Goal: Information Seeking & Learning: Learn about a topic

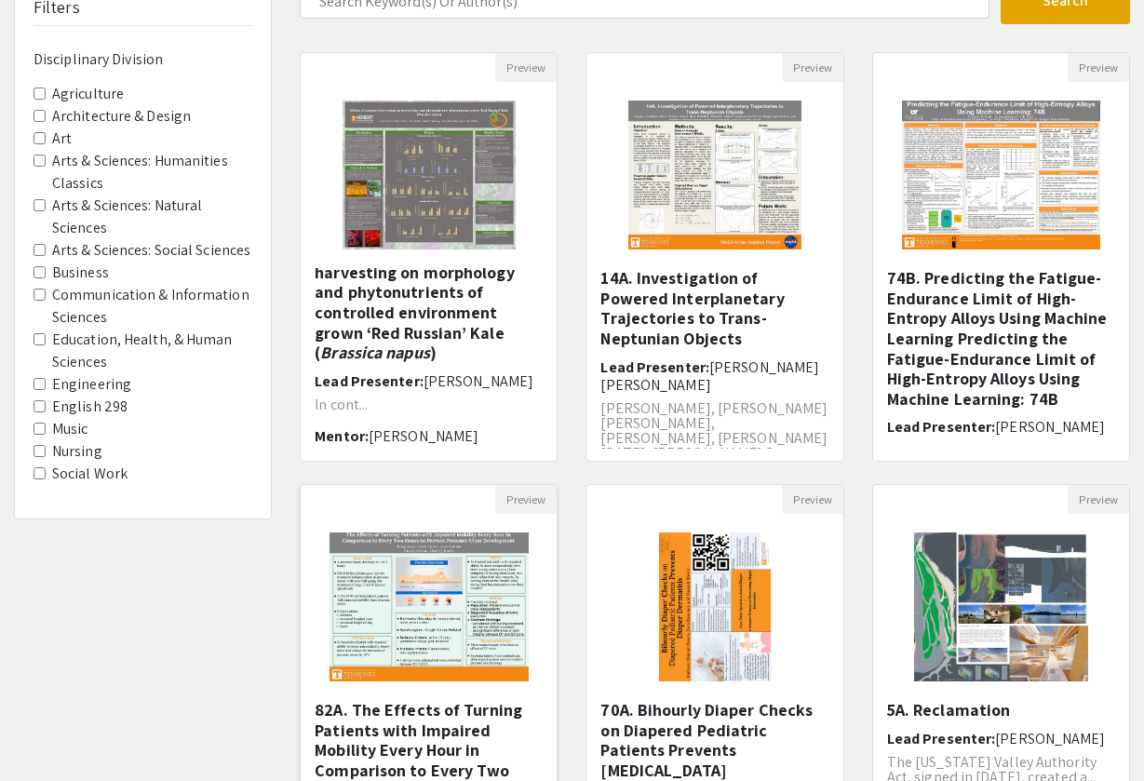
scroll to position [141, 0]
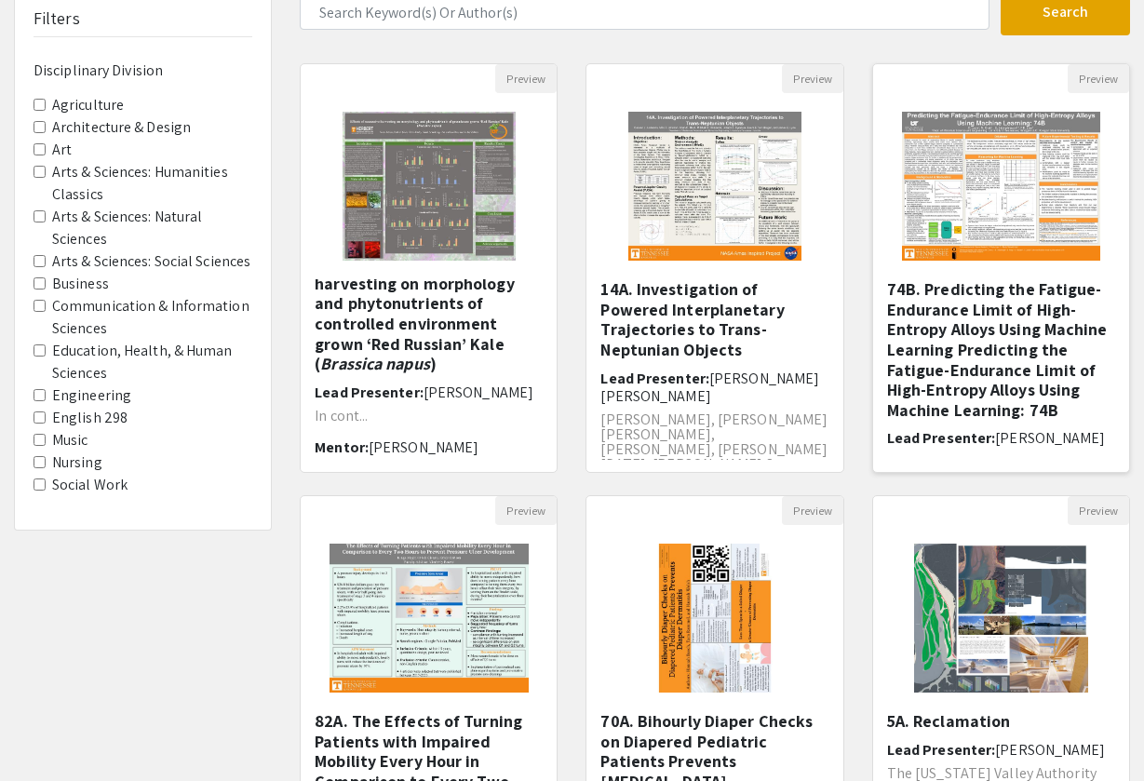
click at [996, 228] on img at bounding box center [1000, 186] width 235 height 186
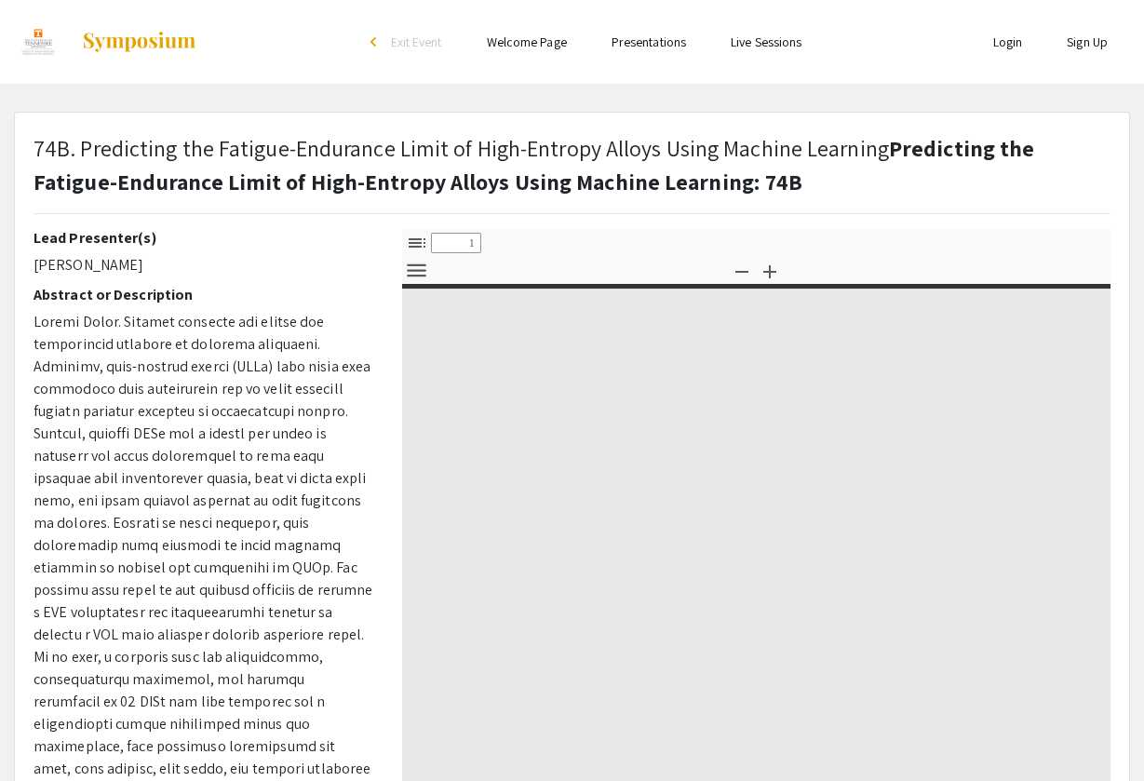
select select "custom"
type input "0"
select select "custom"
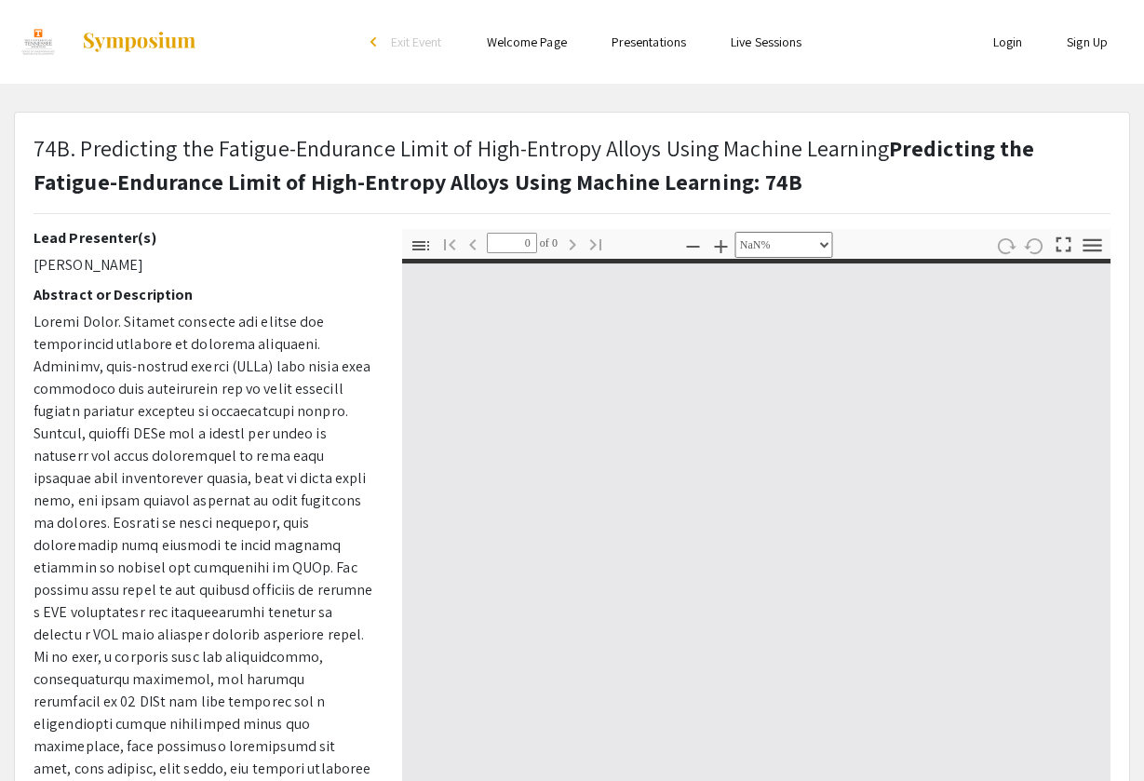
type input "1"
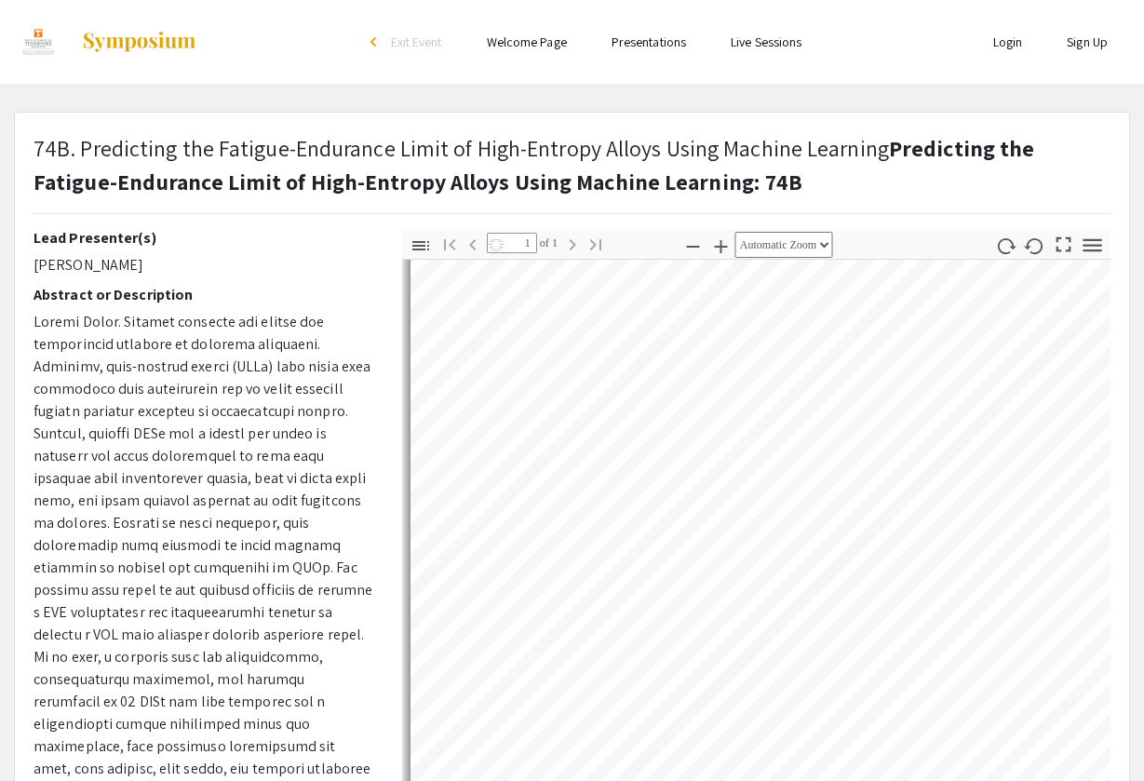
scroll to position [91, 0]
select select "auto"
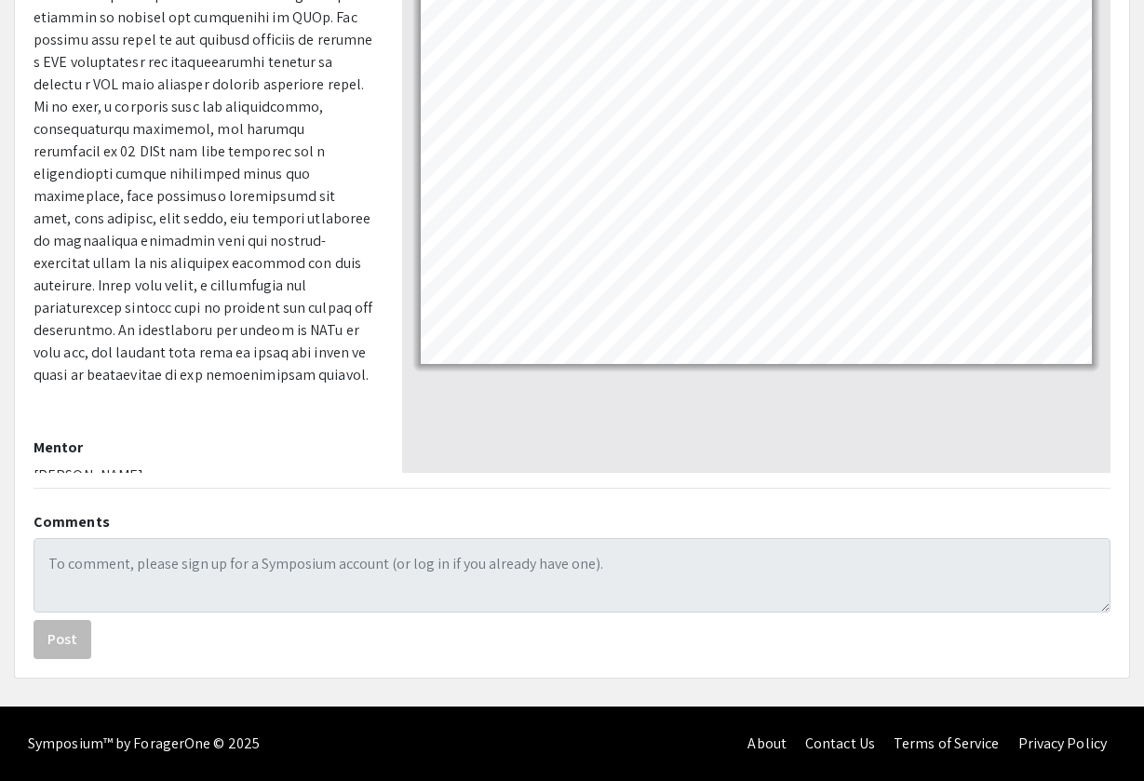
scroll to position [408, 0]
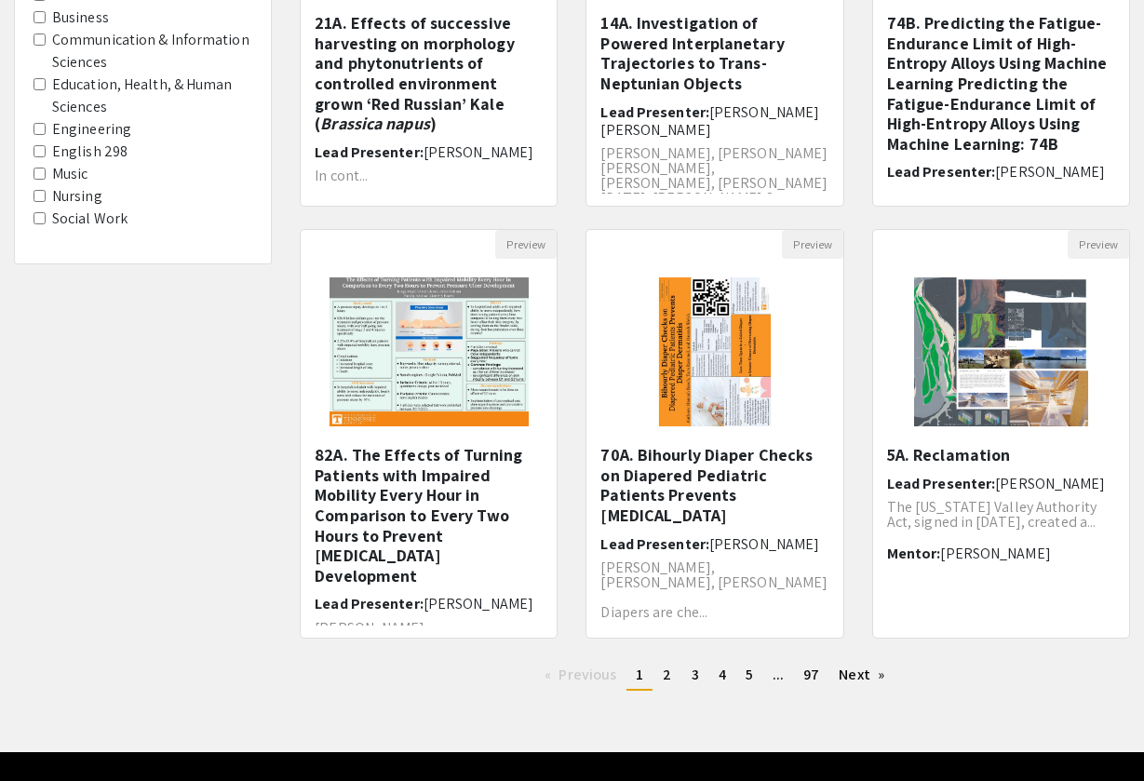
scroll to position [141, 0]
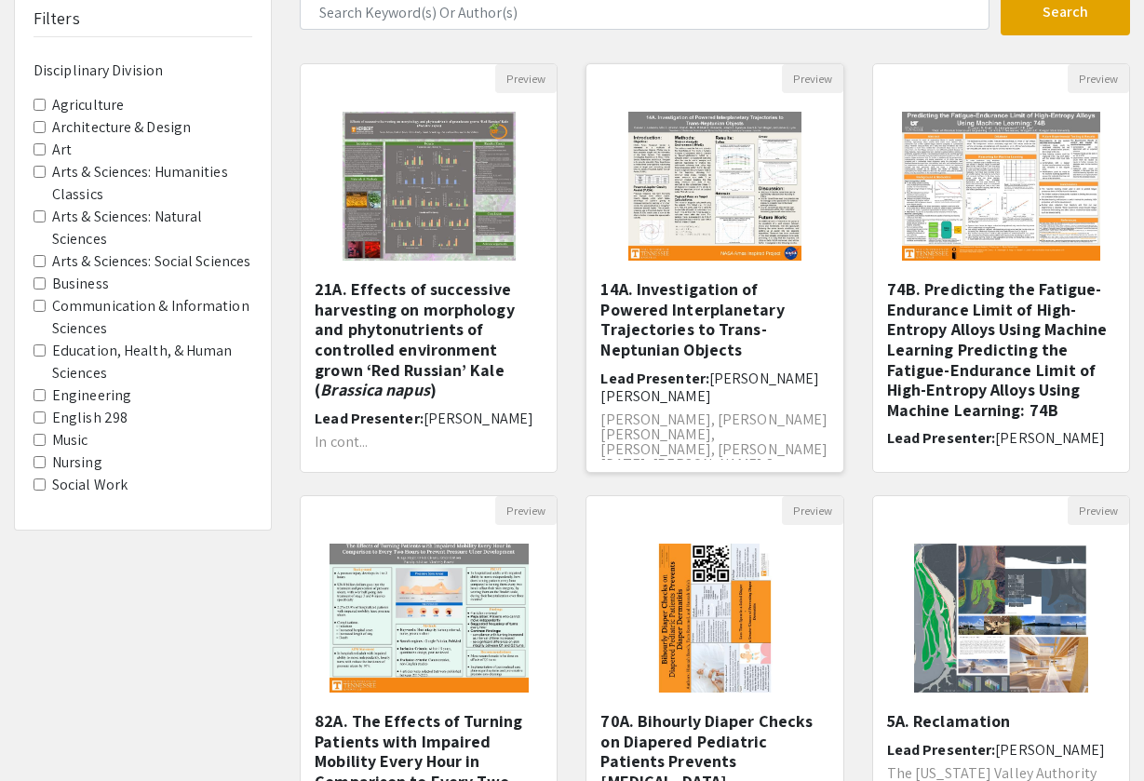
click at [707, 194] on img "Open Presentation <p>14A. Investigation of Powered Interplanetary Trajectories …" at bounding box center [715, 186] width 211 height 186
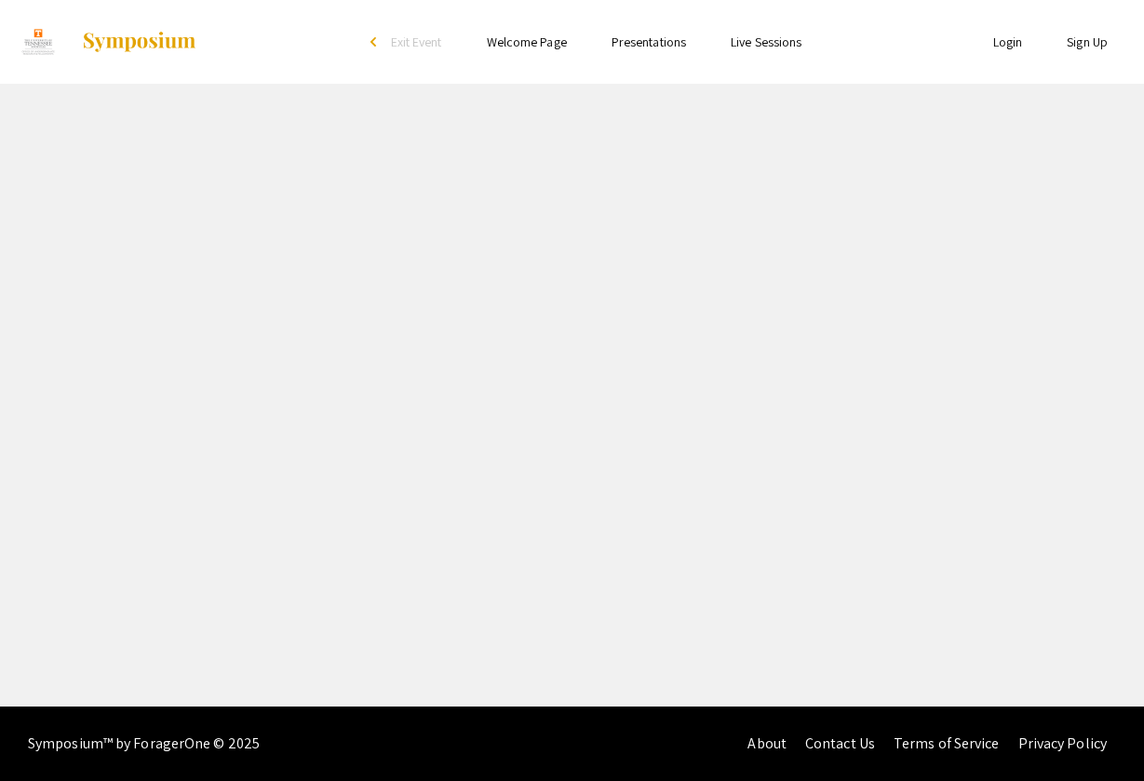
select select "custom"
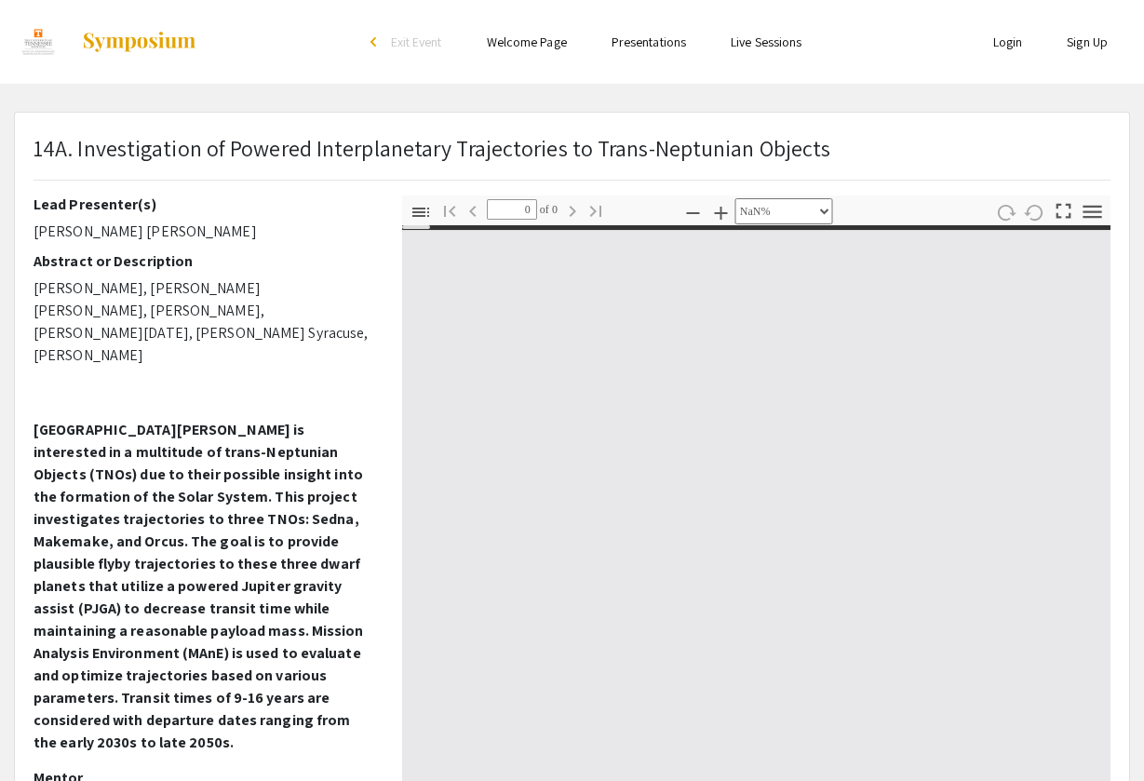
type input "1"
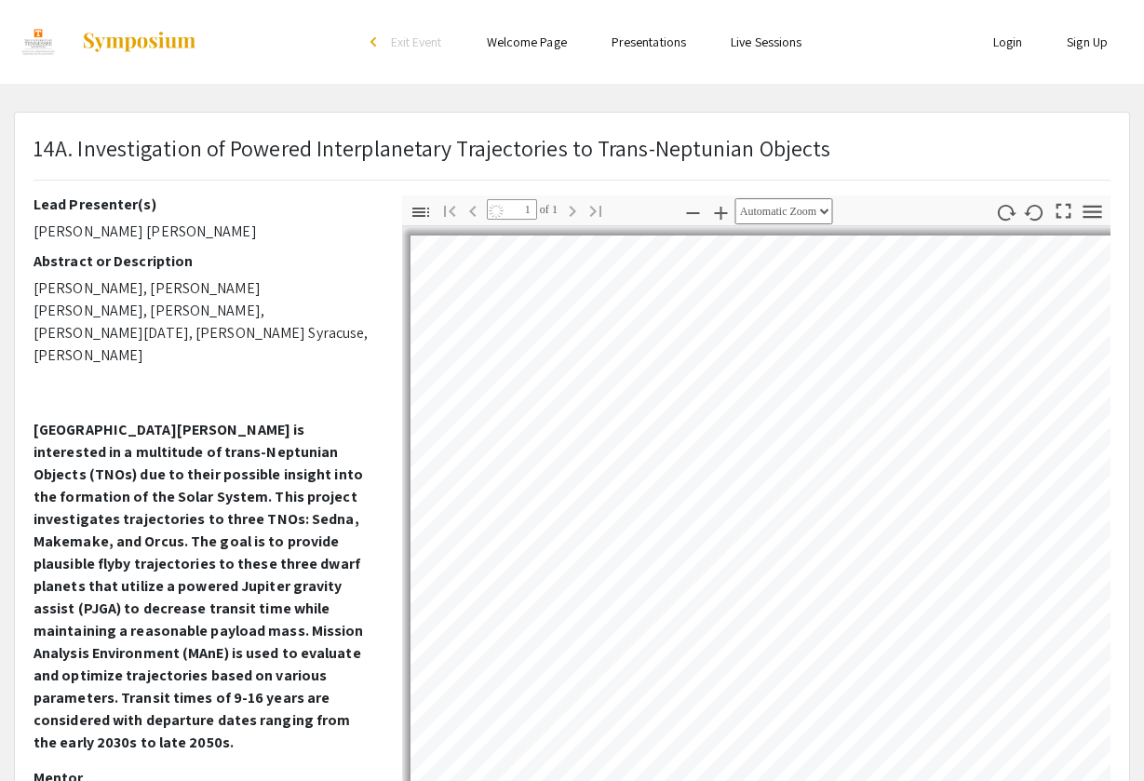
select select "auto"
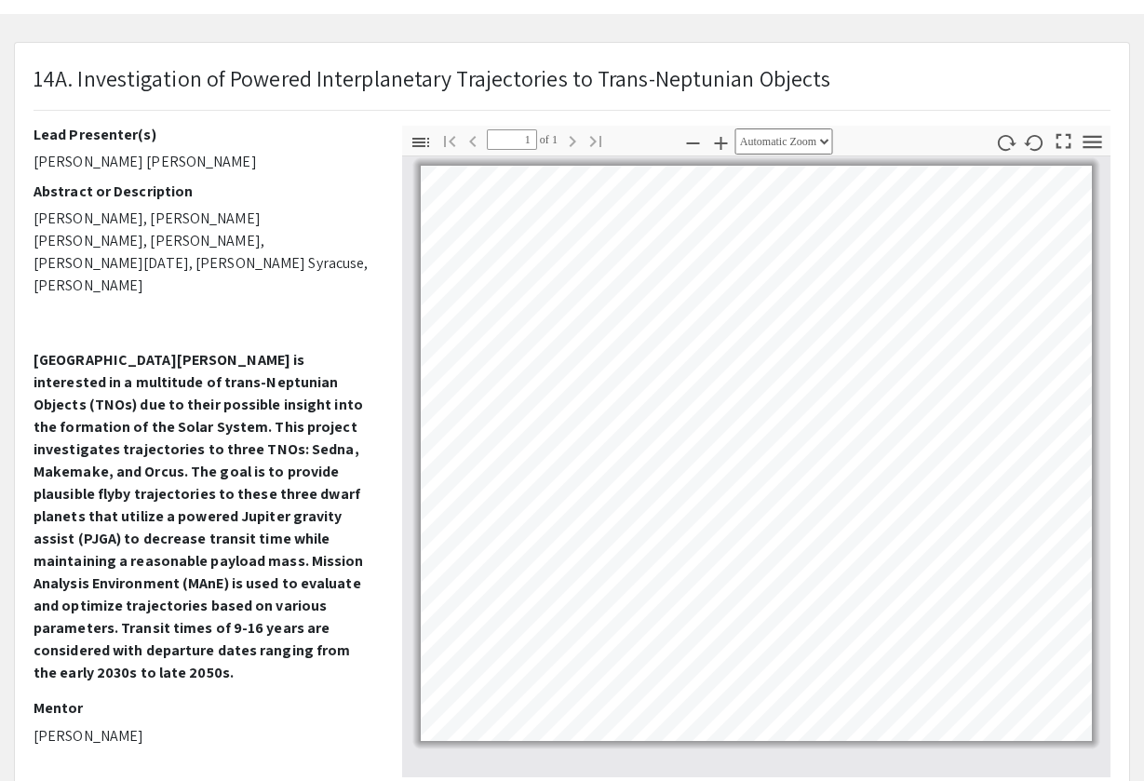
scroll to position [73, 0]
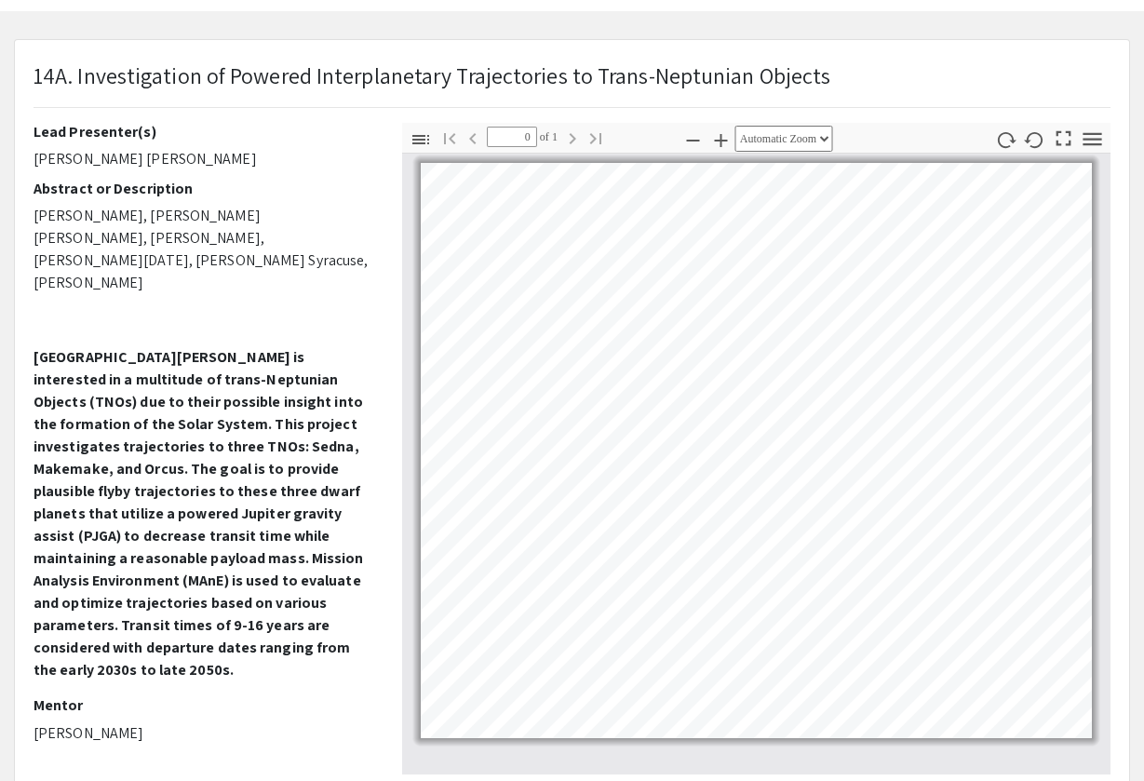
scroll to position [141, 0]
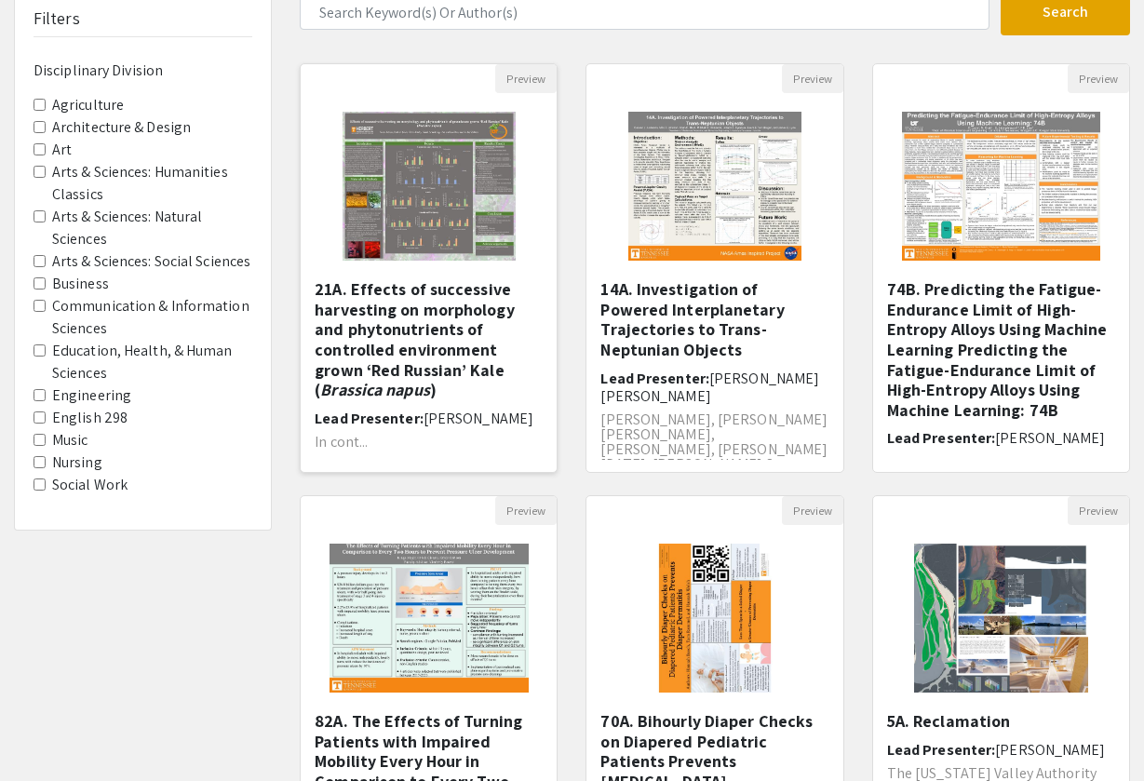
click at [452, 239] on img at bounding box center [429, 186] width 211 height 186
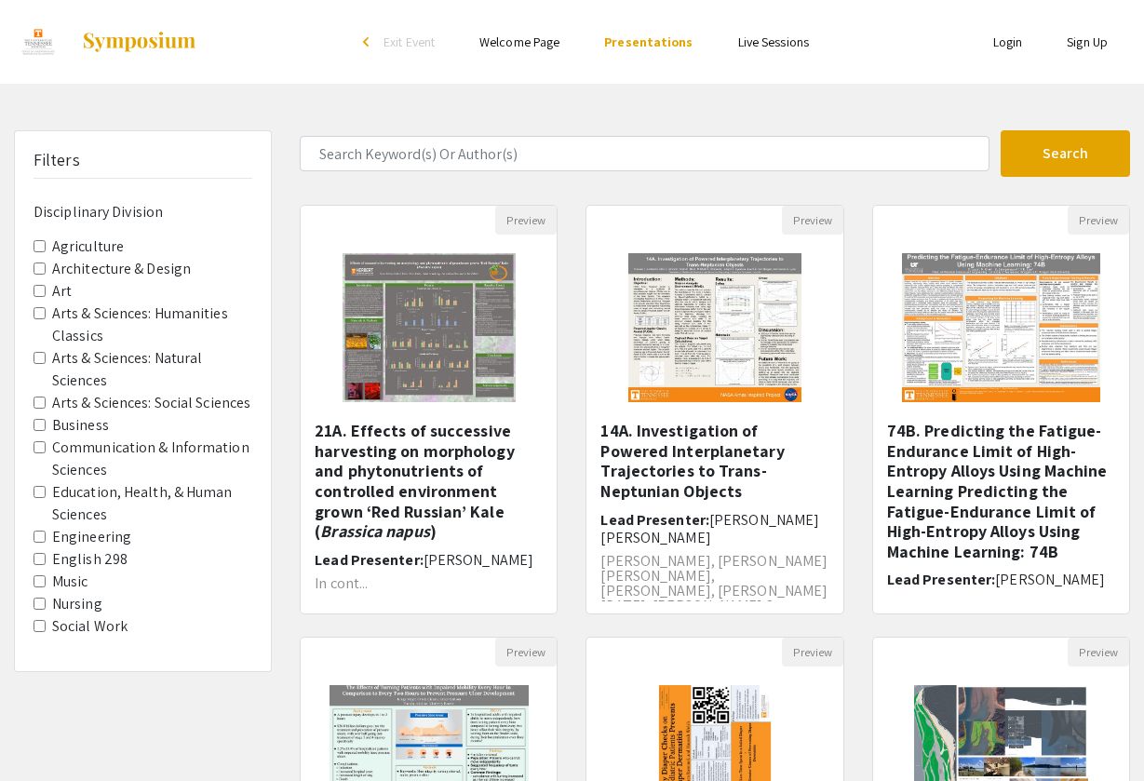
select select "custom"
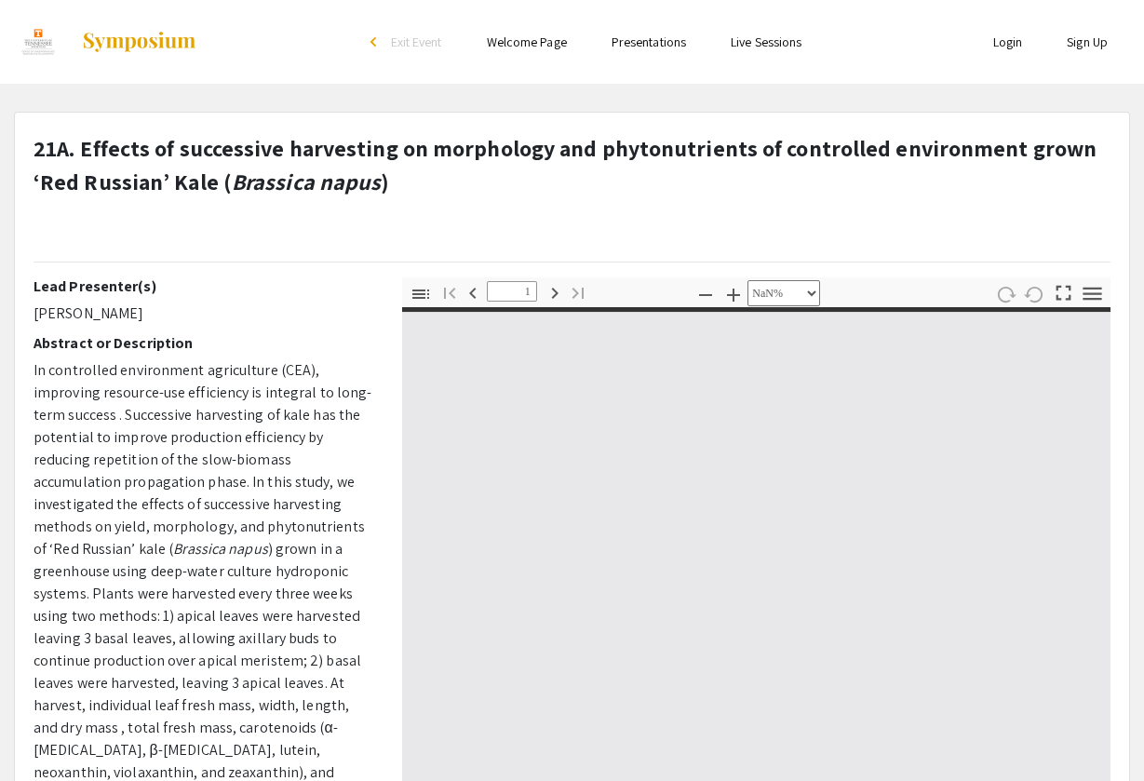
type input "0"
select select "custom"
type input "1"
select select "auto"
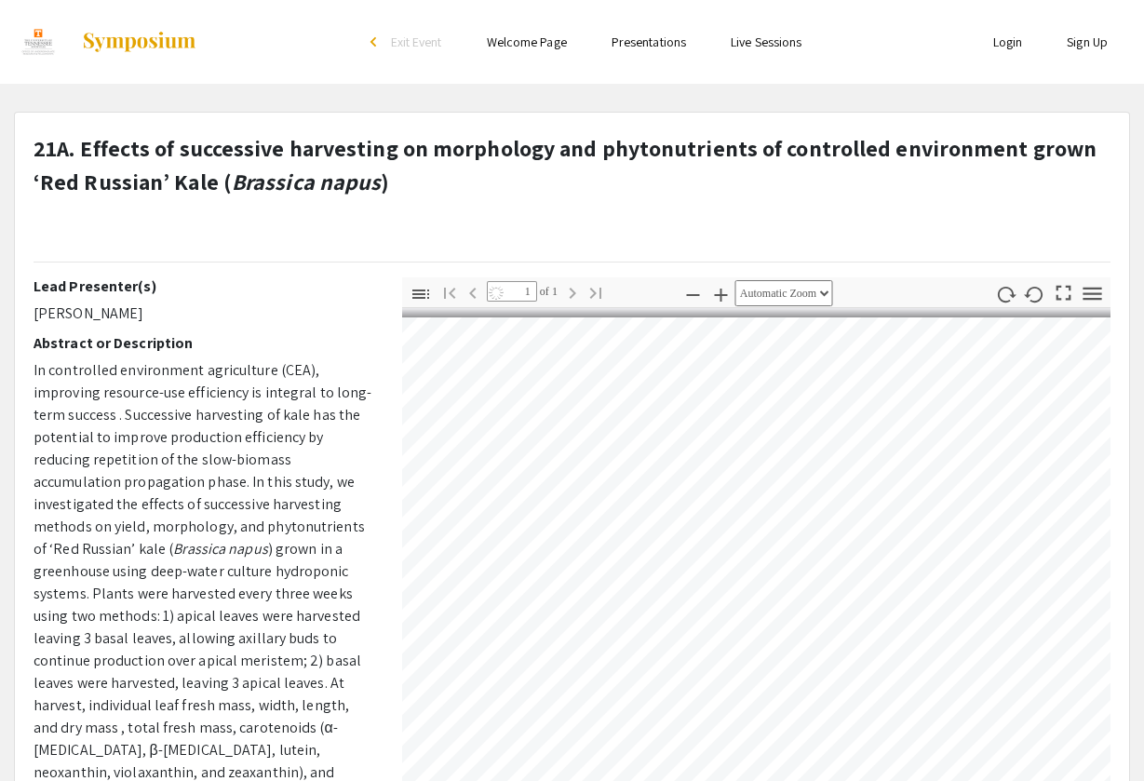
scroll to position [0, 785]
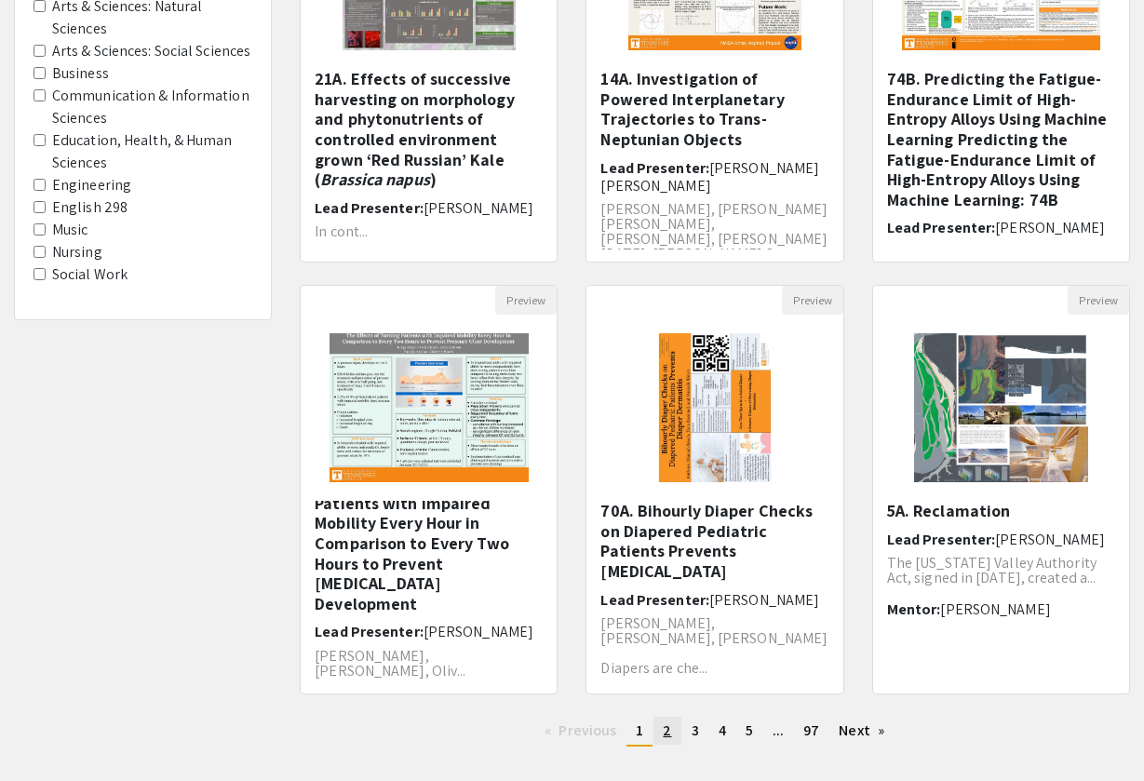
scroll to position [26, 0]
click at [664, 732] on span "2" at bounding box center [667, 730] width 8 height 20
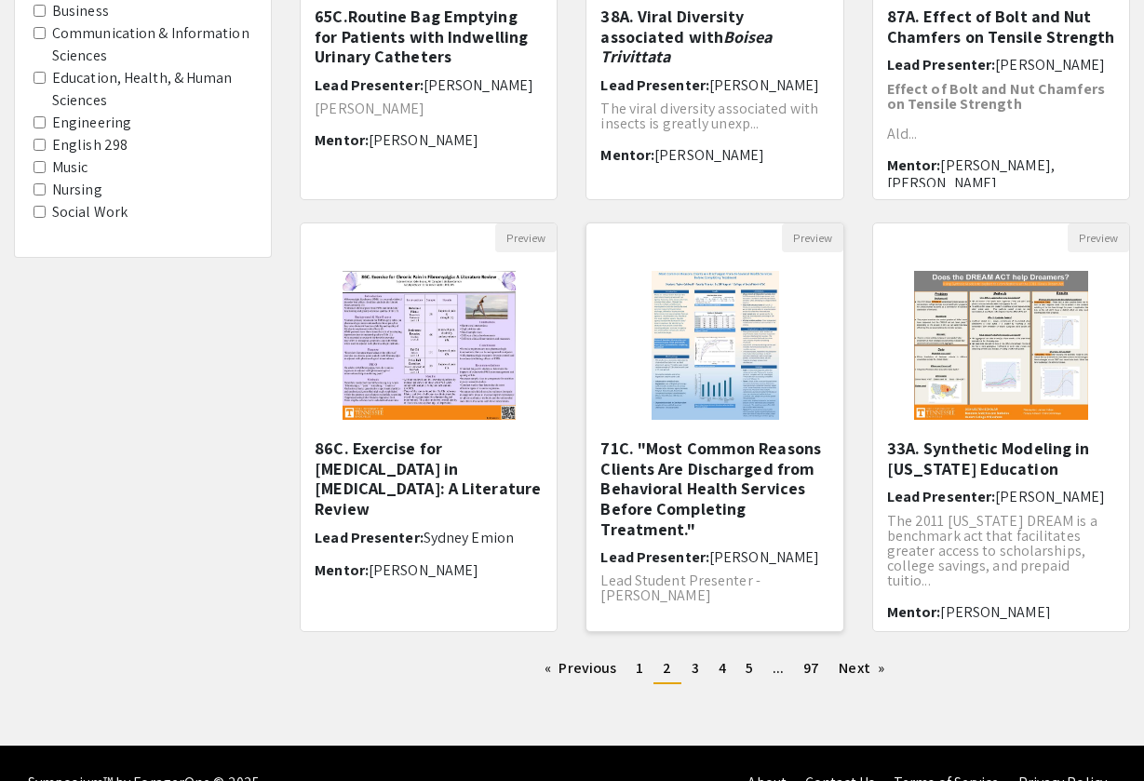
scroll to position [416, 0]
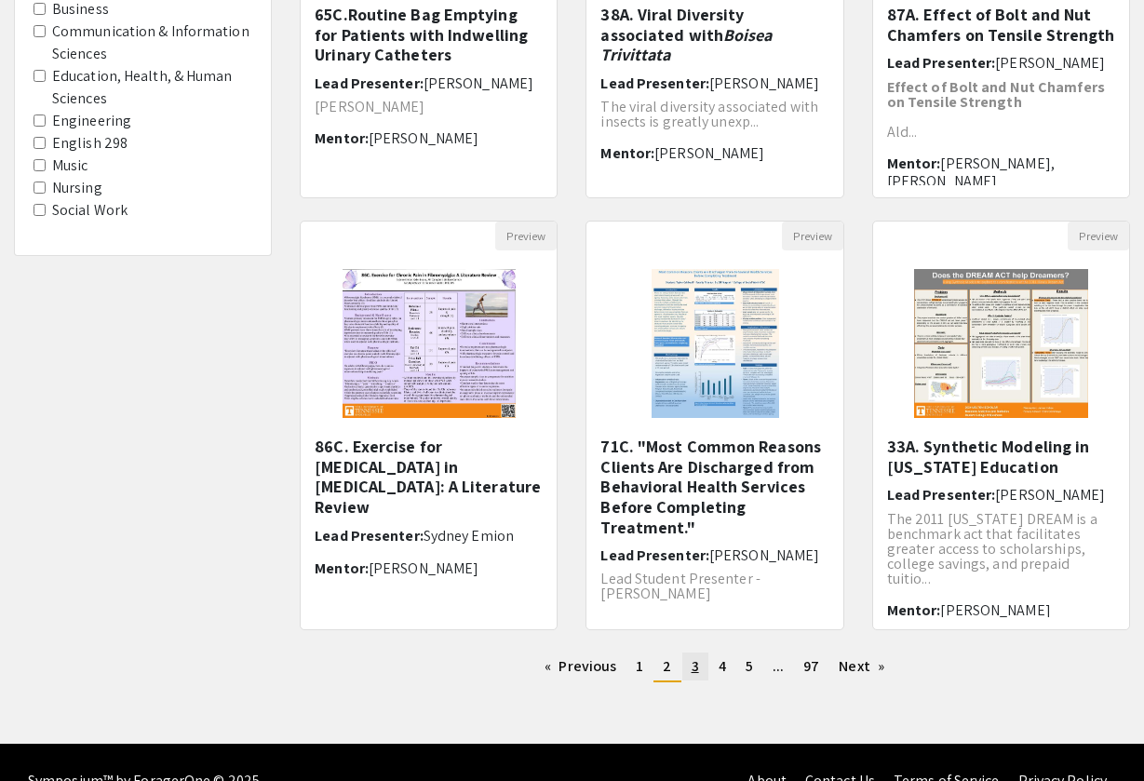
click at [687, 673] on link "page 3" at bounding box center [695, 666] width 26 height 28
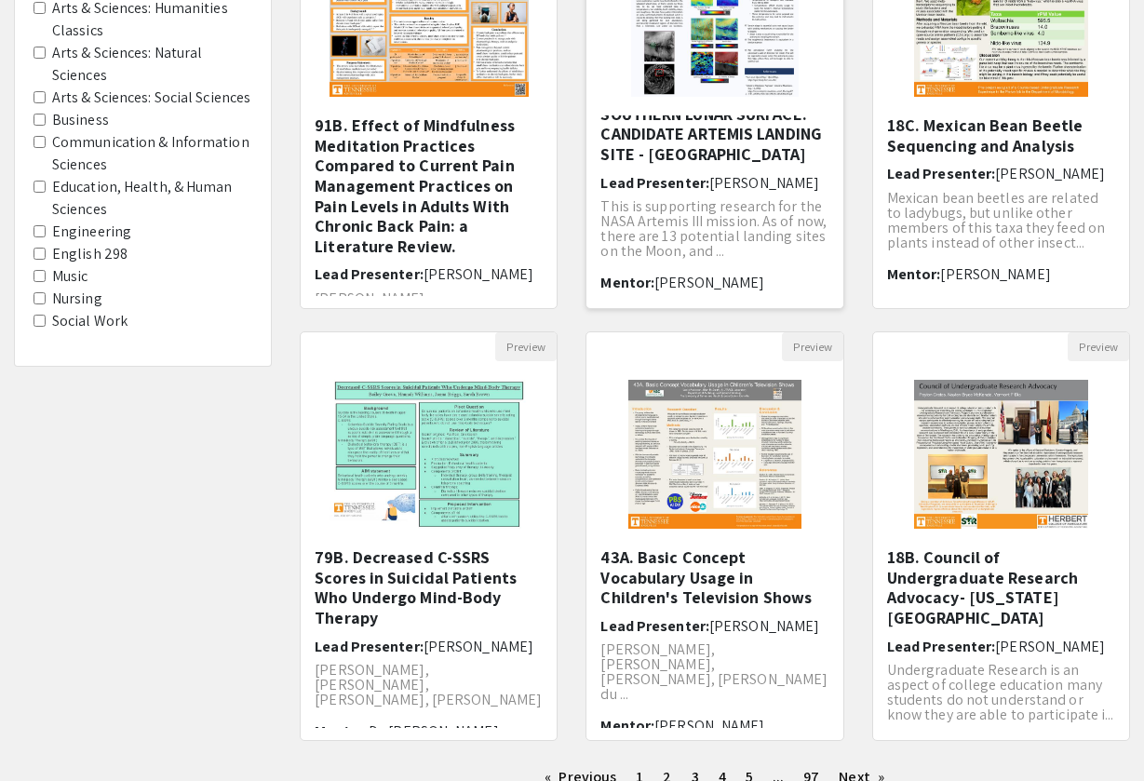
scroll to position [398, 0]
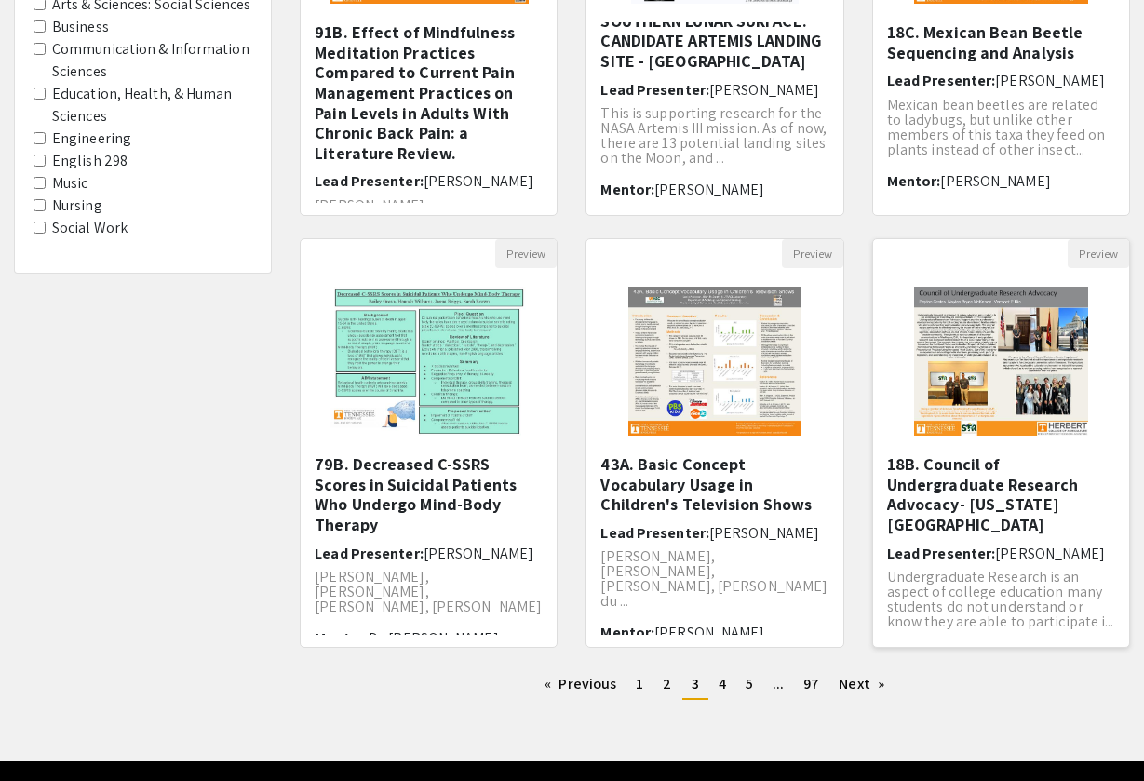
click at [1049, 337] on img "Open Presentation <p>18B. Council of Undergraduate Research Advocacy- Washingto…" at bounding box center [1000, 361] width 211 height 186
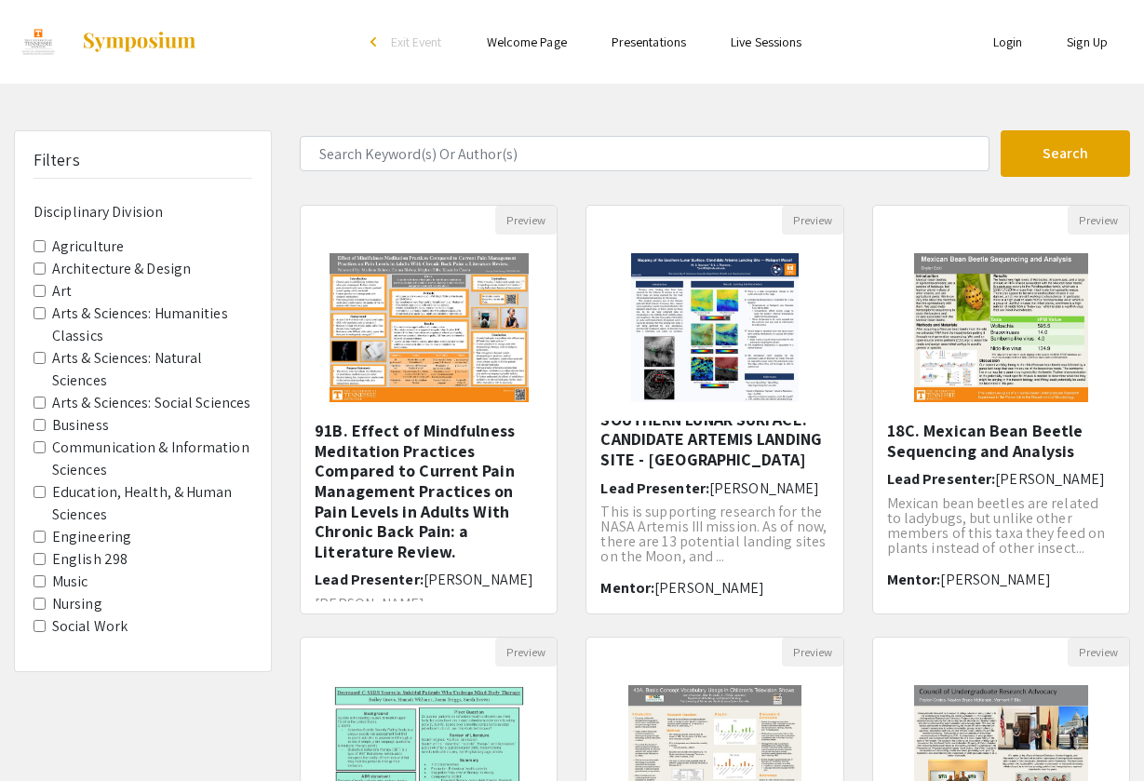
select select "custom"
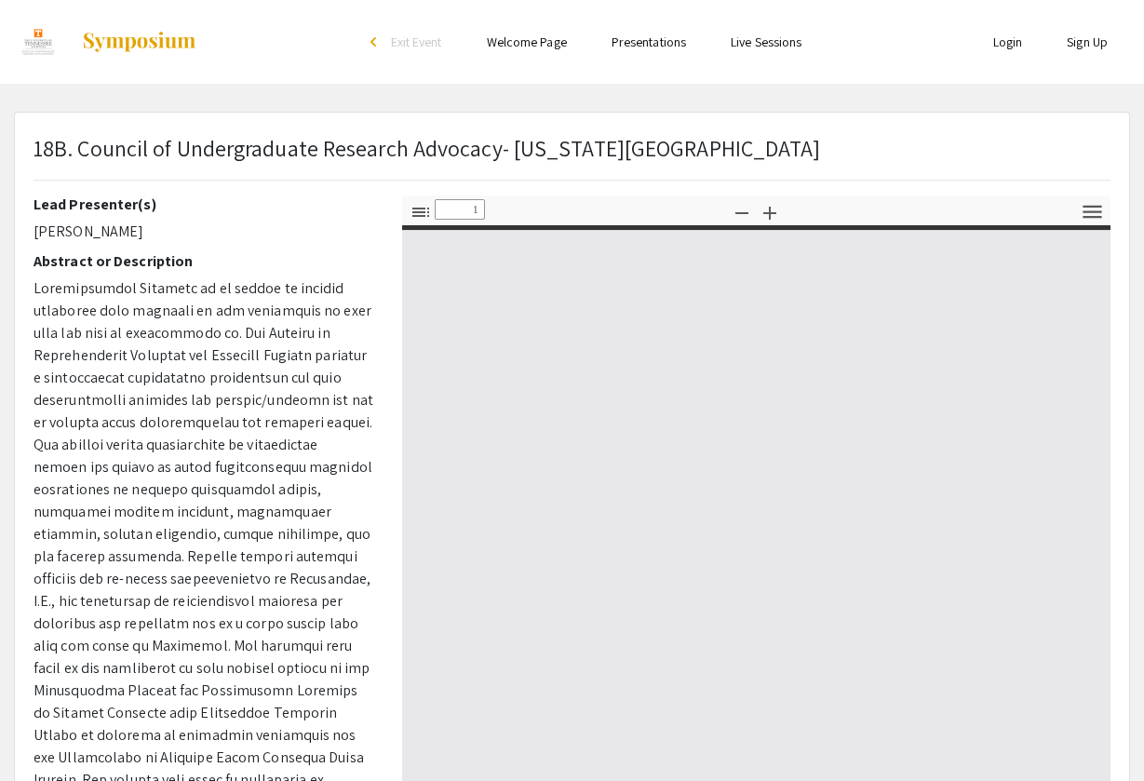
type input "0"
select select "custom"
type input "1"
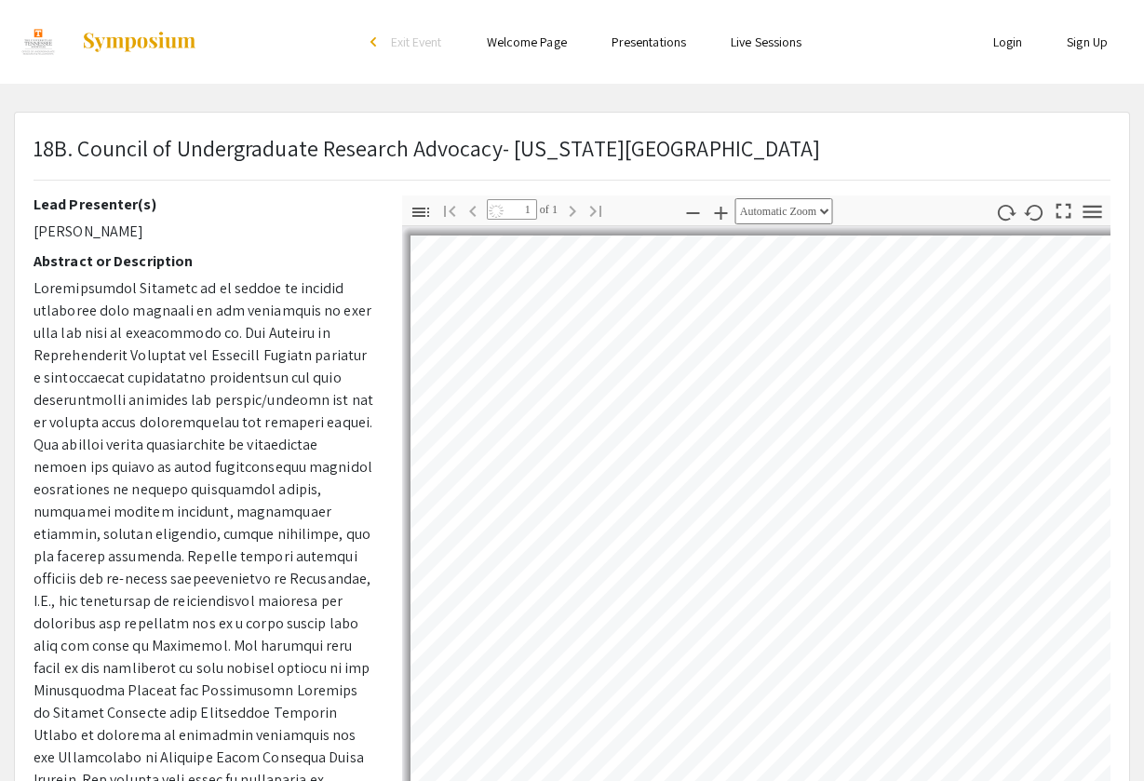
select select "auto"
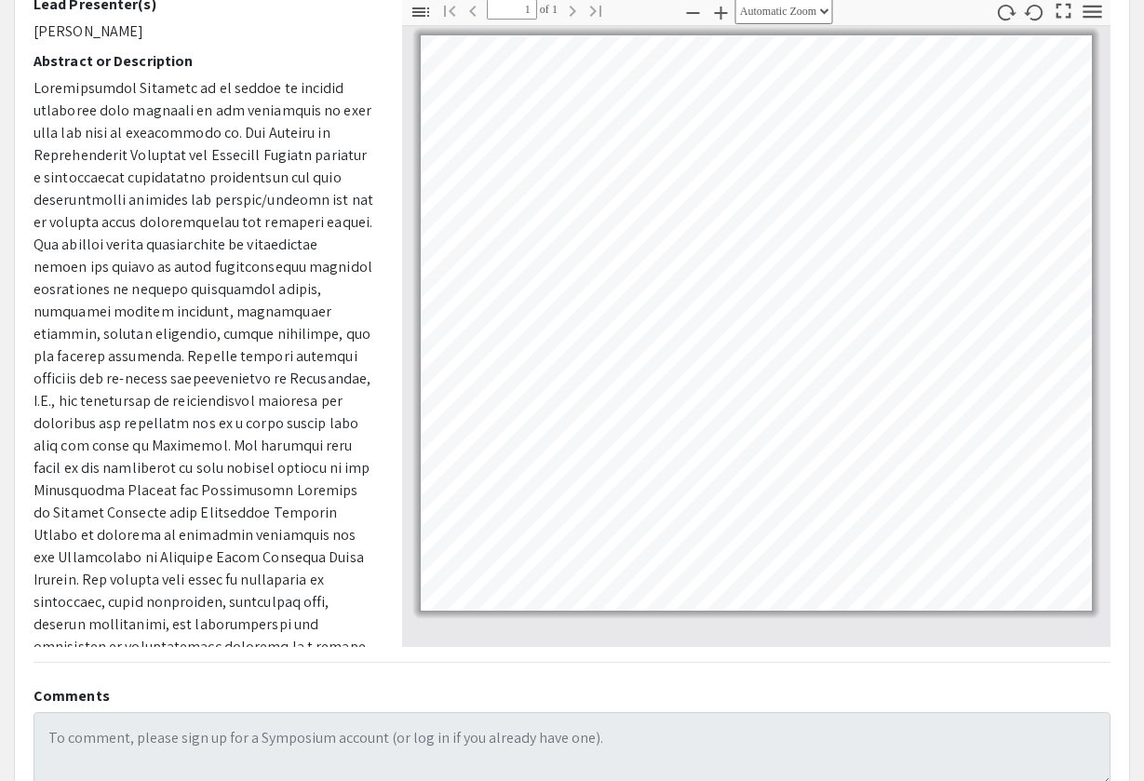
scroll to position [200, 0]
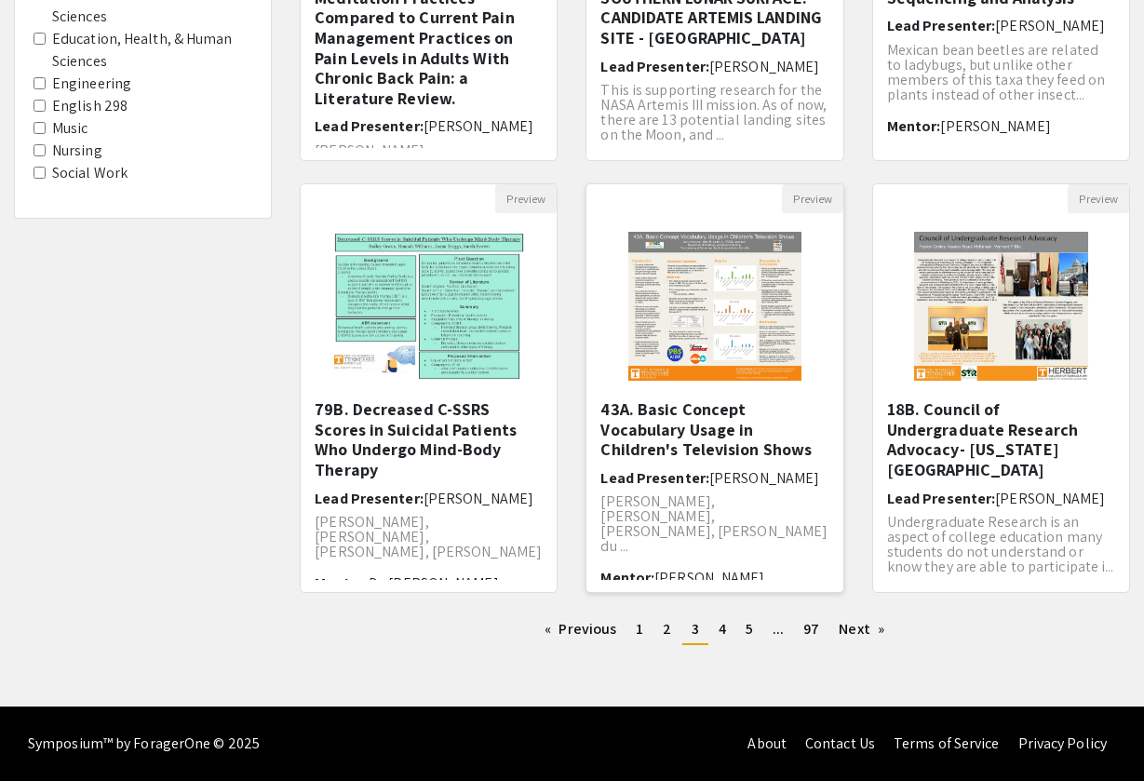
scroll to position [453, 0]
click at [720, 631] on span "4" at bounding box center [721, 629] width 7 height 20
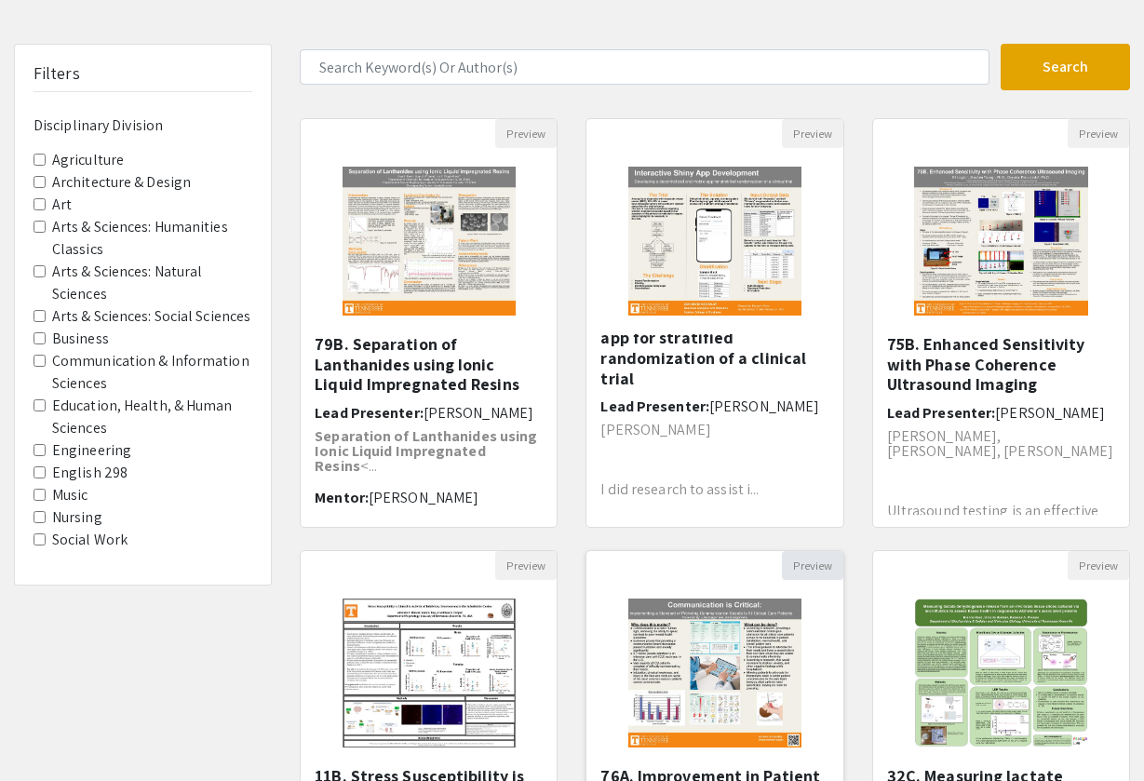
scroll to position [86, 0]
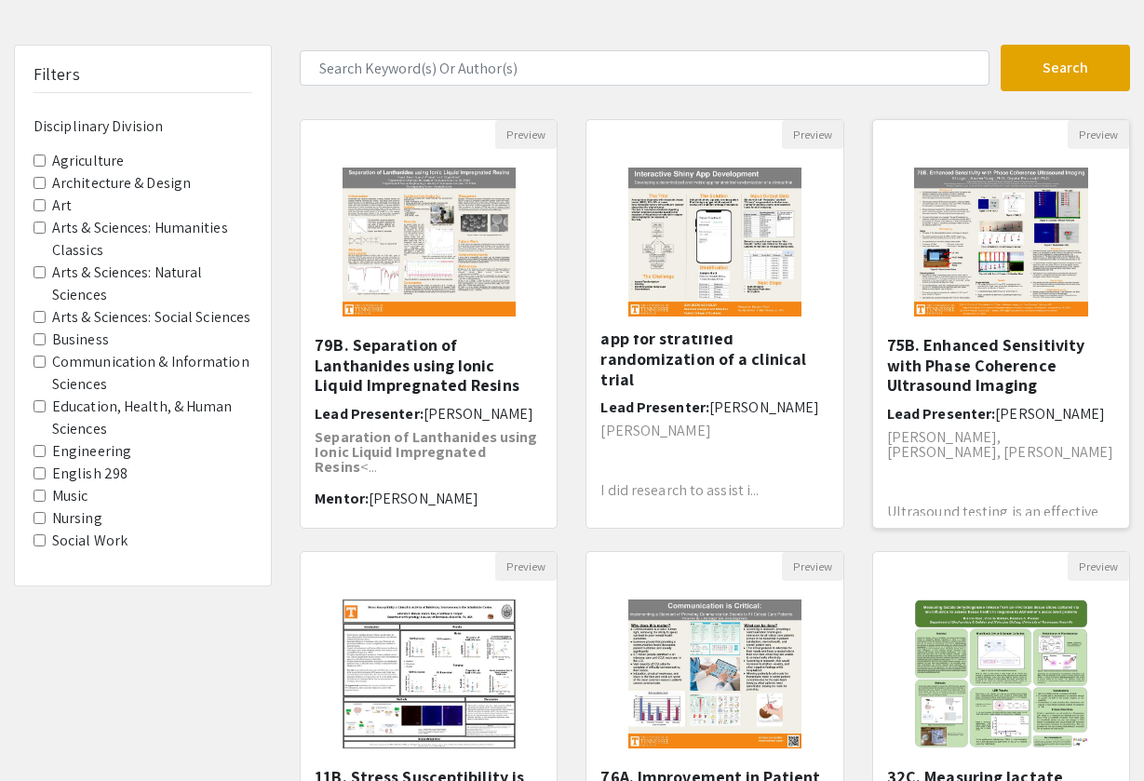
click at [979, 260] on img "Open Presentation <p>75B. Enhanced Sensitivity with Phase Coherence Ultrasound …" at bounding box center [1000, 242] width 211 height 186
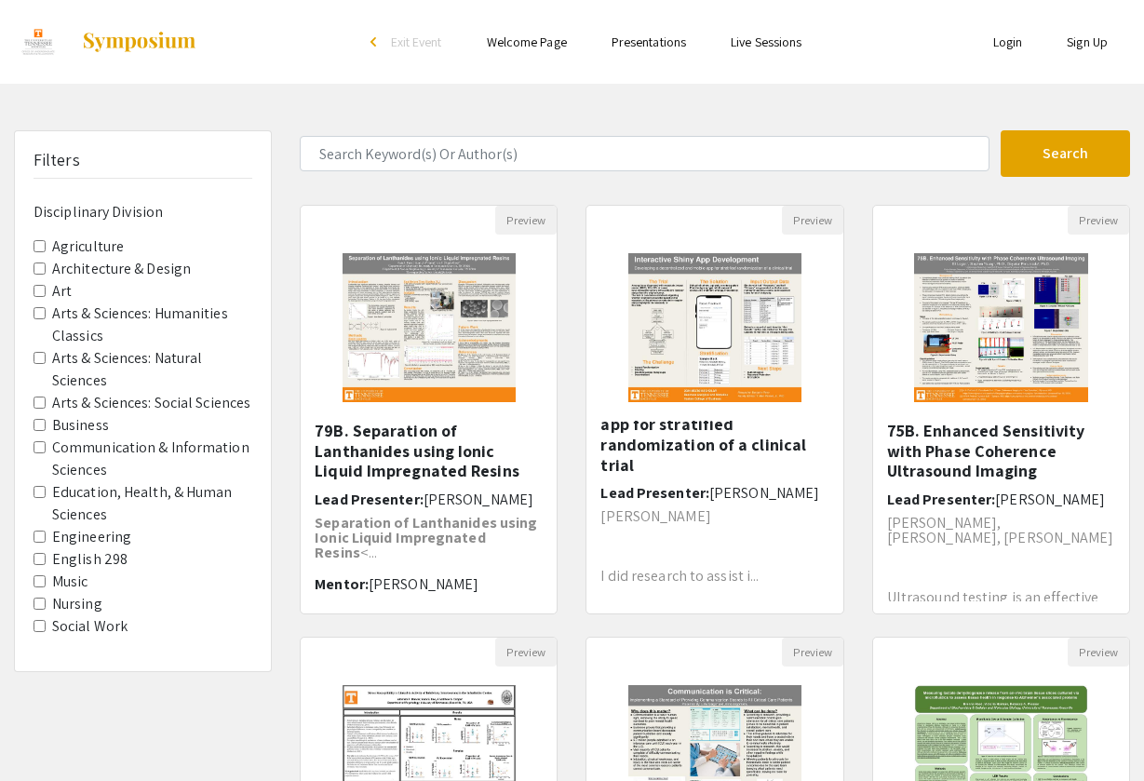
select select "custom"
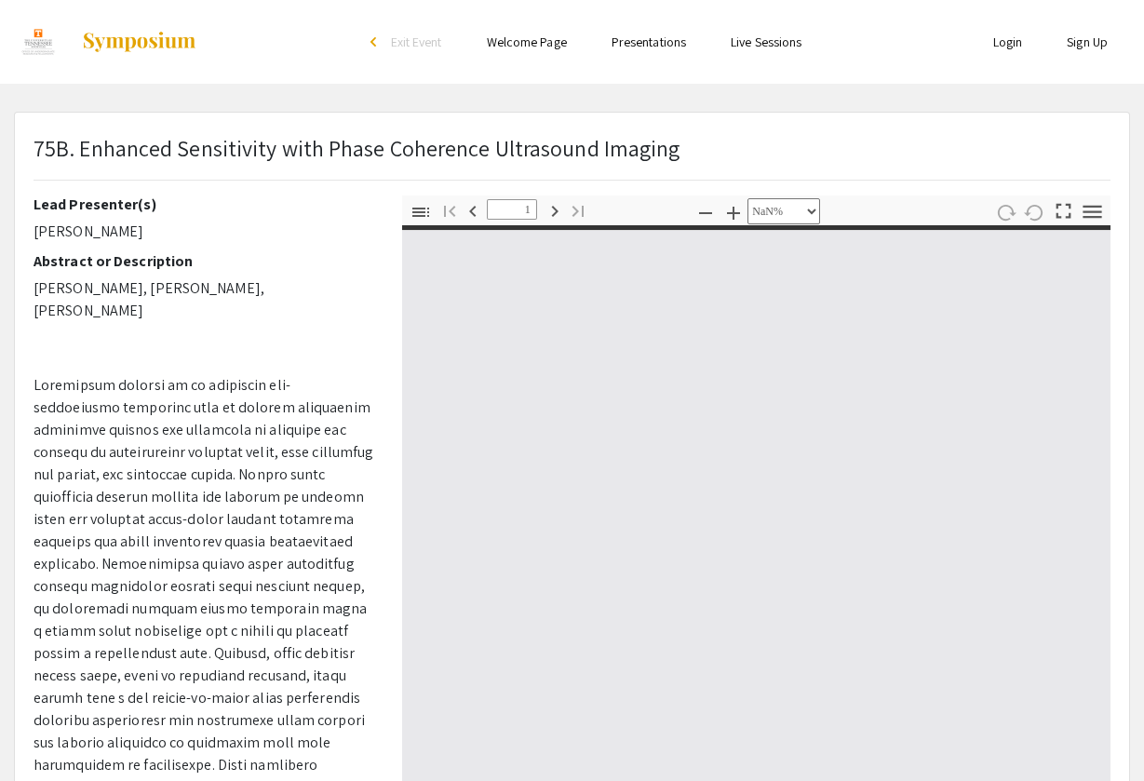
type input "0"
select select "auto"
type input "1"
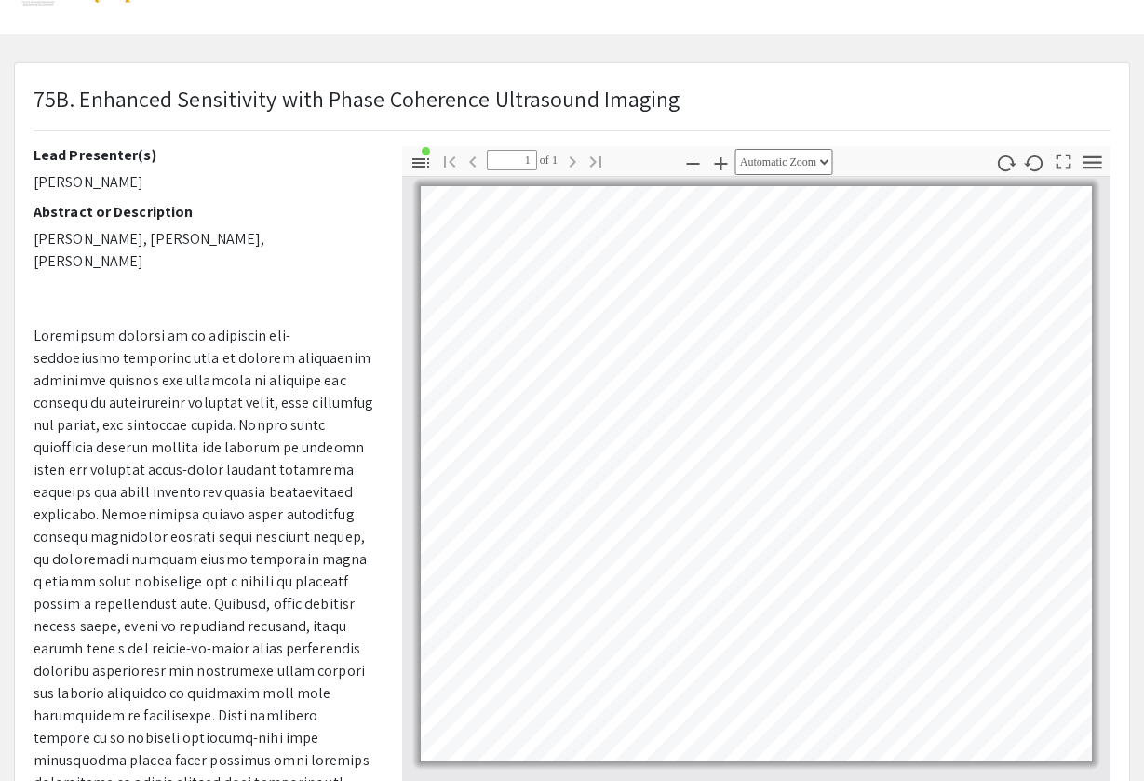
scroll to position [127, 0]
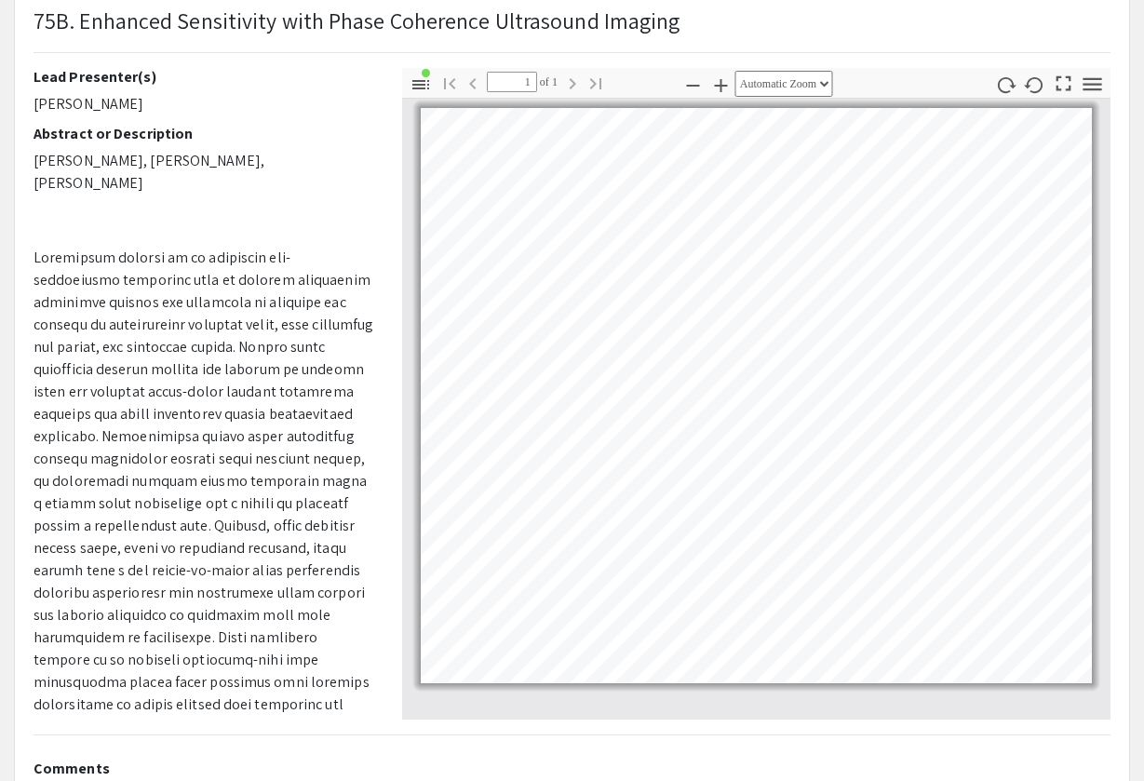
select select "page-width"
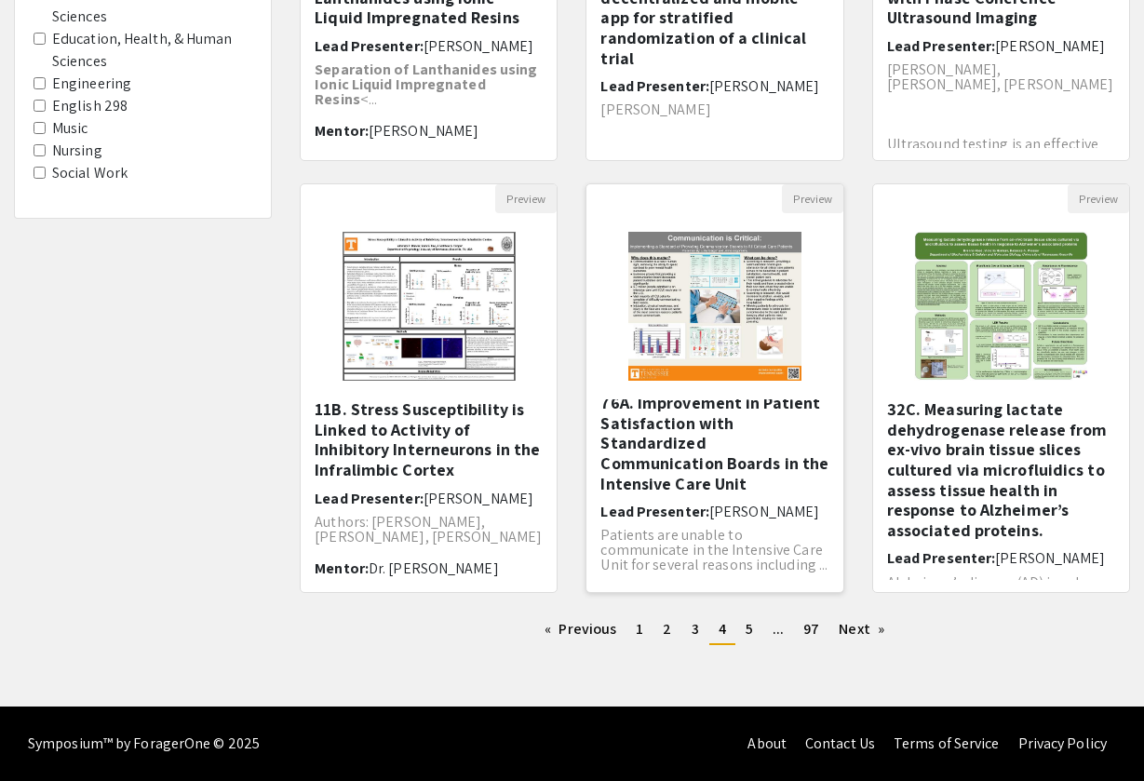
scroll to position [453, 0]
click at [750, 630] on span "5" at bounding box center [748, 629] width 7 height 20
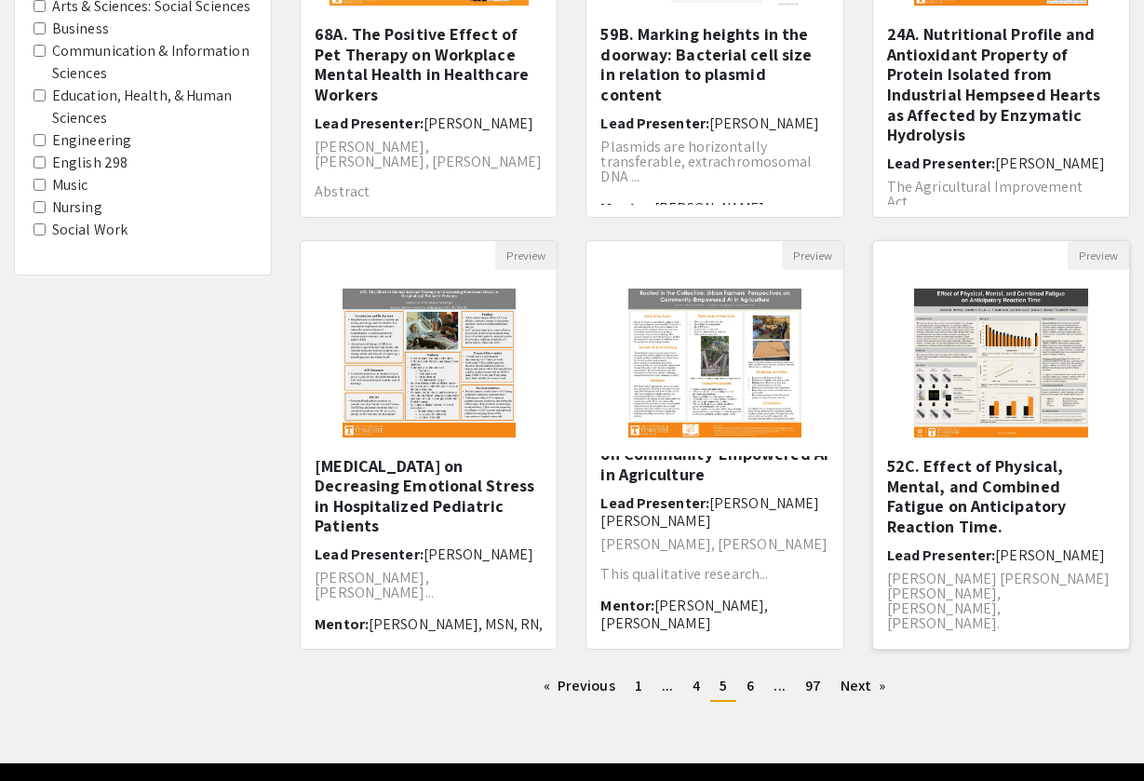
scroll to position [181, 0]
click at [744, 687] on link "page 6" at bounding box center [750, 686] width 26 height 28
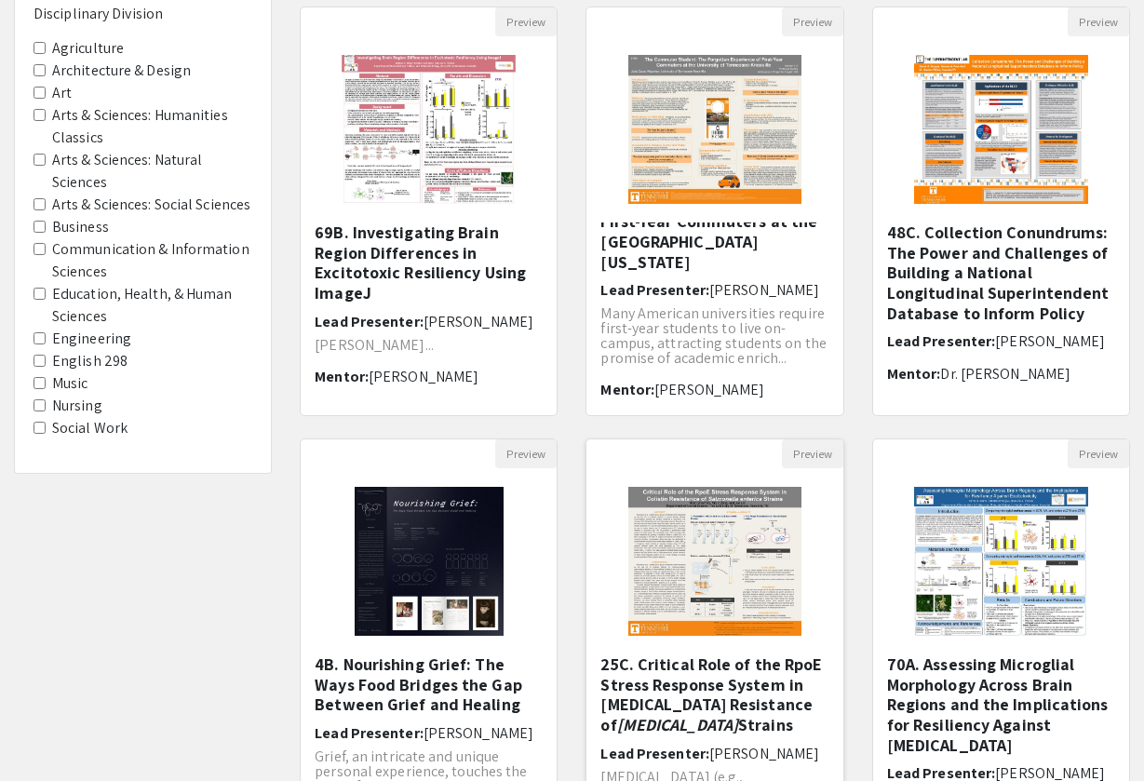
scroll to position [189, 0]
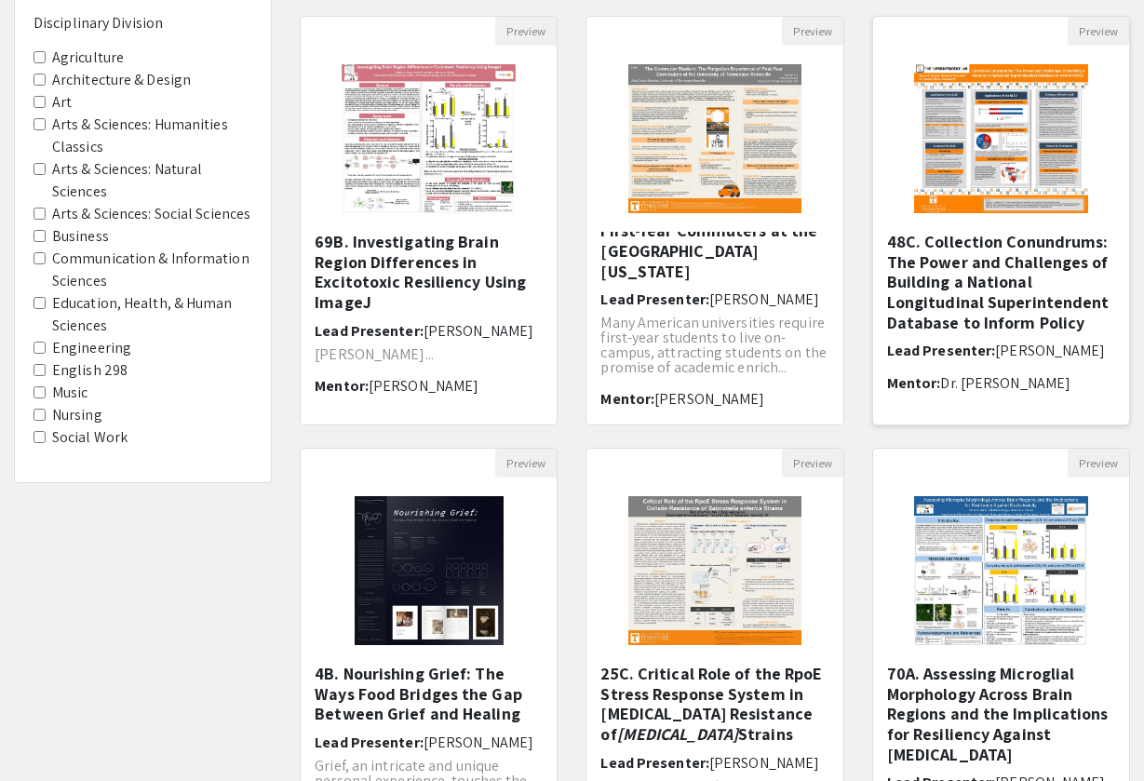
click at [992, 129] on img "Open Presentation <p>48C. Collection Conundrums: The Power and Challenges of Bu…" at bounding box center [1000, 139] width 211 height 186
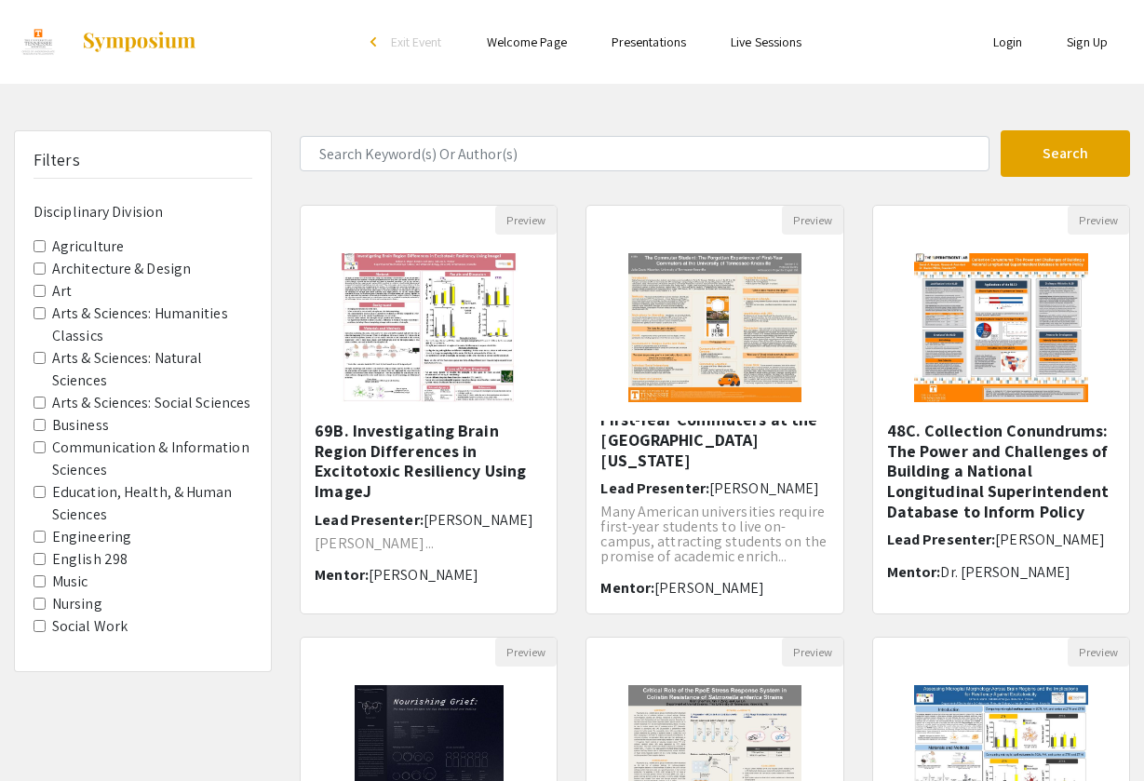
select select "custom"
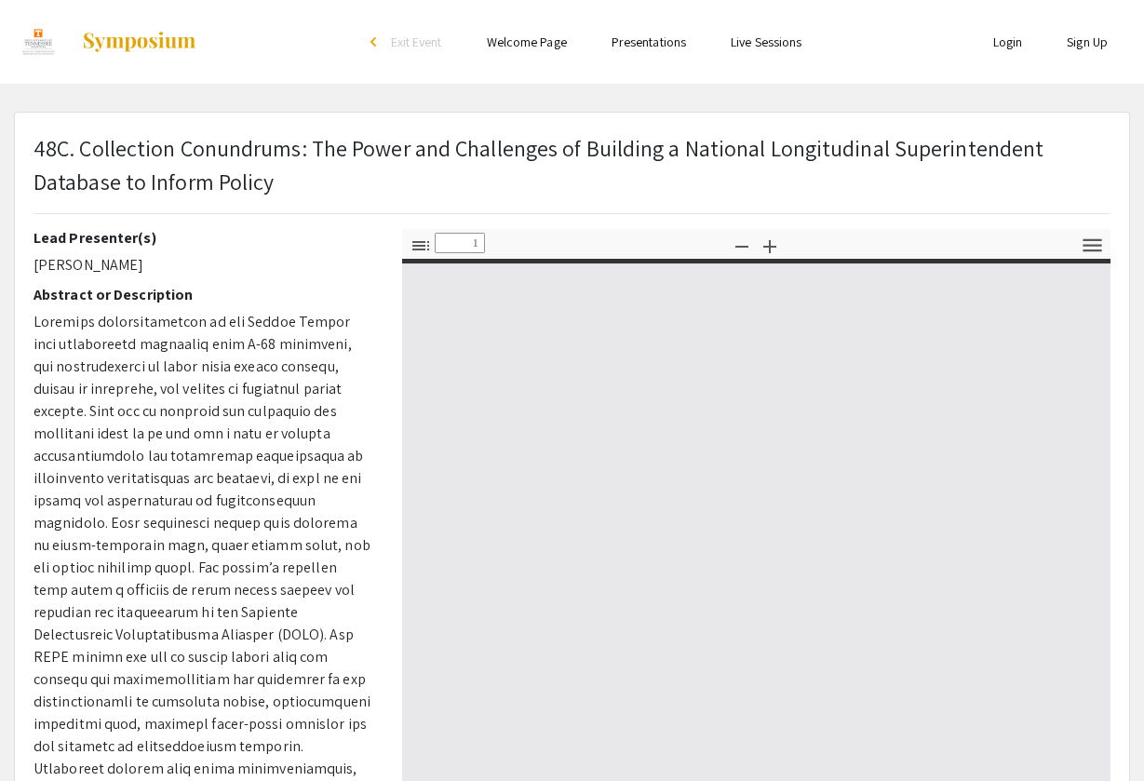
type input "0"
select select "custom"
type input "1"
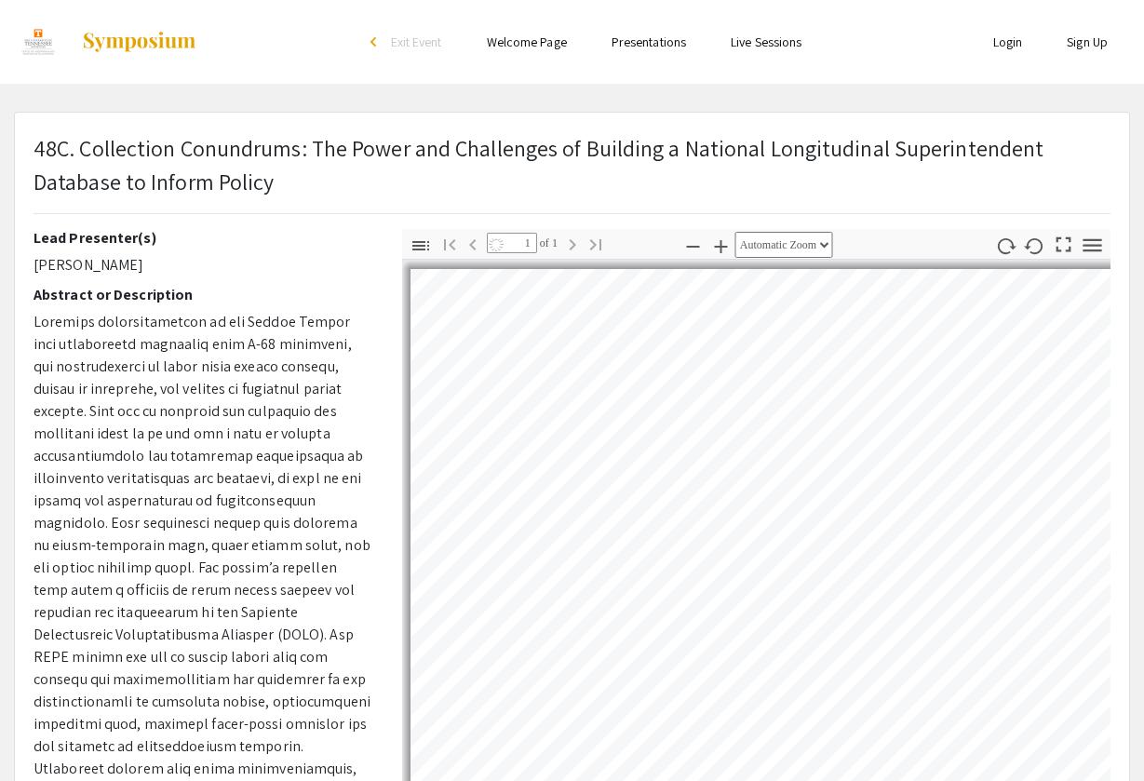
select select "auto"
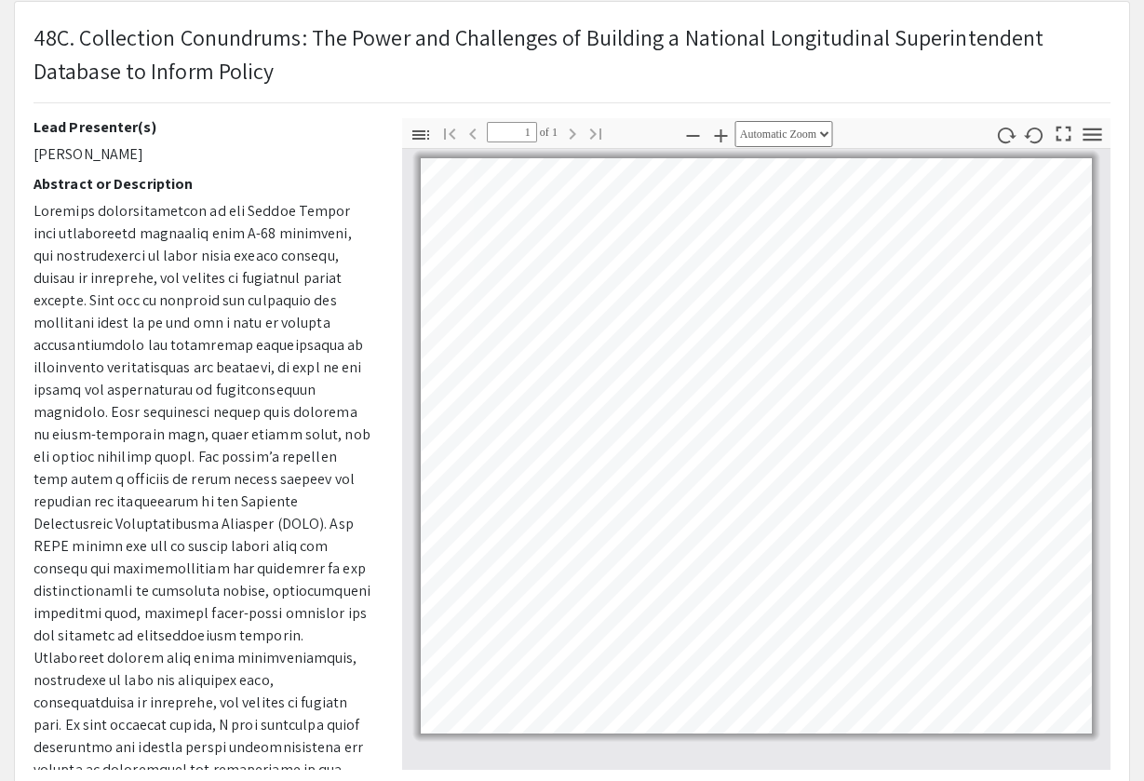
scroll to position [101, 0]
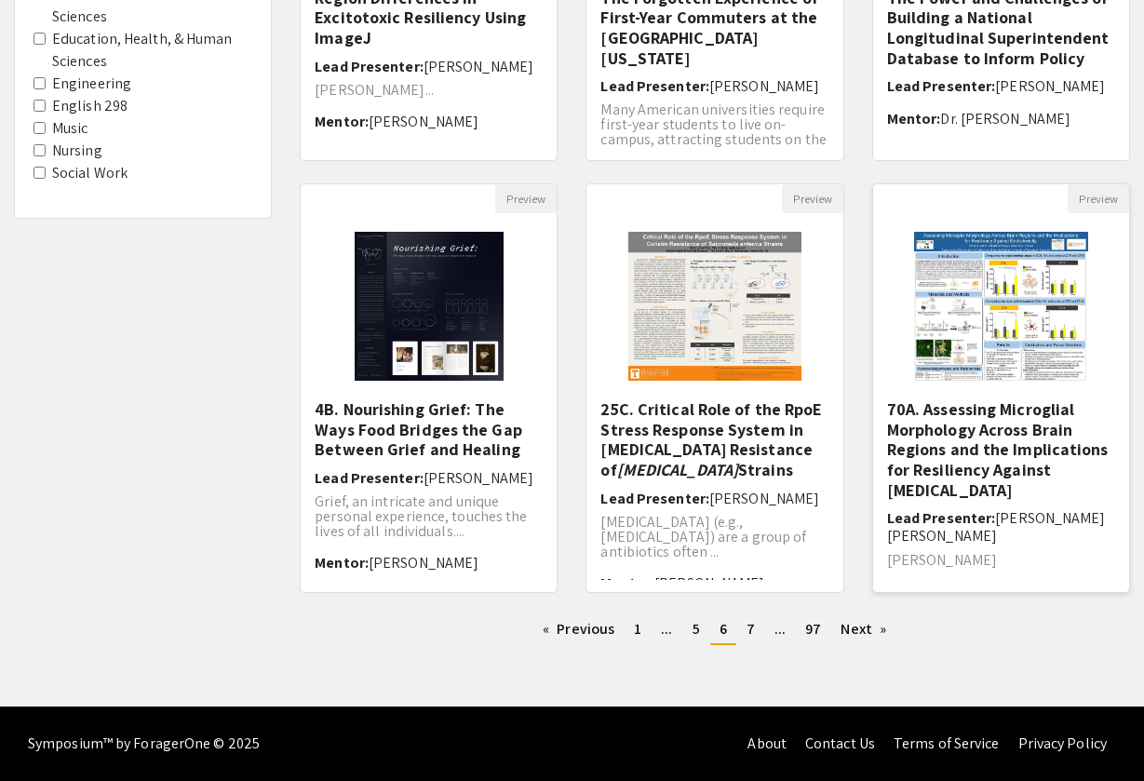
scroll to position [453, 0]
click at [748, 622] on span "7" at bounding box center [750, 629] width 8 height 20
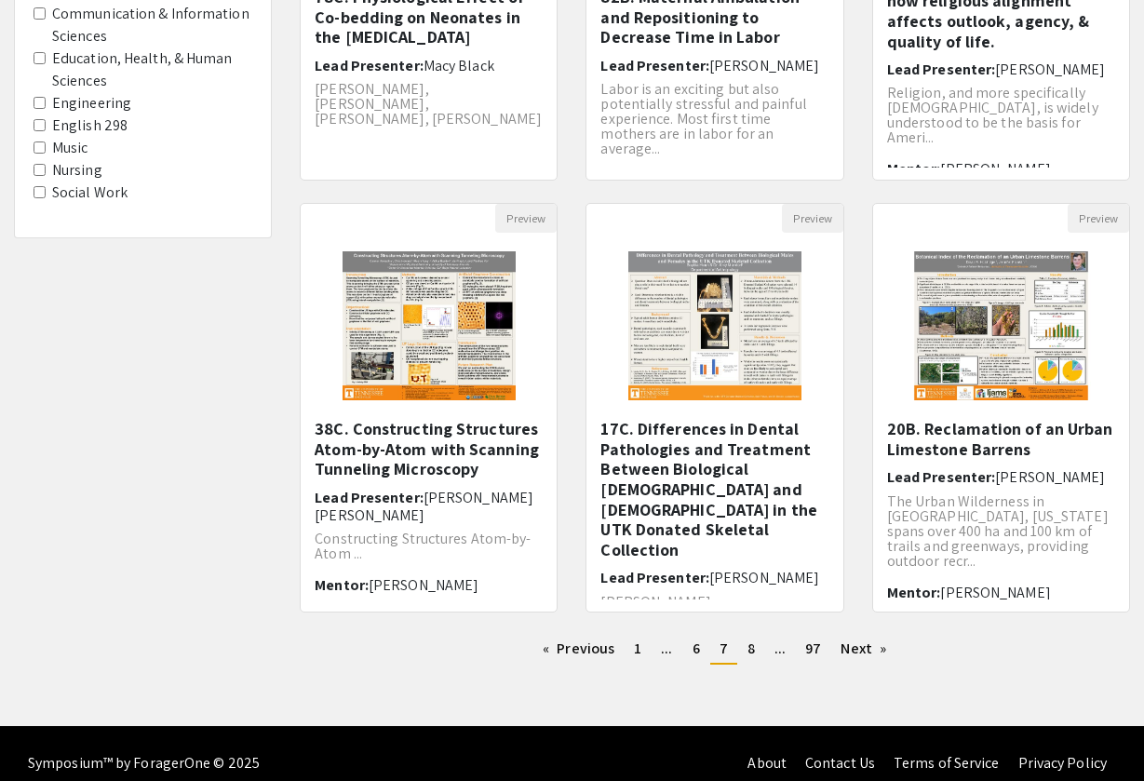
scroll to position [440, 0]
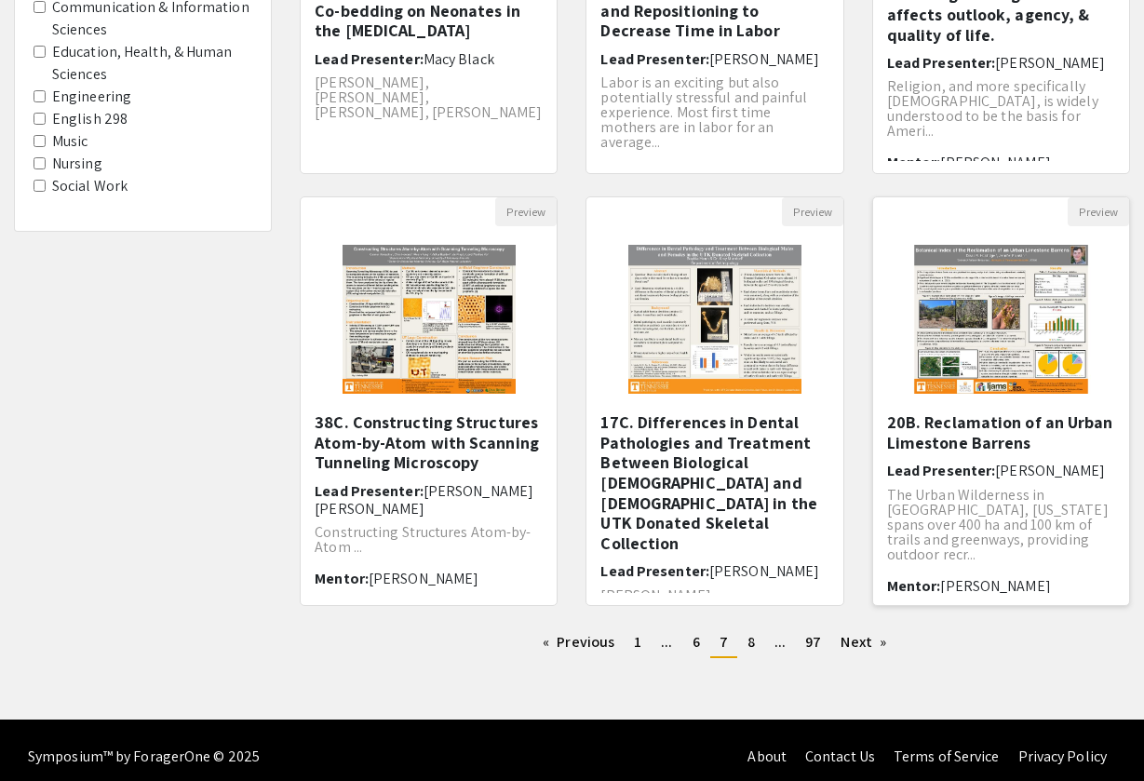
click at [1021, 325] on img "Open Presentation <p>20B. Reclamation of an Urban Limestone Barrens</p>" at bounding box center [1001, 319] width 230 height 186
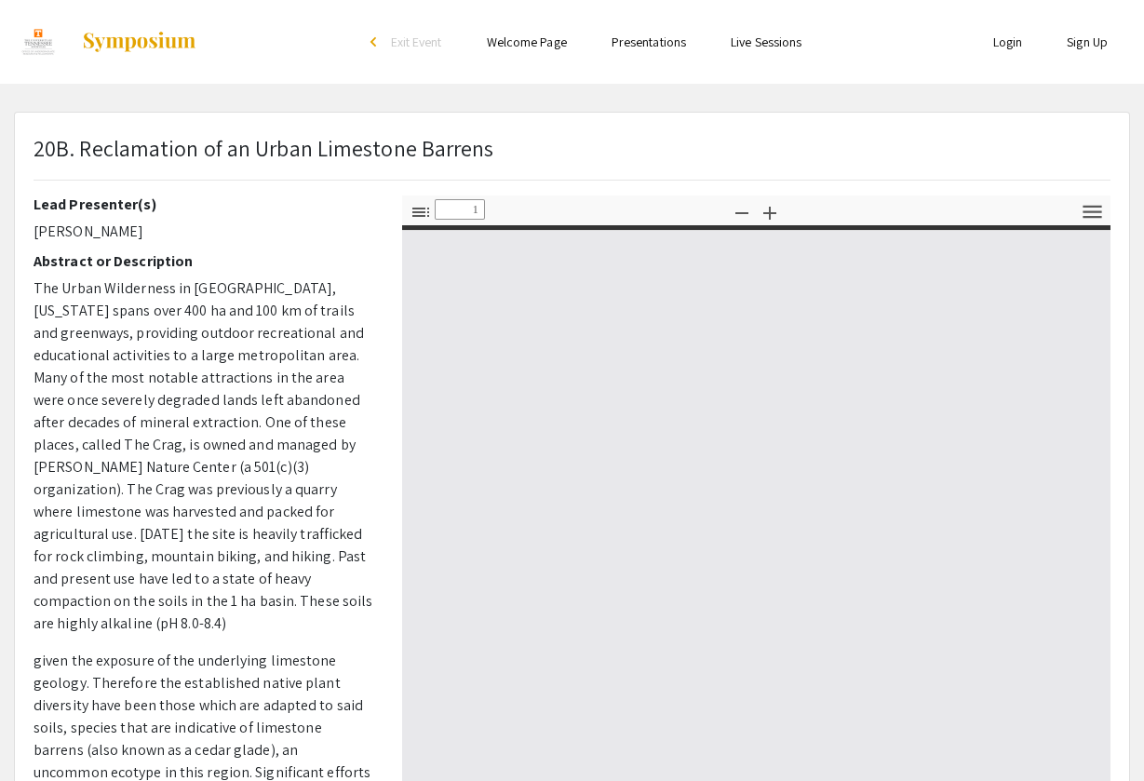
select select "custom"
type input "0"
select select "custom"
type input "1"
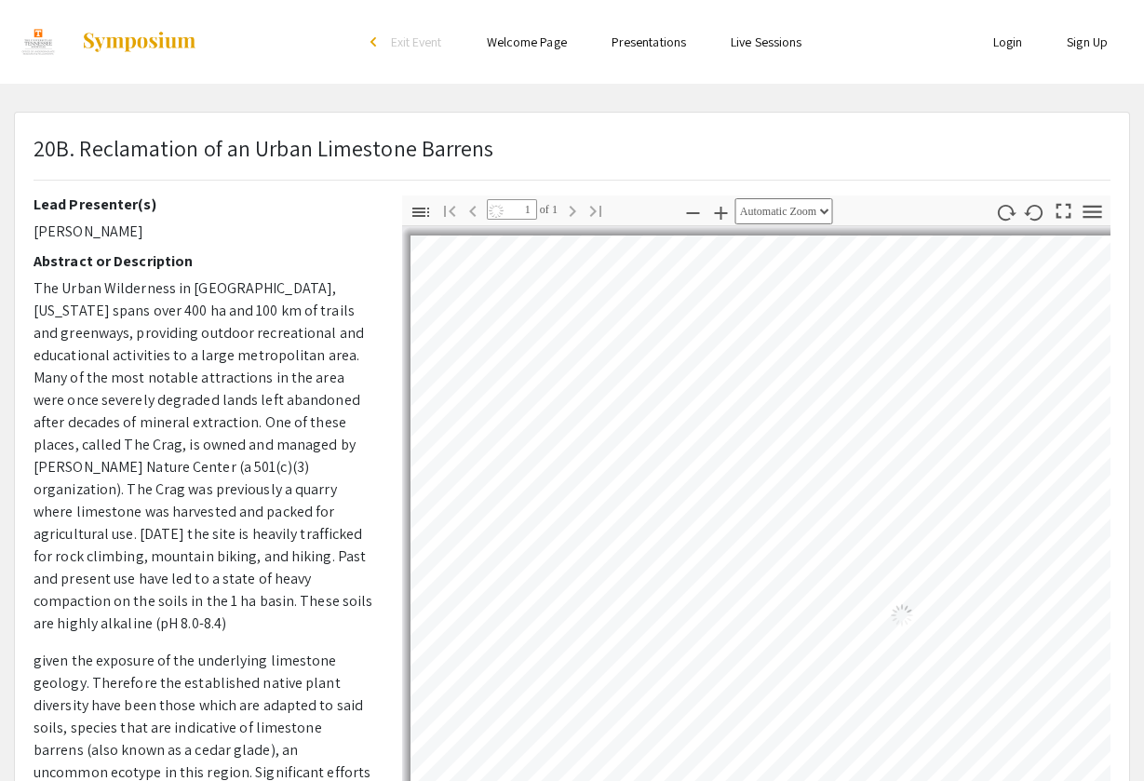
select select "auto"
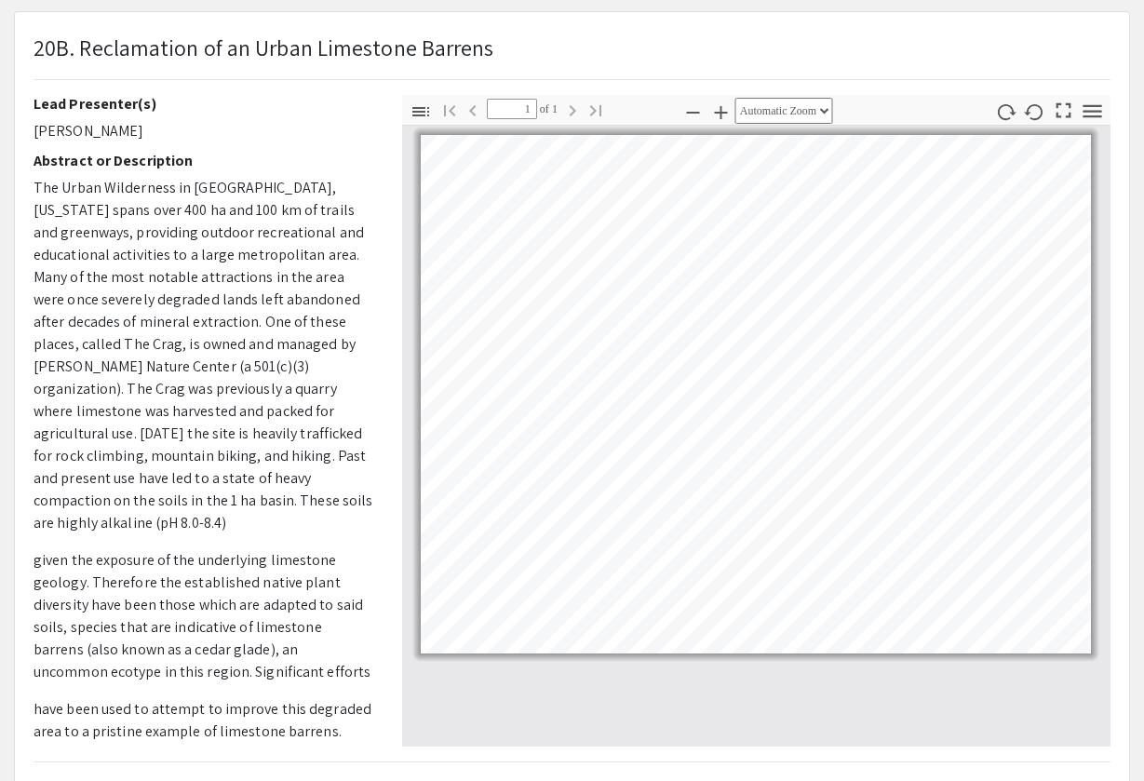
scroll to position [101, 0]
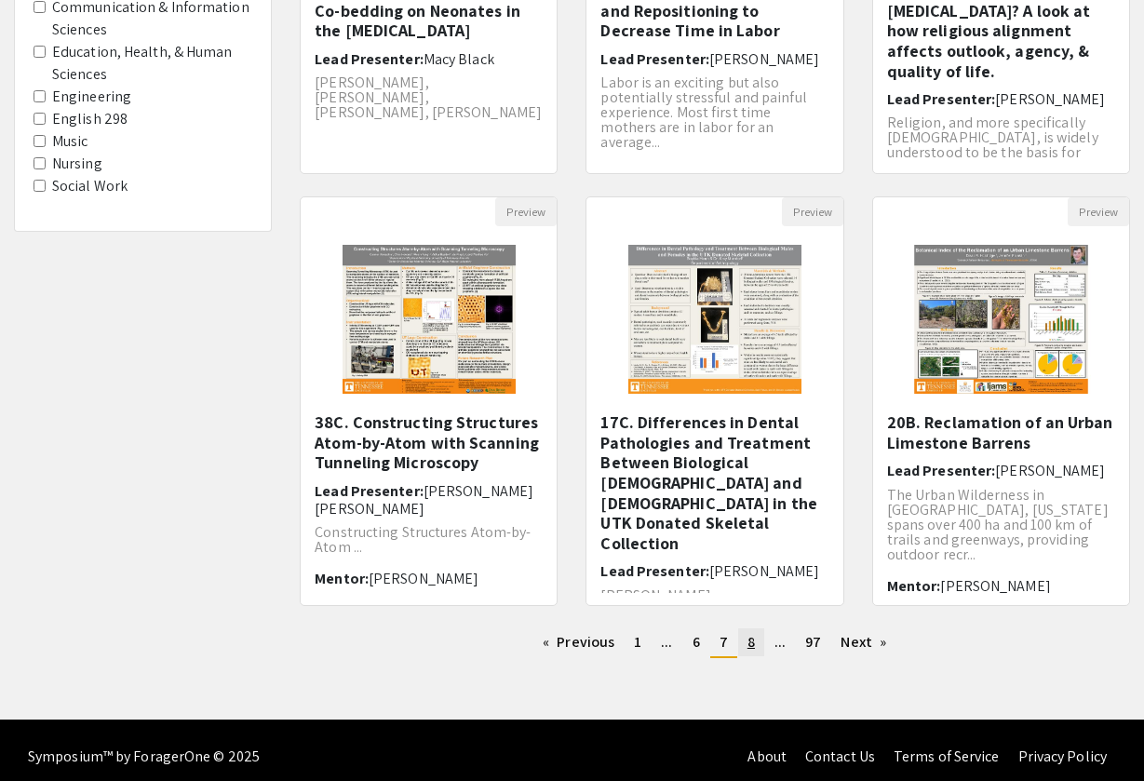
click at [761, 644] on link "page 8" at bounding box center [751, 642] width 26 height 28
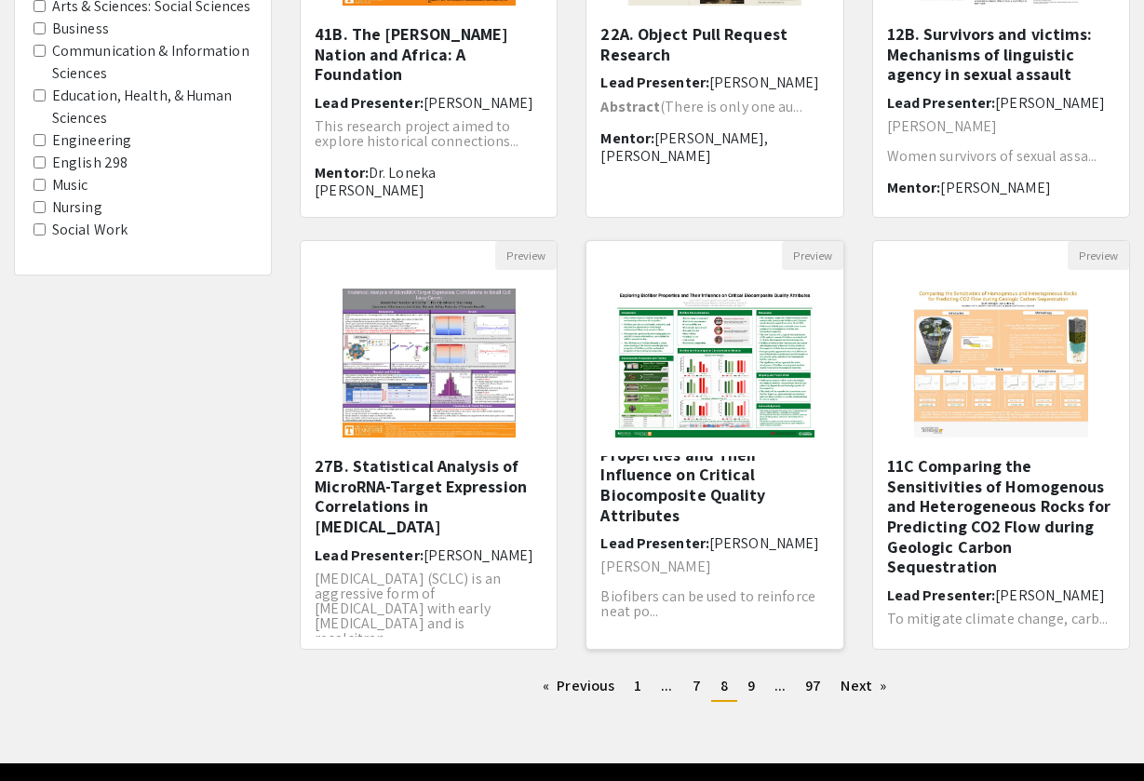
scroll to position [398, 0]
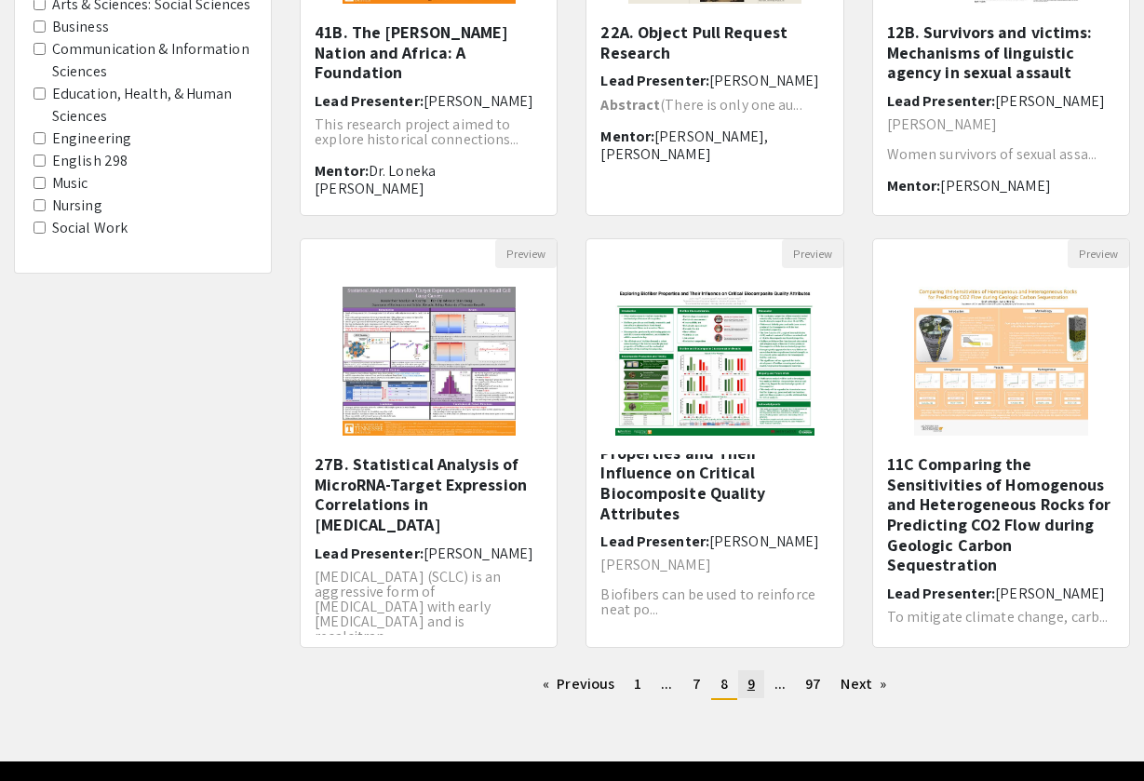
click at [758, 685] on link "page 9" at bounding box center [751, 684] width 26 height 28
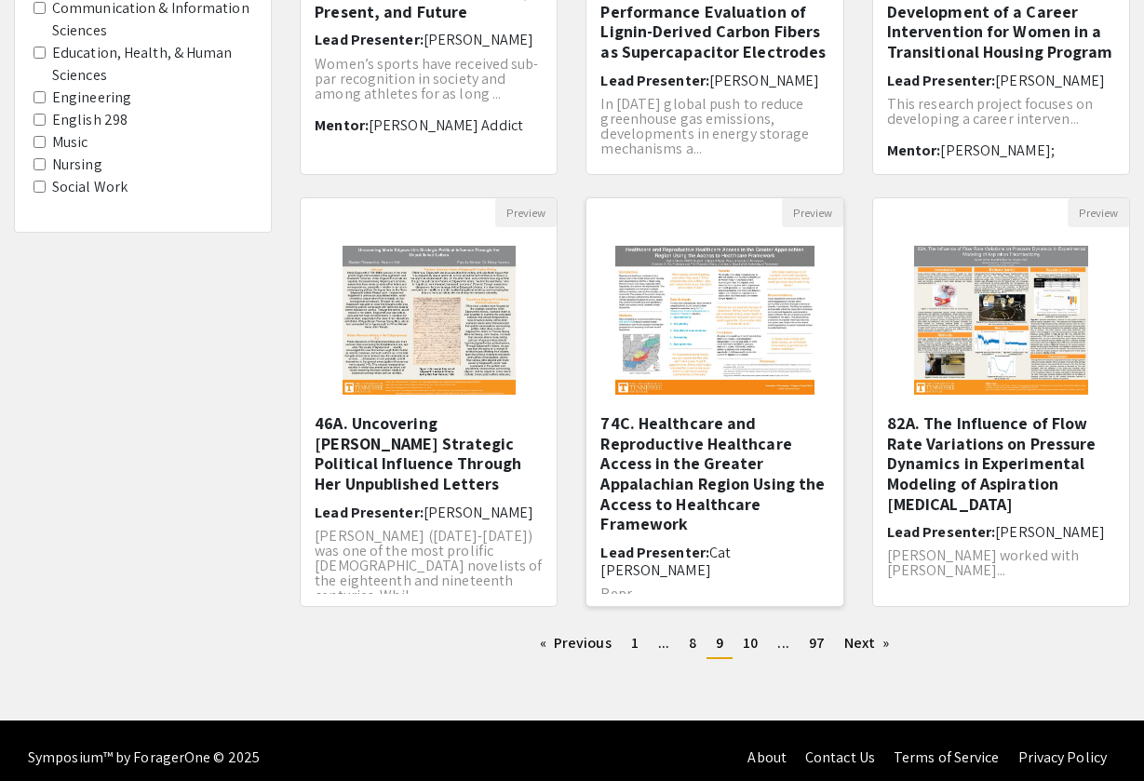
scroll to position [453, 0]
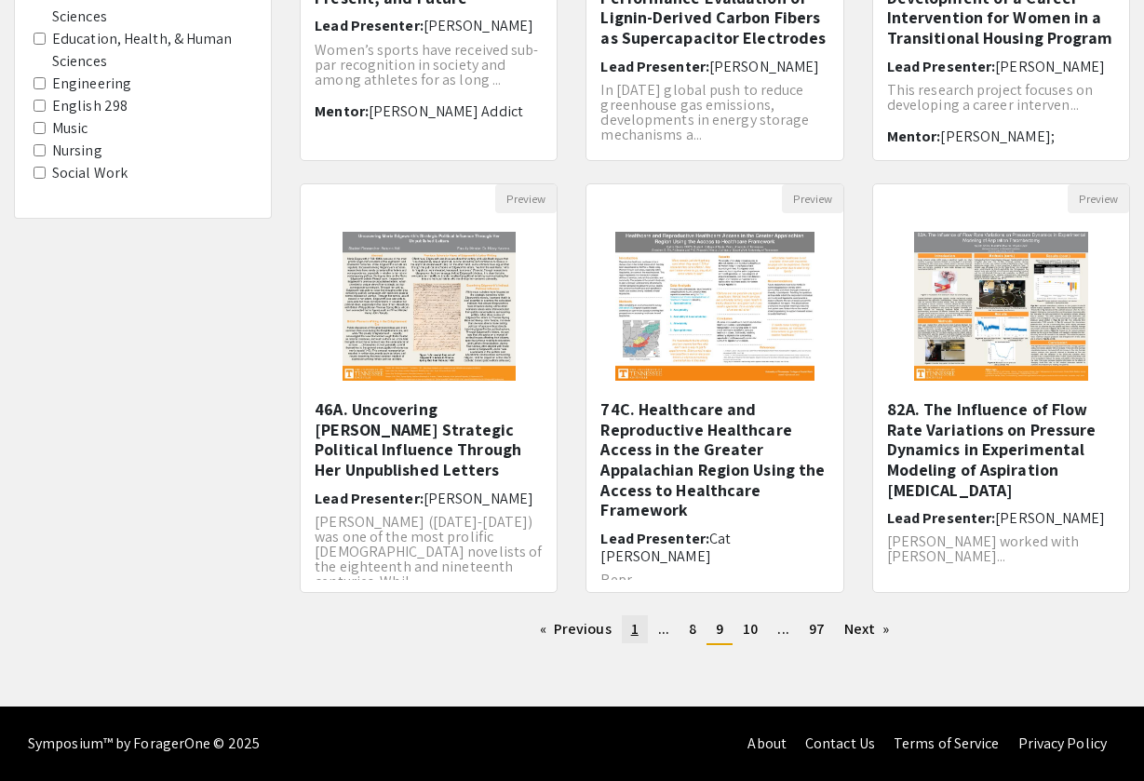
click at [632, 631] on span "1" at bounding box center [634, 629] width 7 height 20
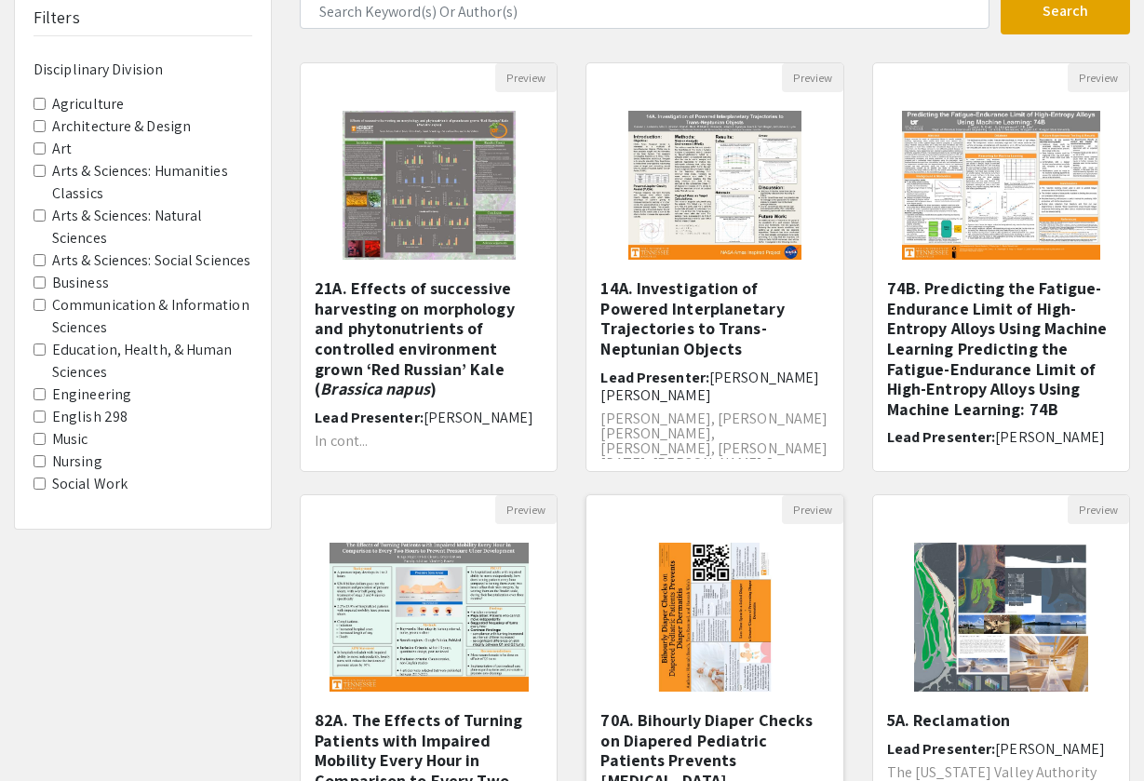
scroll to position [141, 0]
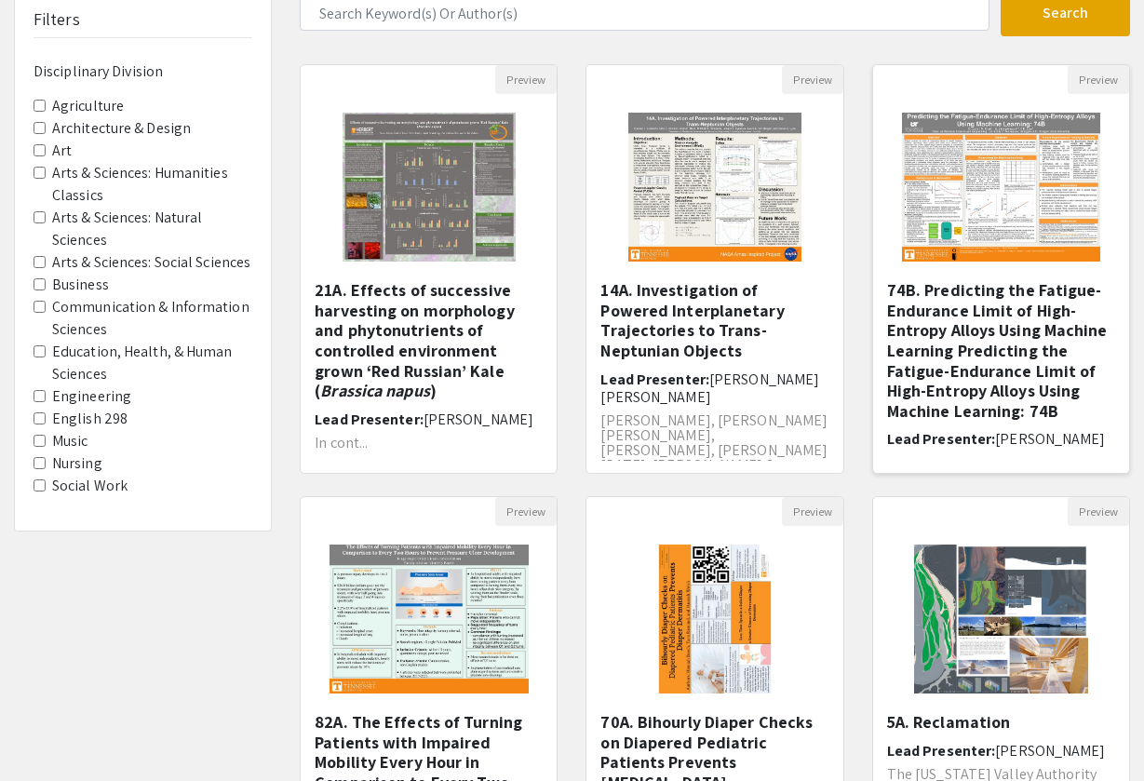
click at [987, 183] on img at bounding box center [1000, 187] width 235 height 186
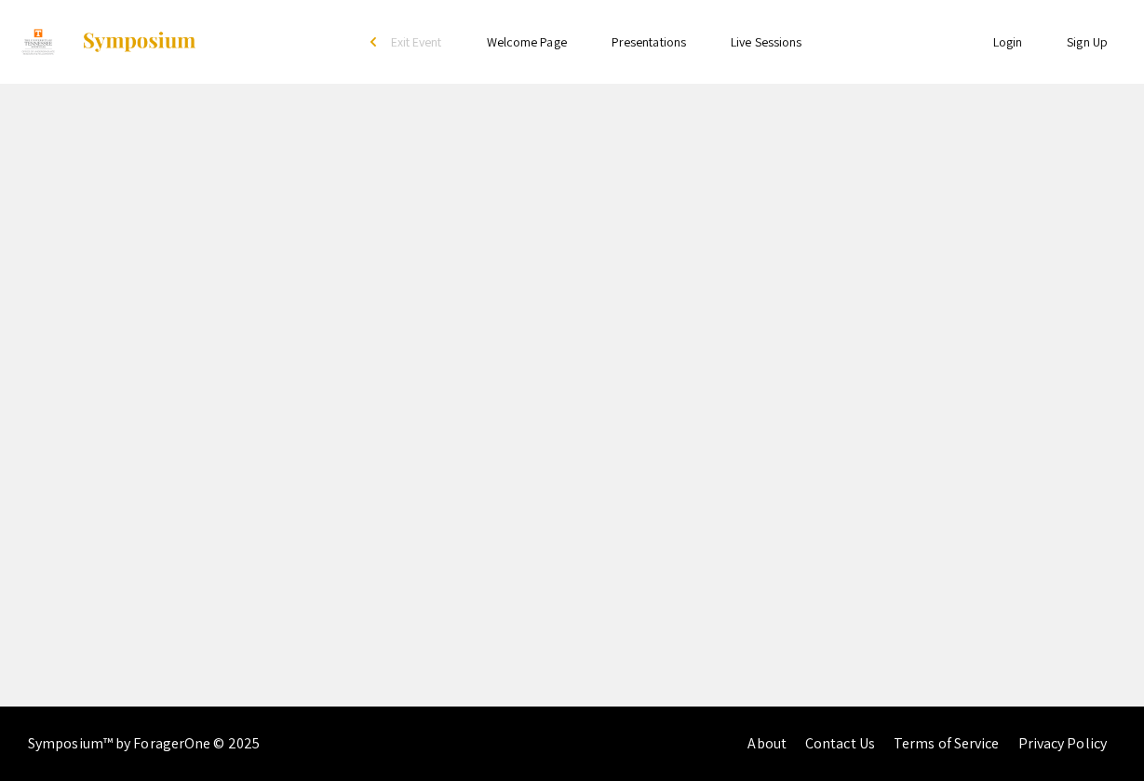
select select "custom"
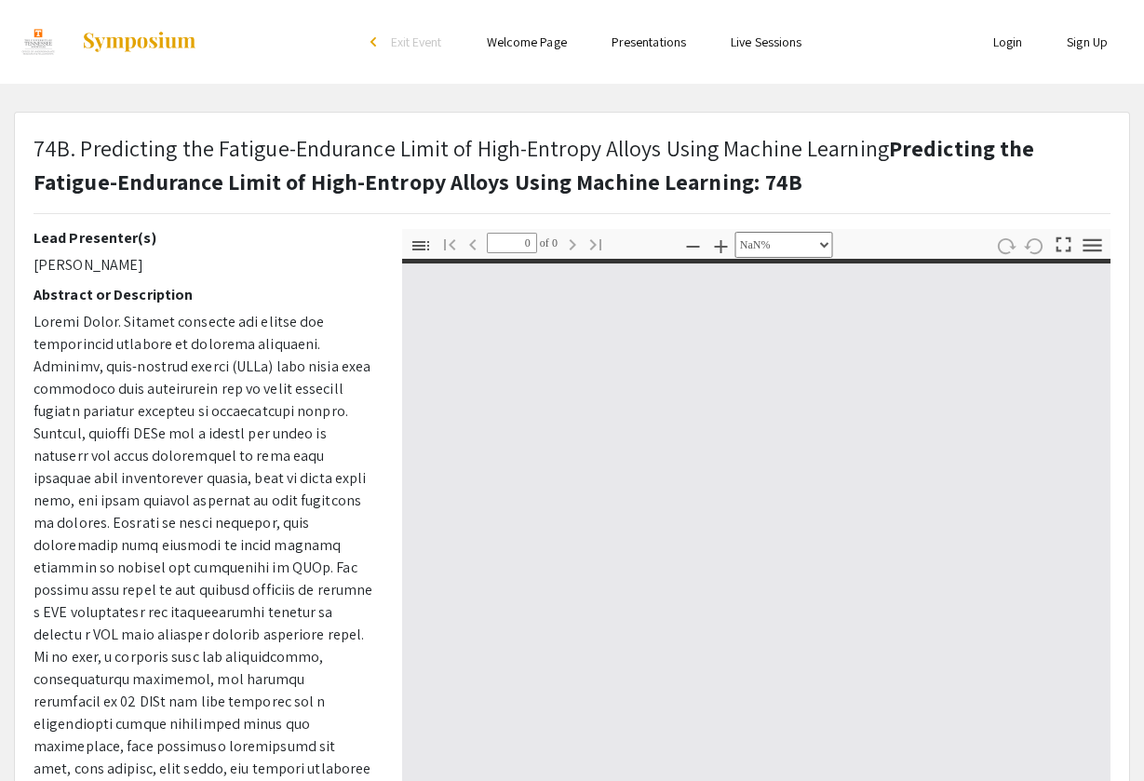
type input "1"
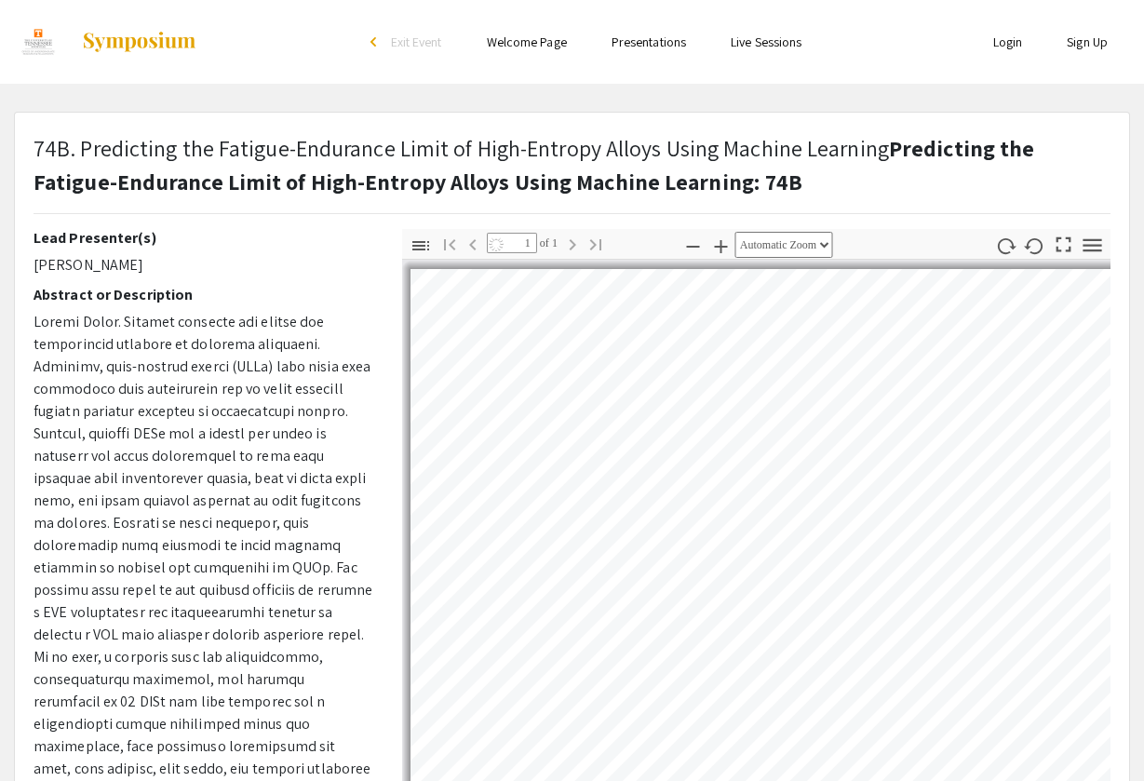
select select "auto"
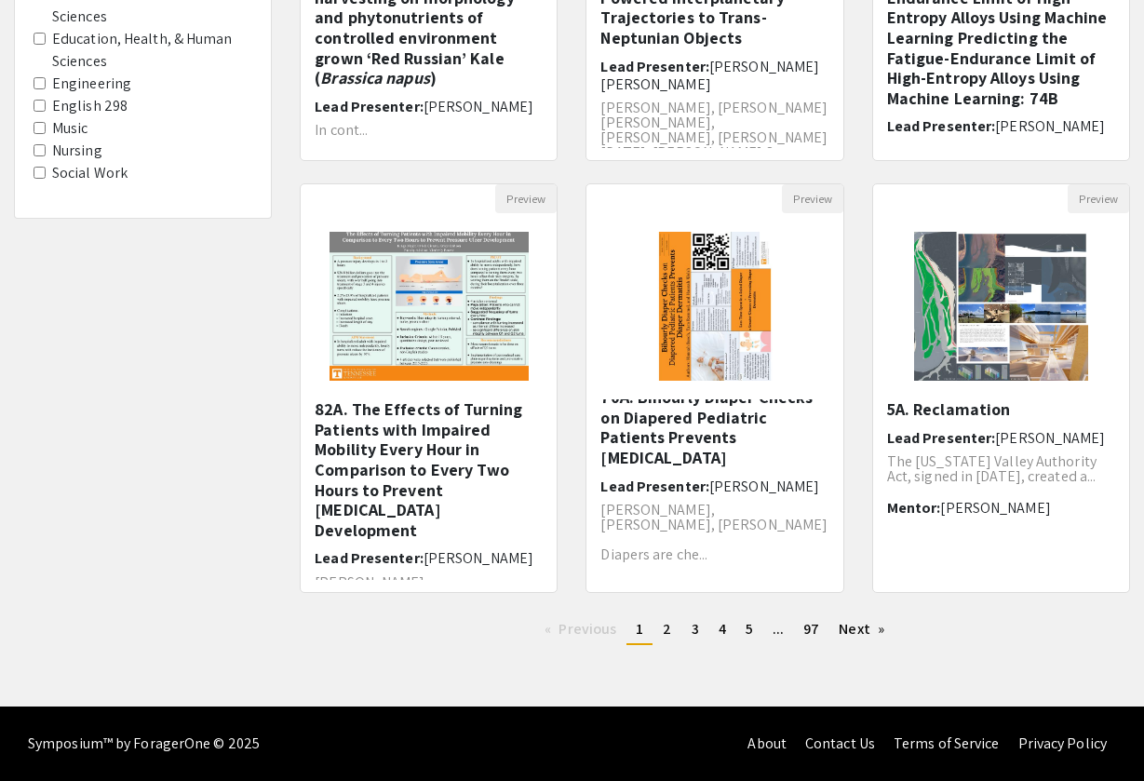
scroll to position [453, 0]
click at [659, 633] on link "page 2" at bounding box center [666, 629] width 27 height 28
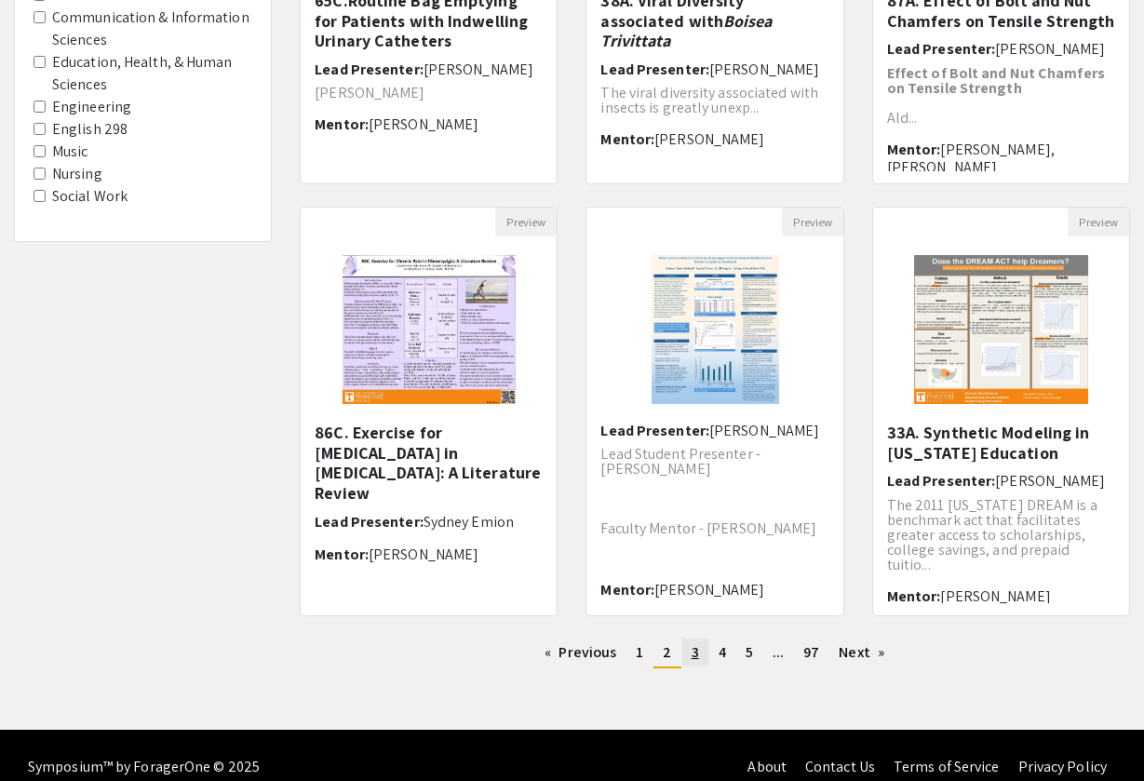
click at [697, 651] on span "3" at bounding box center [694, 652] width 7 height 20
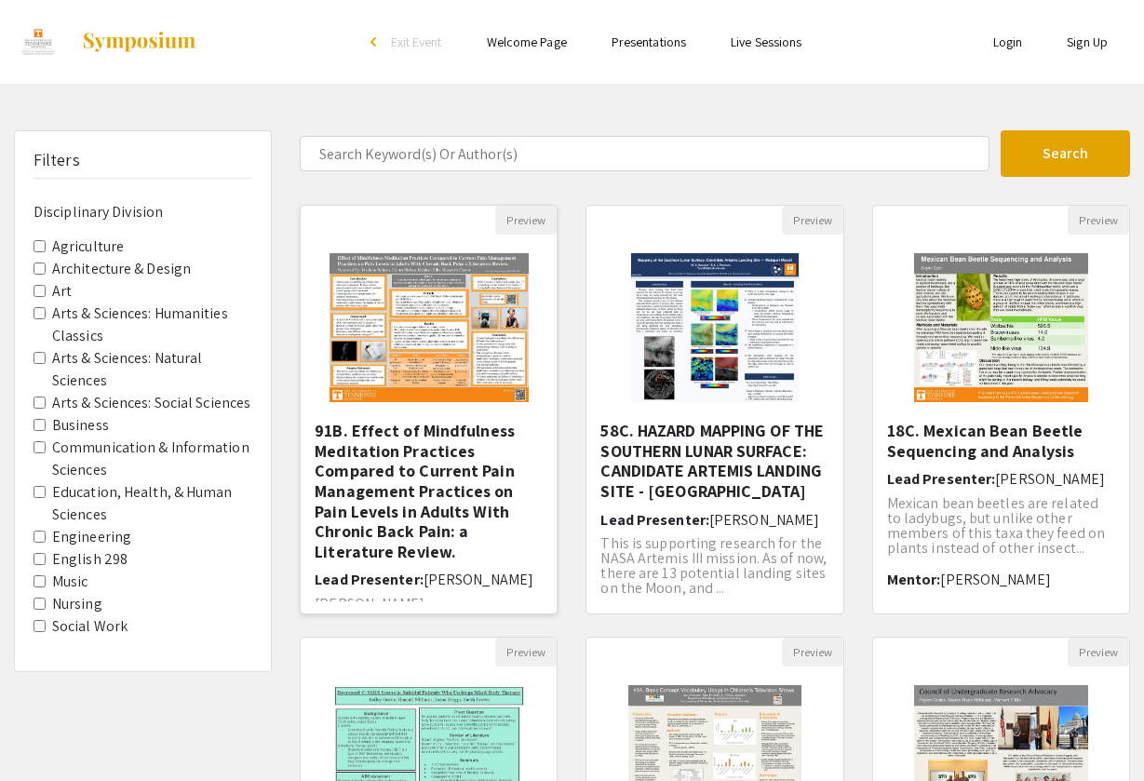
click at [401, 325] on img at bounding box center [428, 327] width 235 height 186
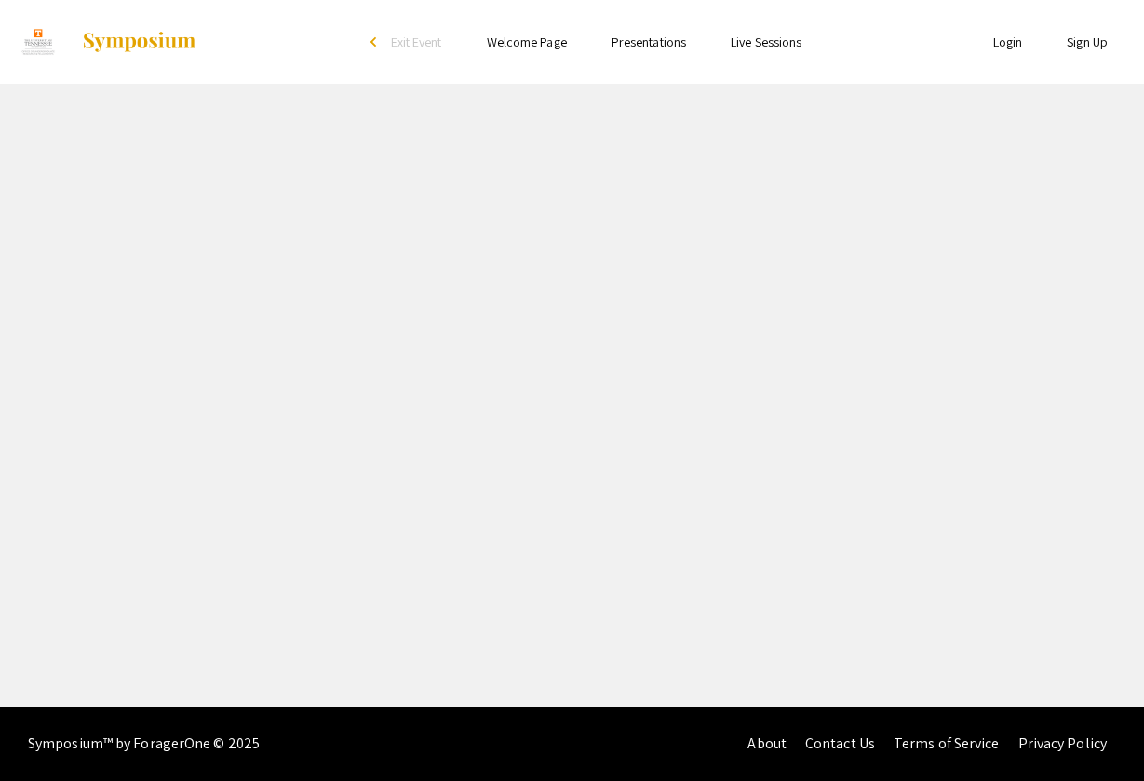
select select "custom"
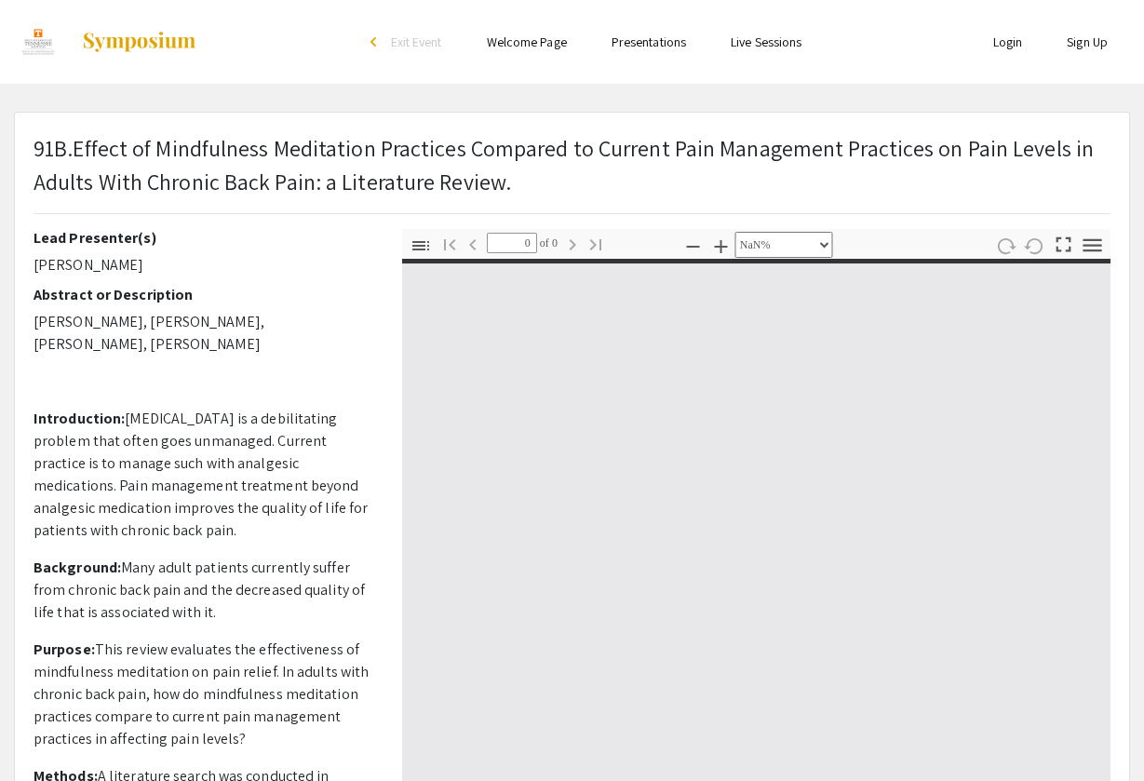
type input "1"
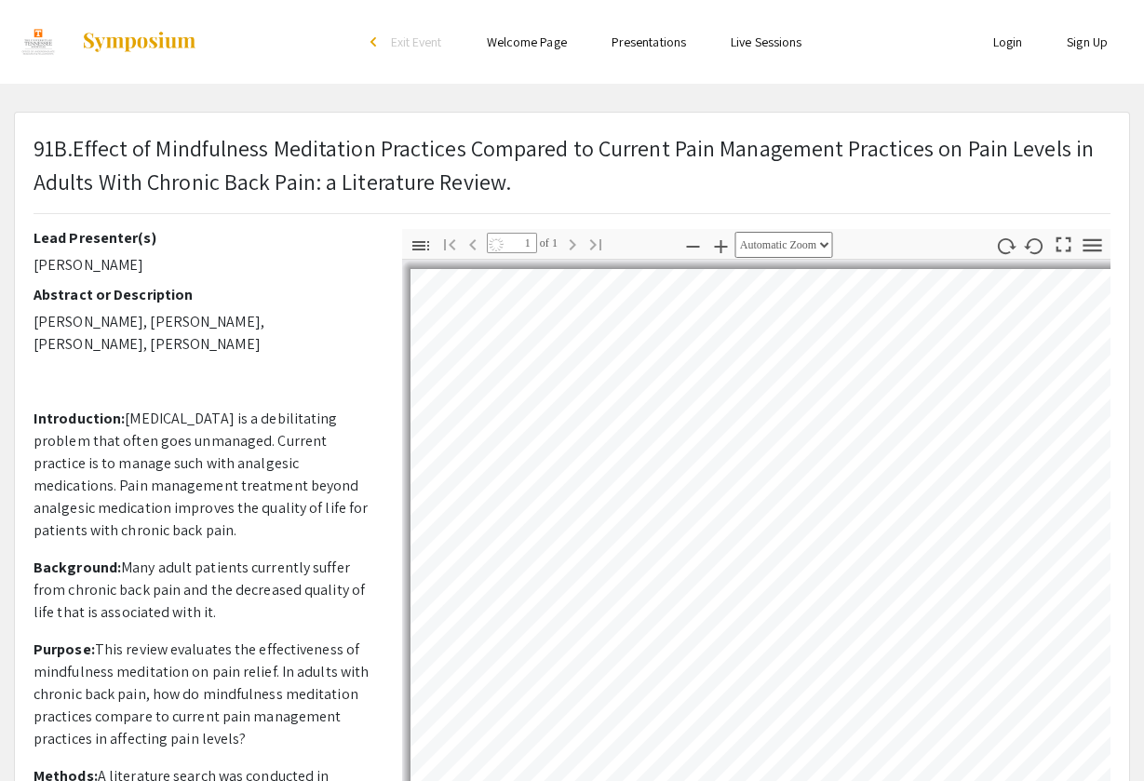
select select "auto"
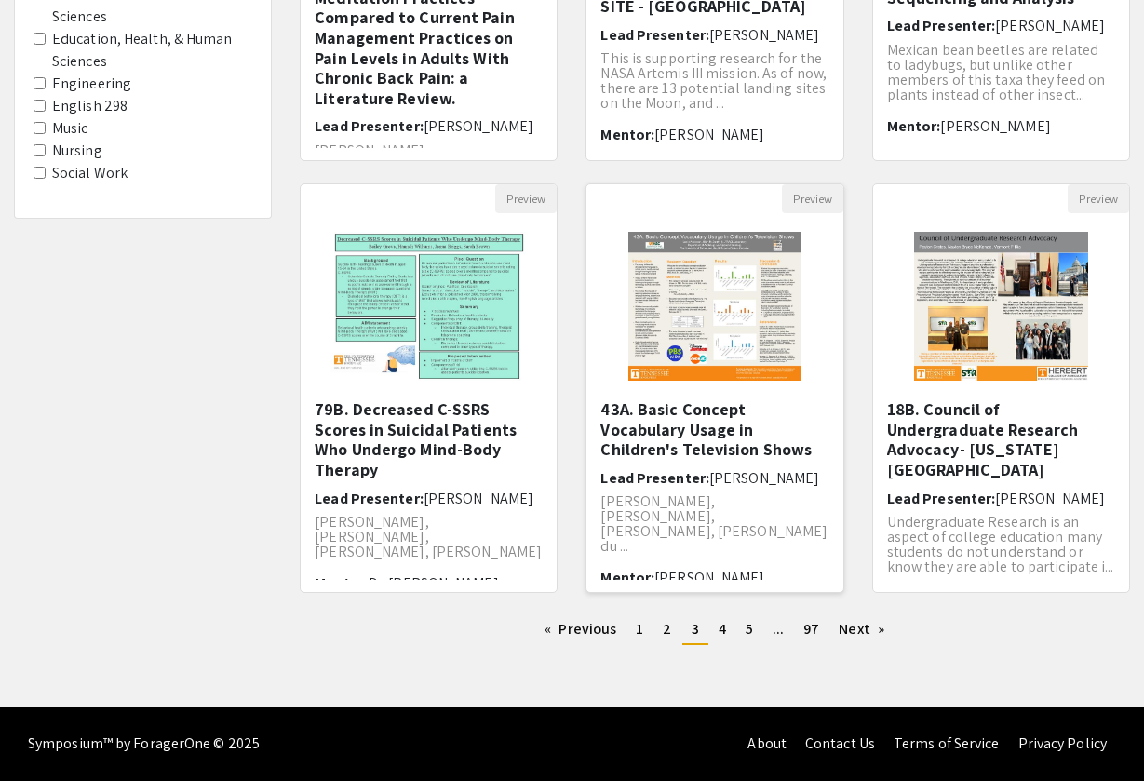
scroll to position [453, 0]
click at [713, 636] on link "page 4" at bounding box center [722, 629] width 26 height 28
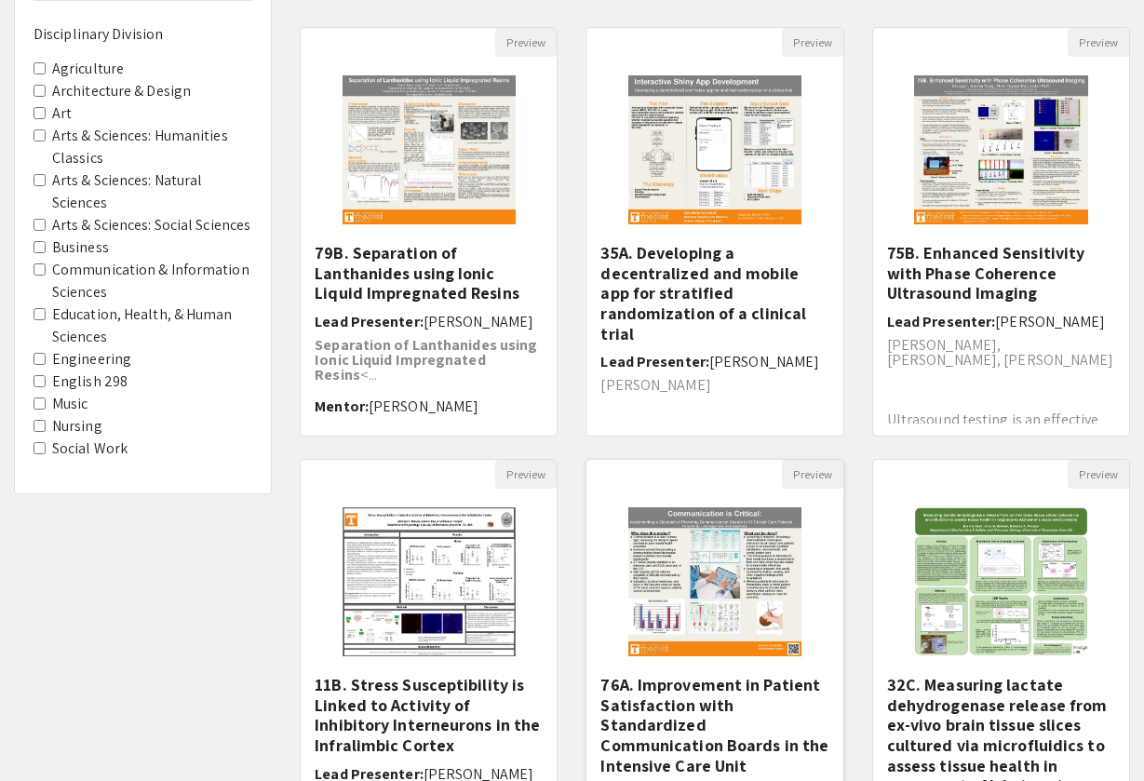
scroll to position [178, 0]
click at [1018, 133] on img "Open Presentation <p>75B. Enhanced Sensitivity with Phase Coherence Ultrasound …" at bounding box center [1000, 150] width 211 height 186
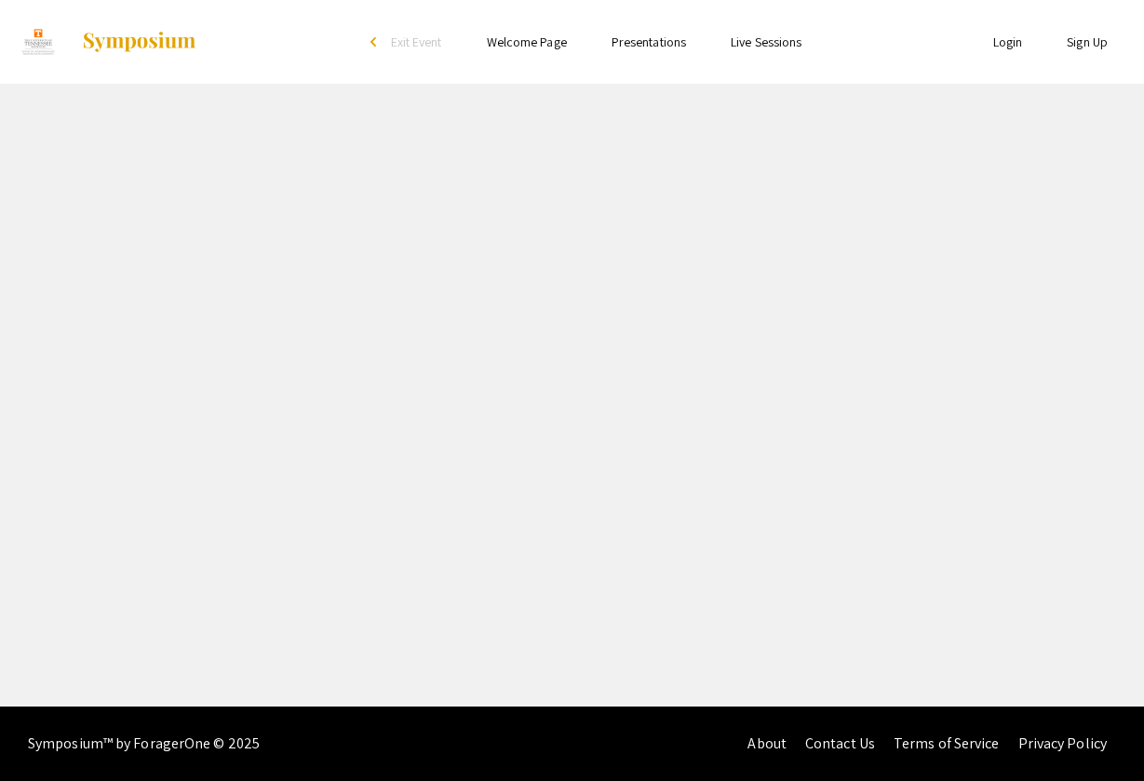
select select "custom"
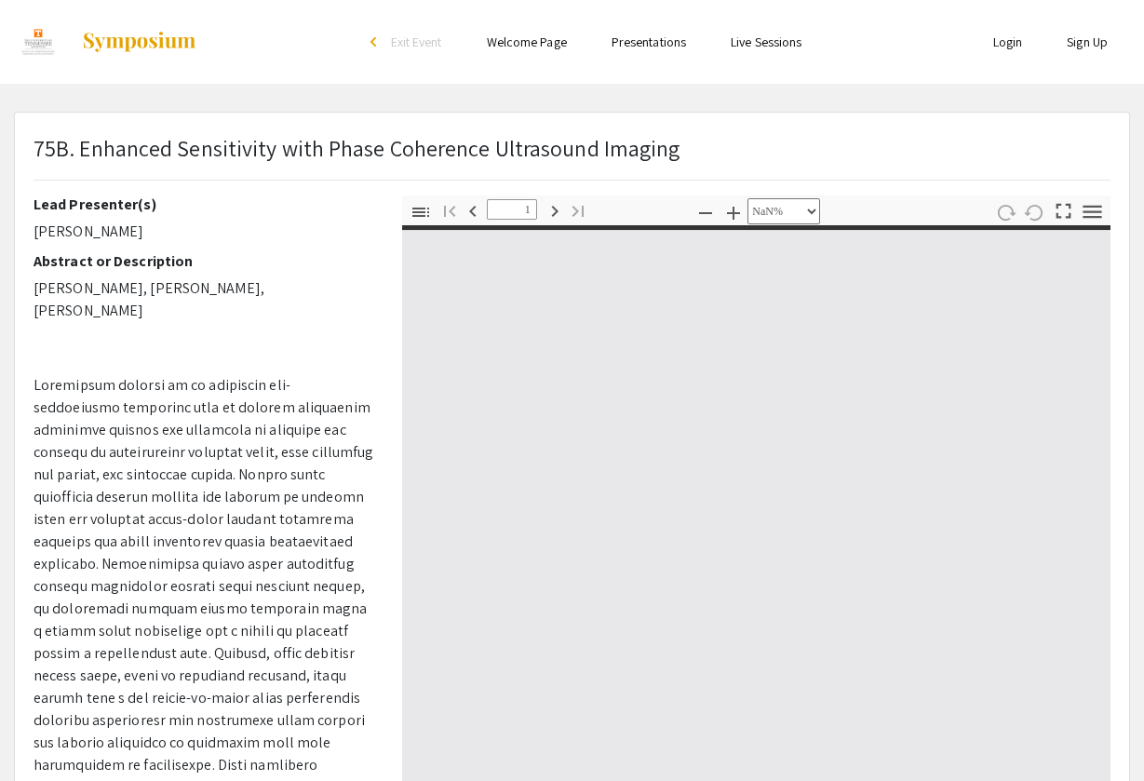
type input "0"
select select "auto"
type input "1"
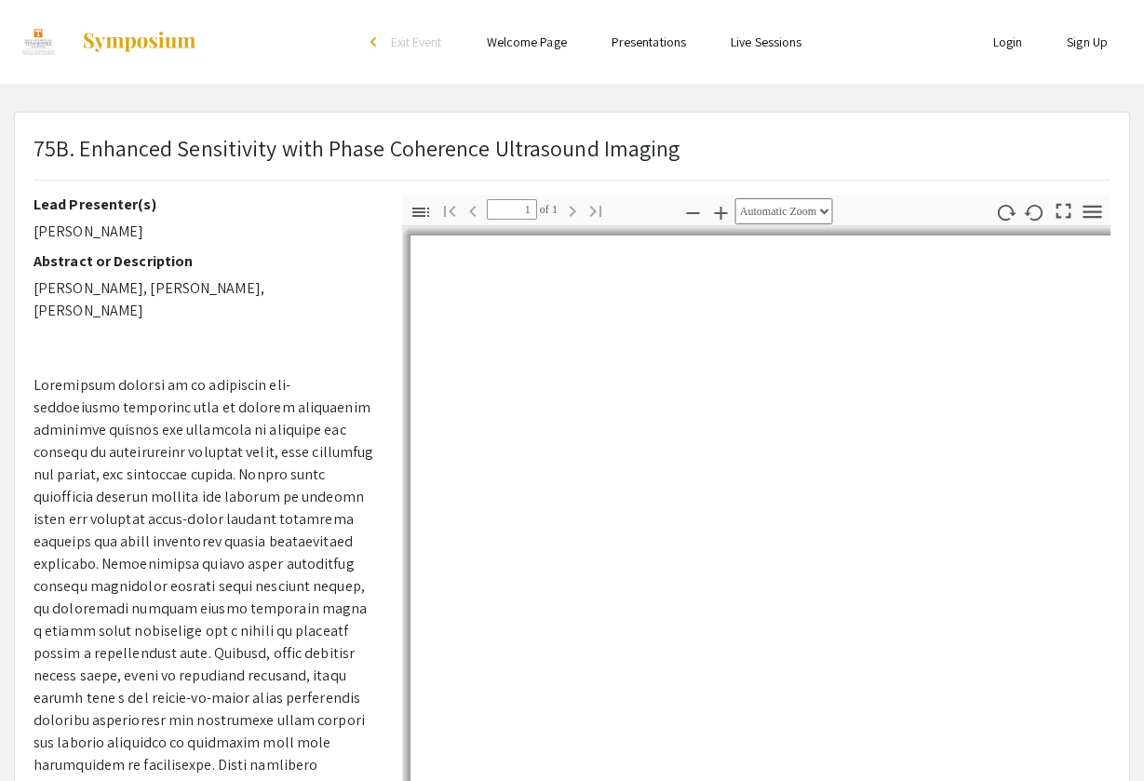
select select "page-width"
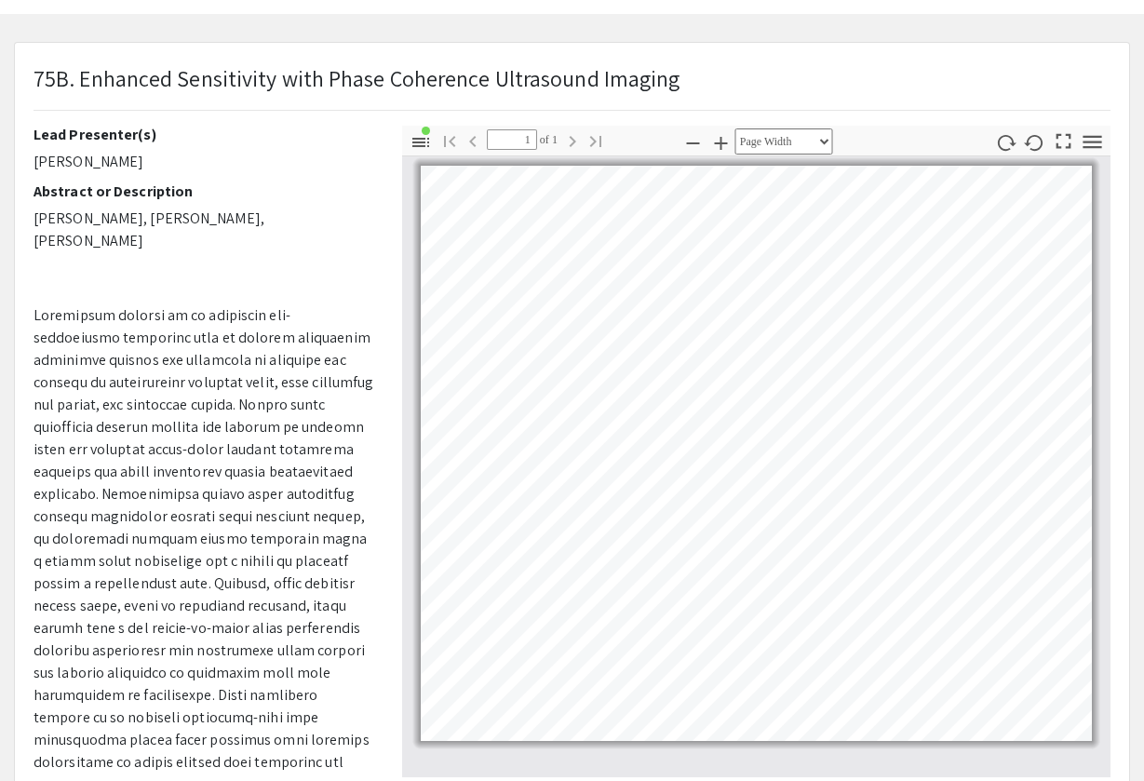
scroll to position [71, 0]
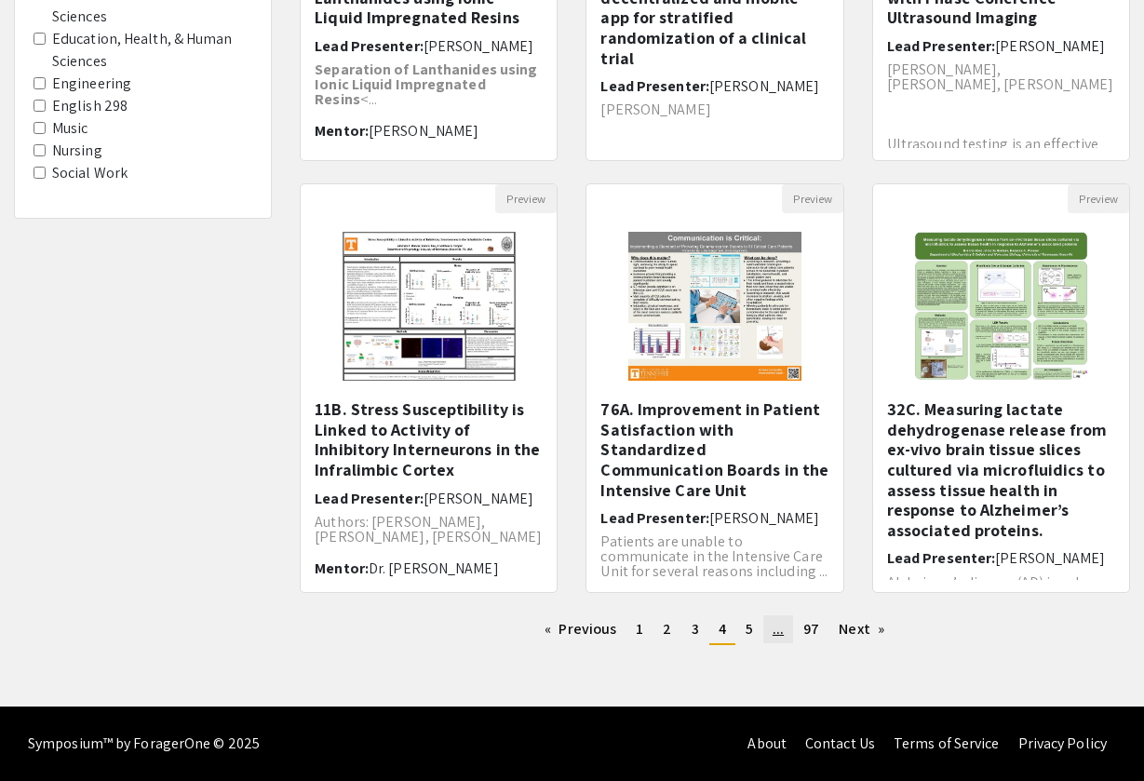
scroll to position [453, 0]
click at [751, 637] on span "5" at bounding box center [748, 629] width 7 height 20
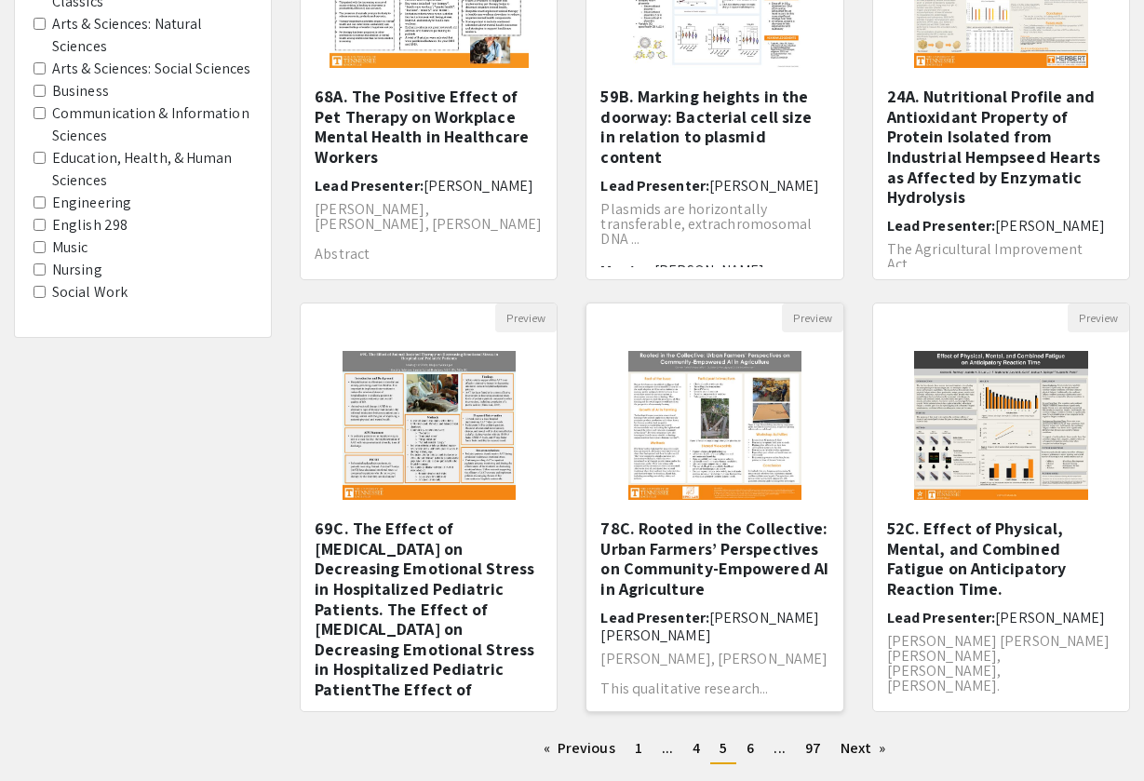
scroll to position [8, 0]
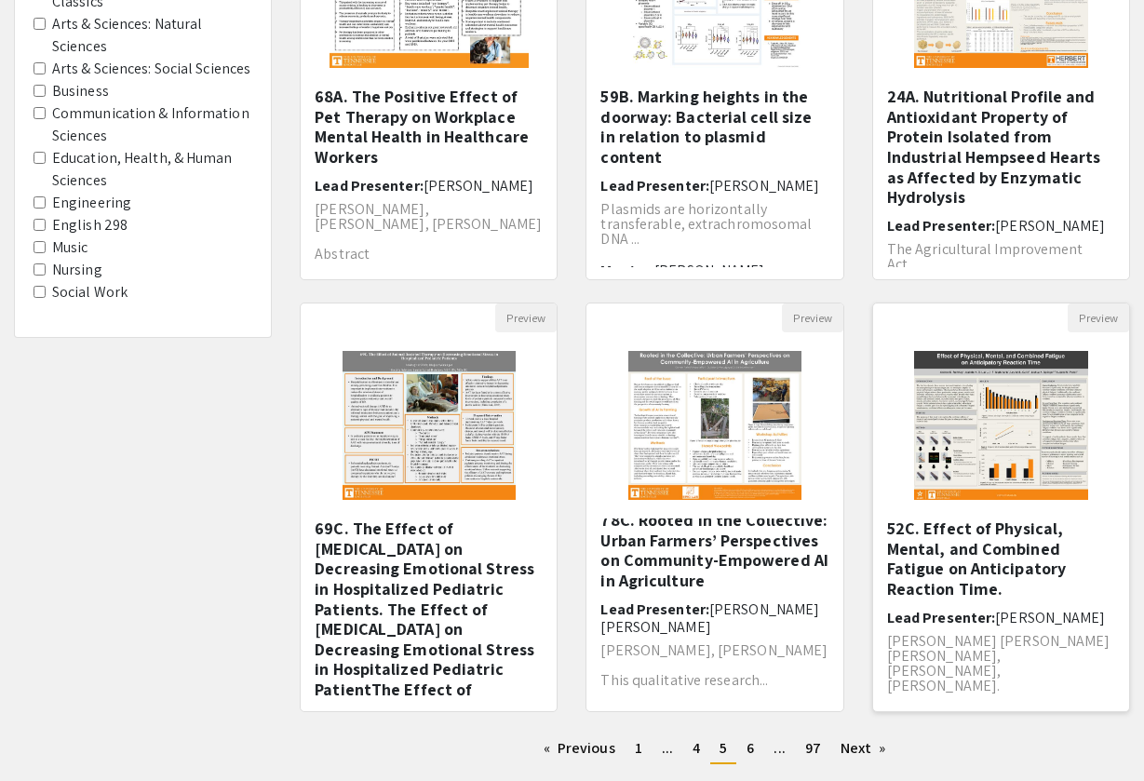
click at [958, 449] on img "Open Presentation <p>52C. Effect of Physical, Mental, and Combined Fatigue on A…" at bounding box center [1000, 425] width 211 height 186
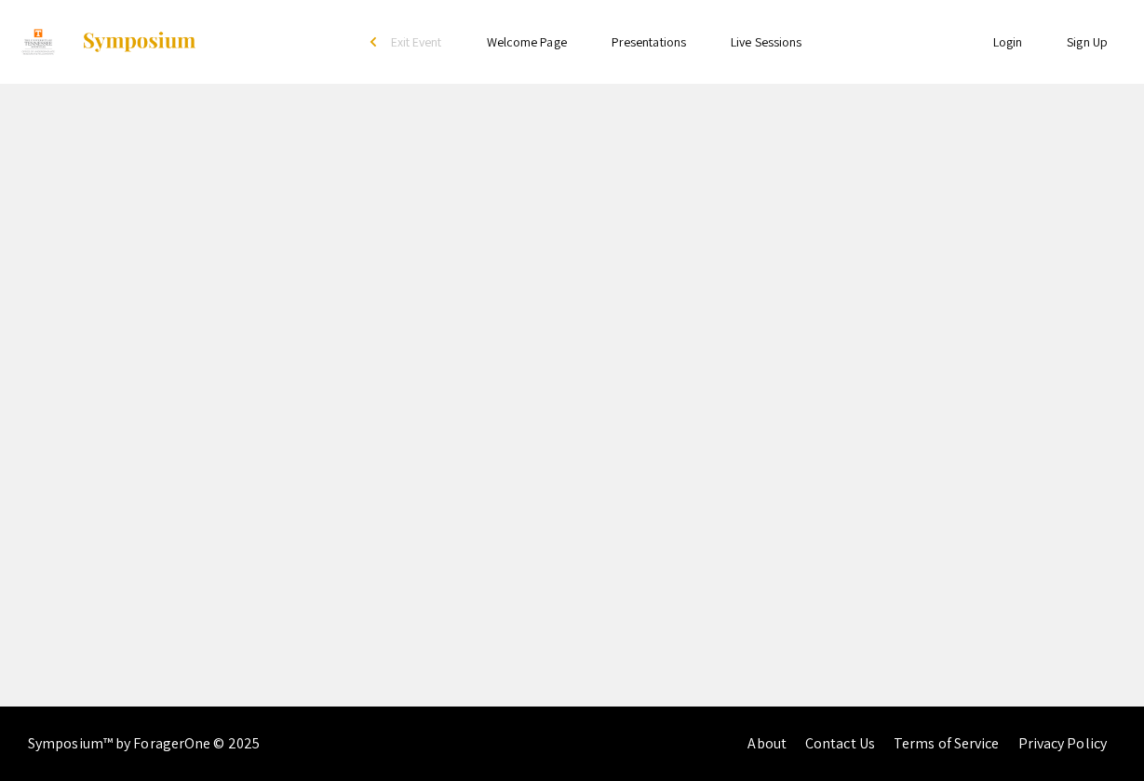
select select "custom"
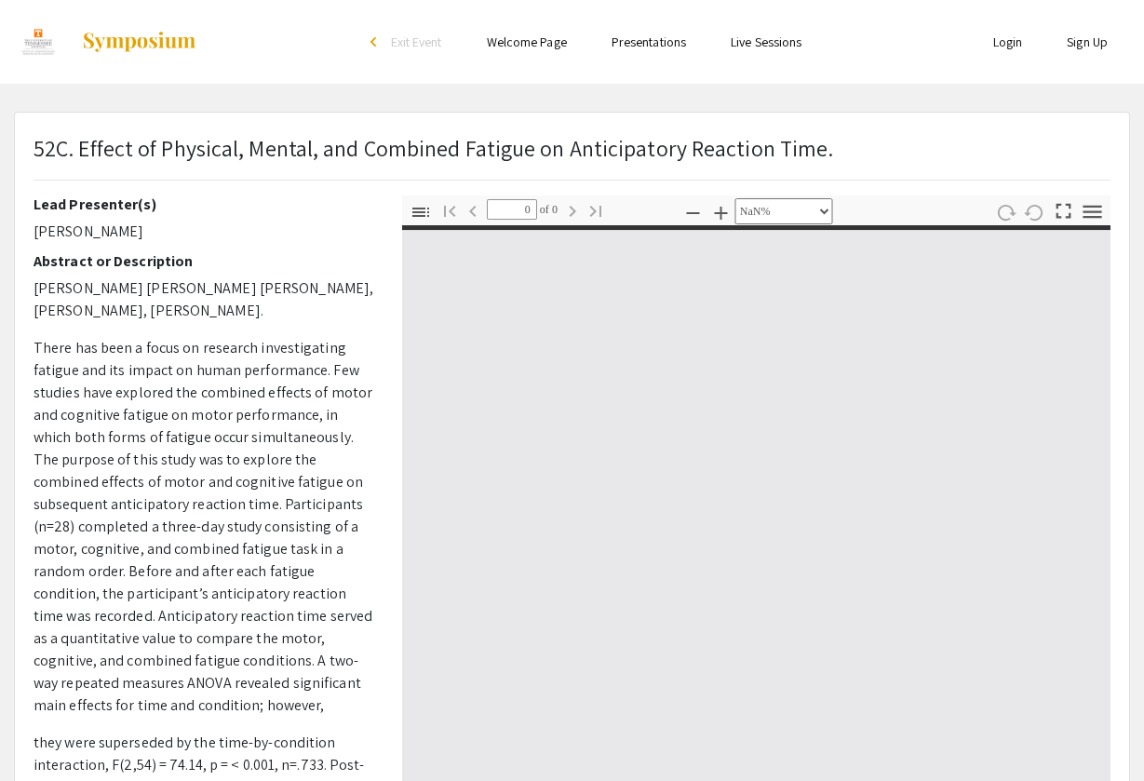
type input "1"
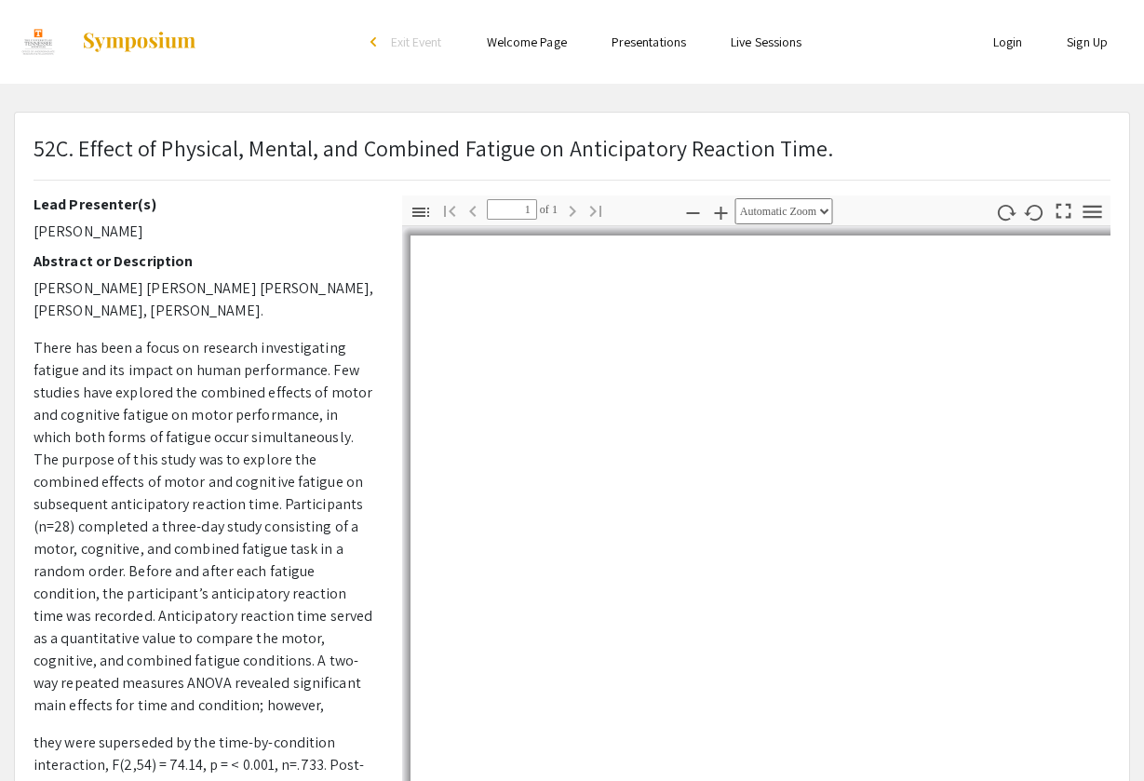
select select "auto"
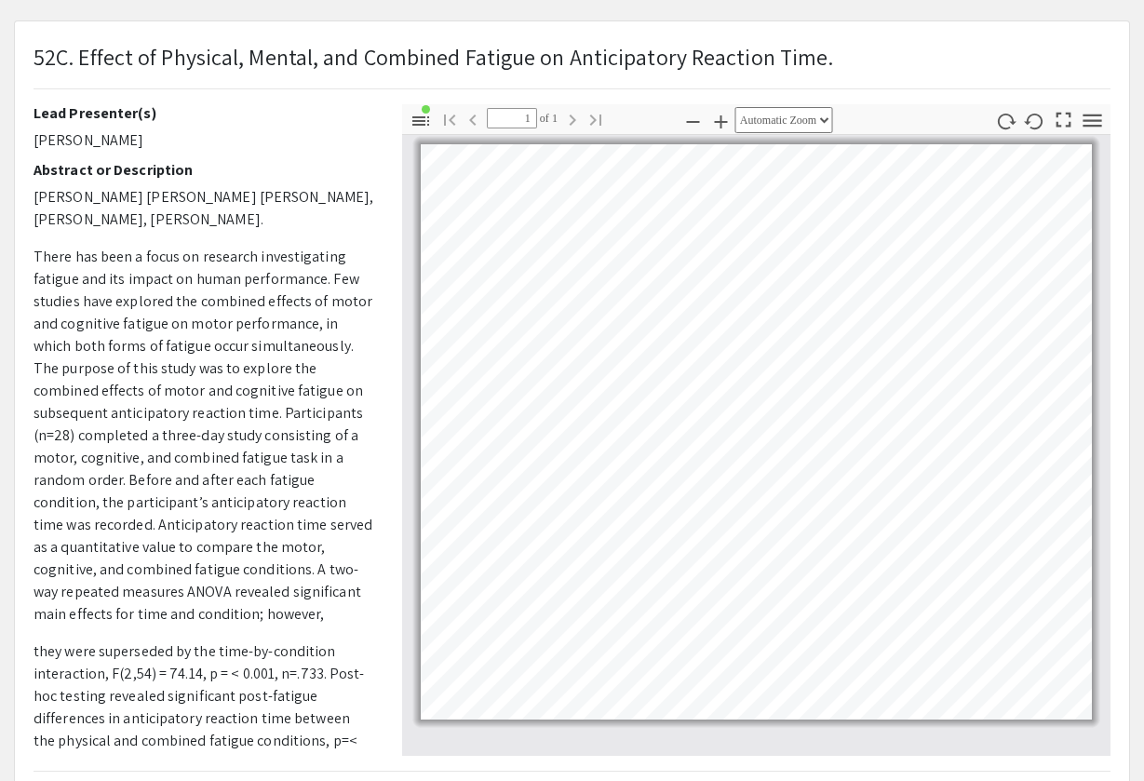
scroll to position [91, 0]
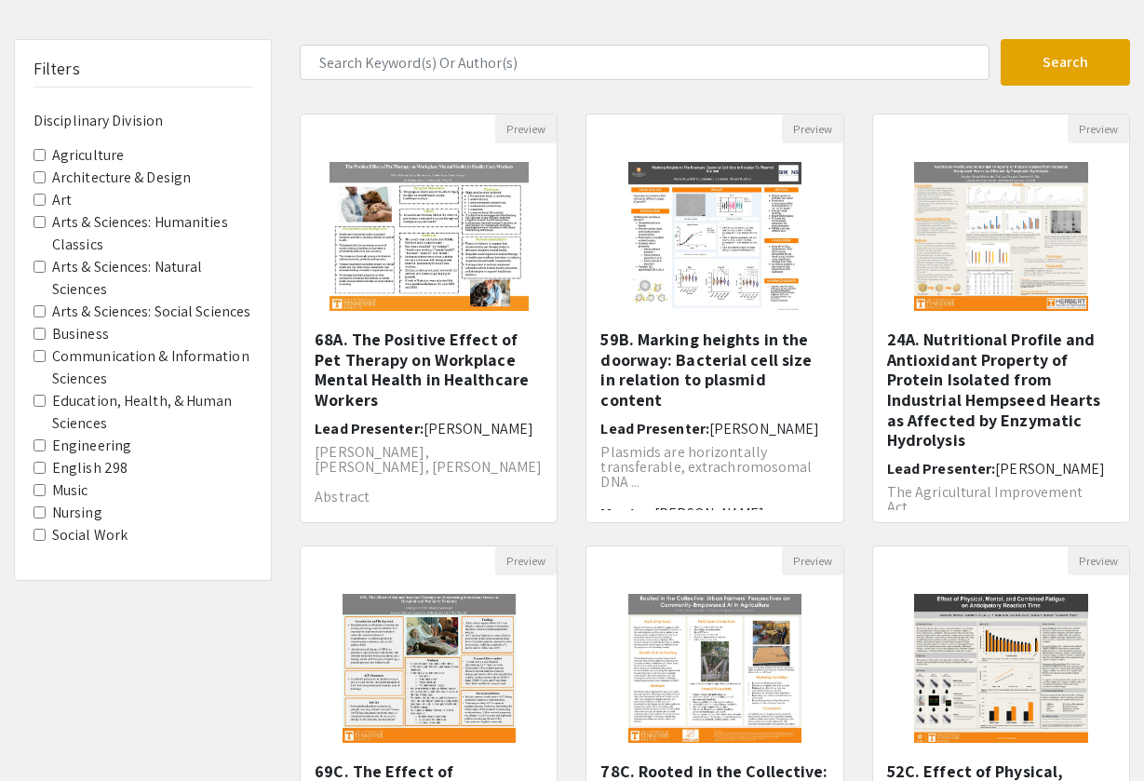
scroll to position [334, 0]
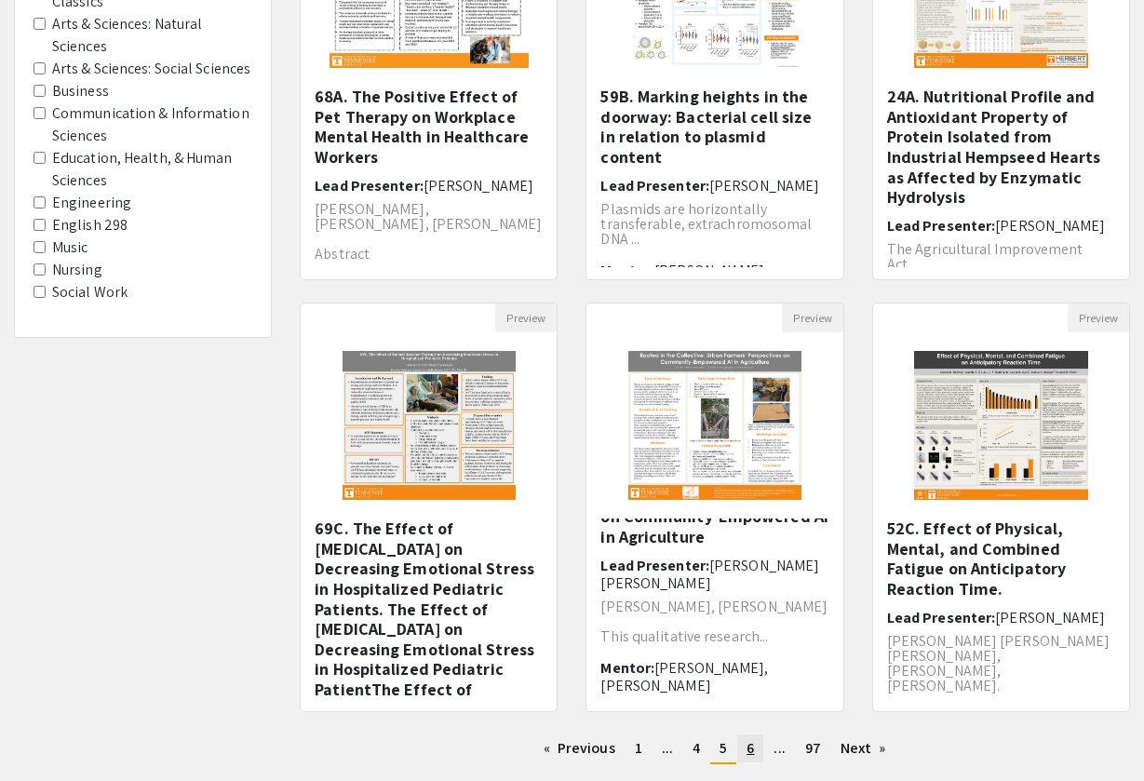
click at [756, 751] on link "page 6" at bounding box center [750, 748] width 26 height 28
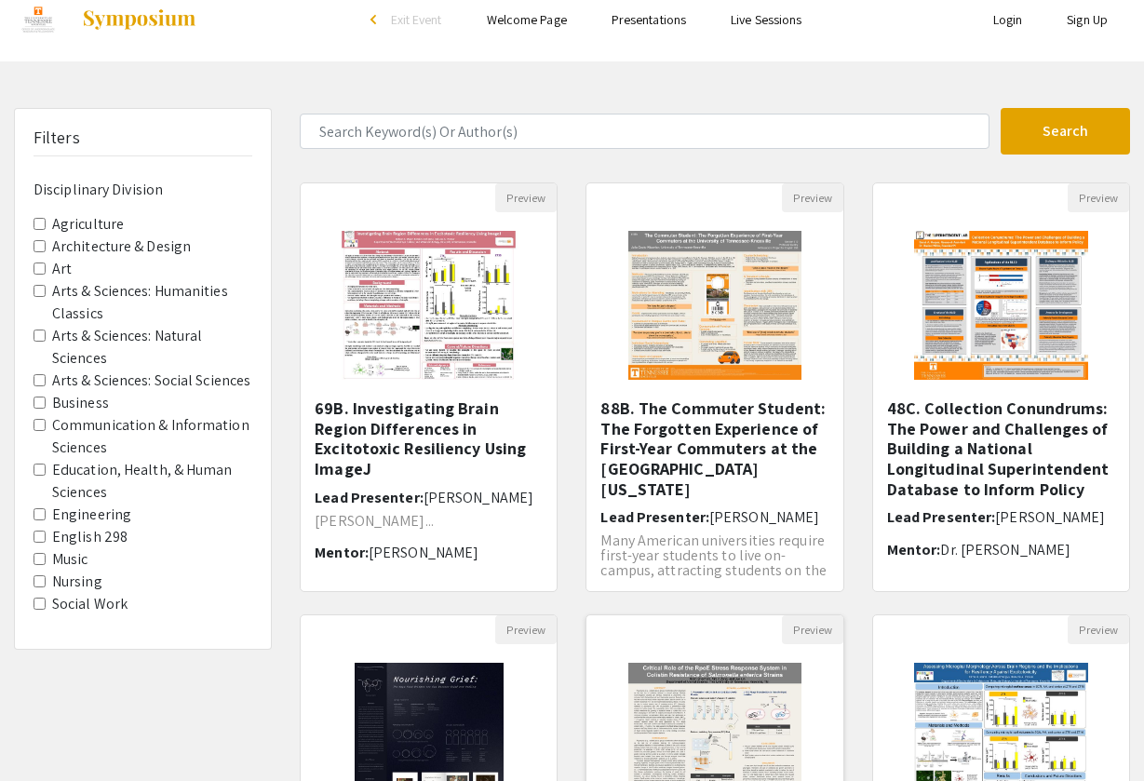
scroll to position [18, 0]
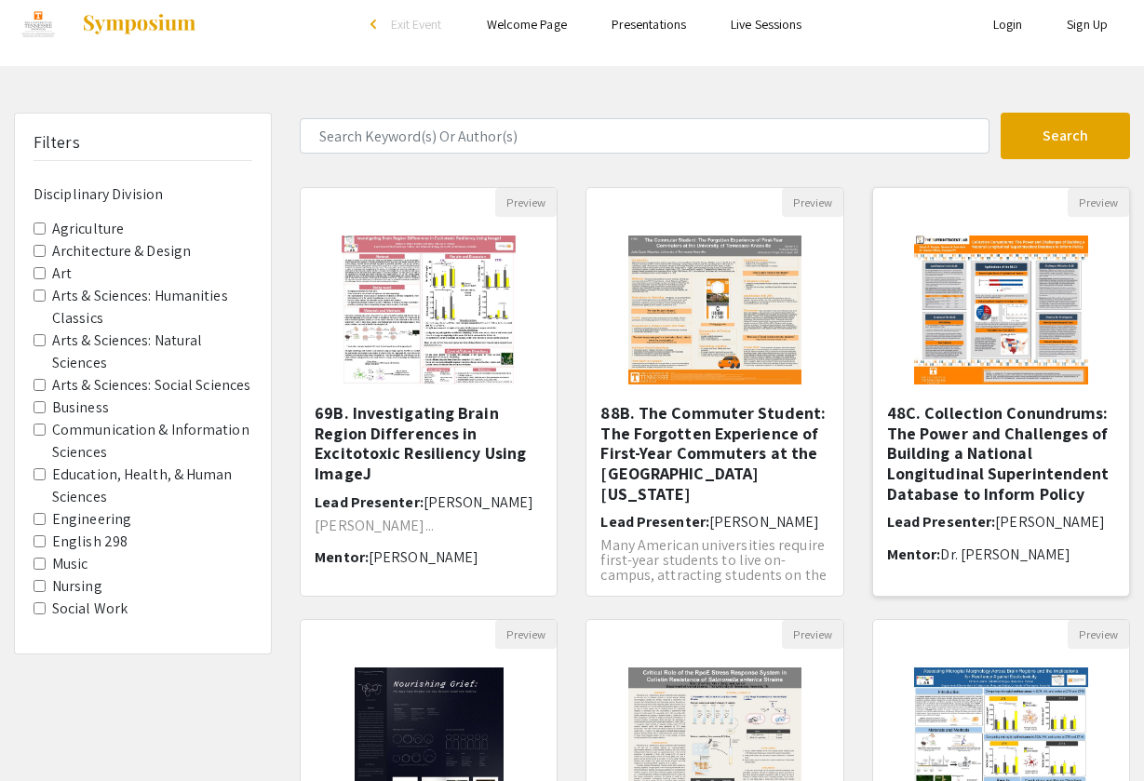
click at [1034, 317] on img "Open Presentation <p>48C. Collection Conundrums: The Power and Challenges of Bu…" at bounding box center [1000, 310] width 211 height 186
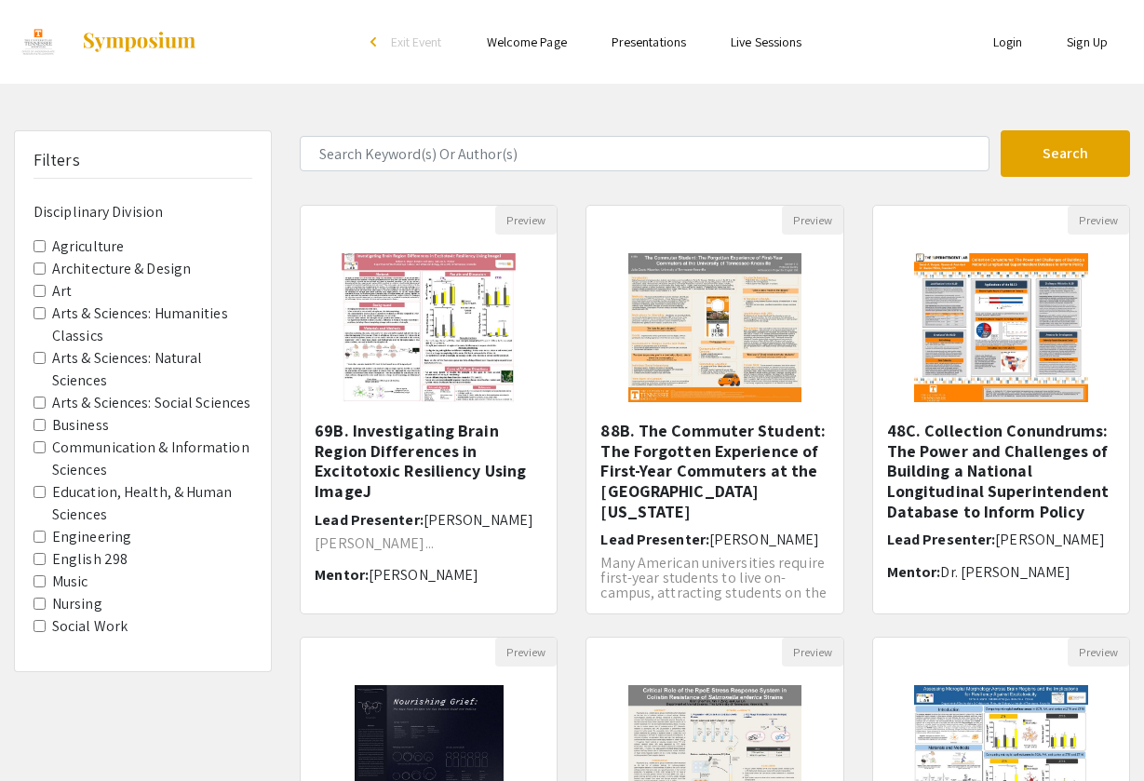
select select "custom"
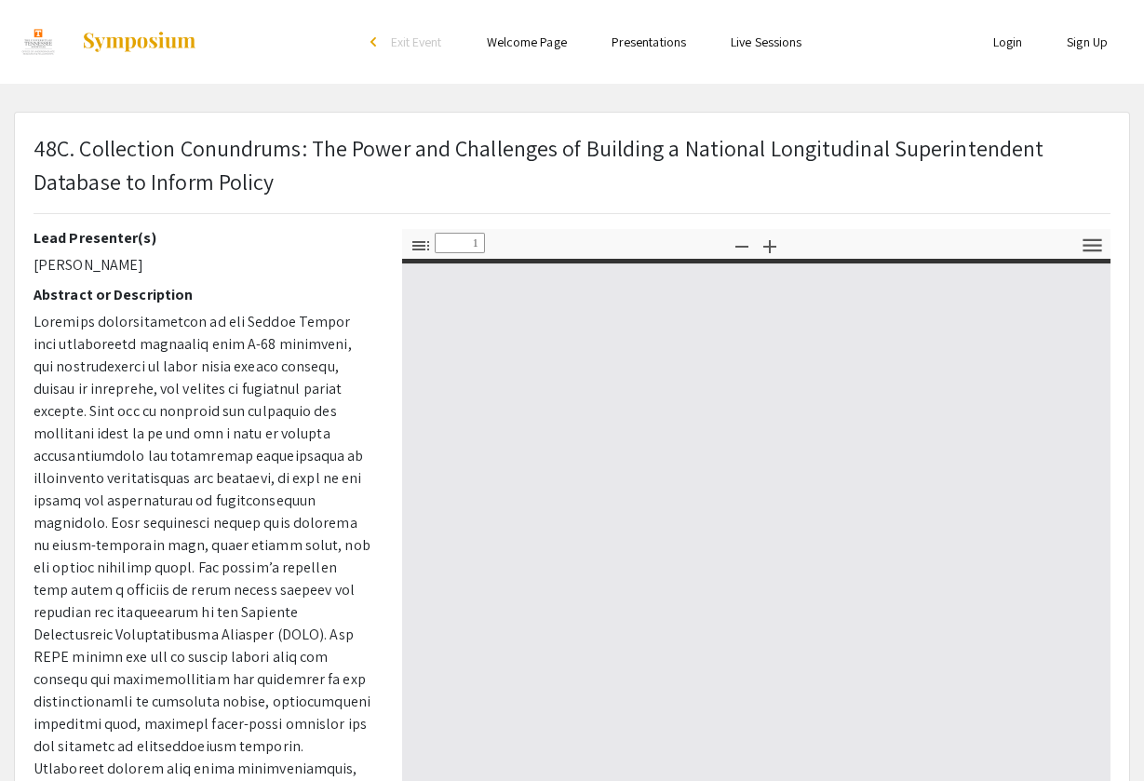
type input "0"
select select "custom"
type input "1"
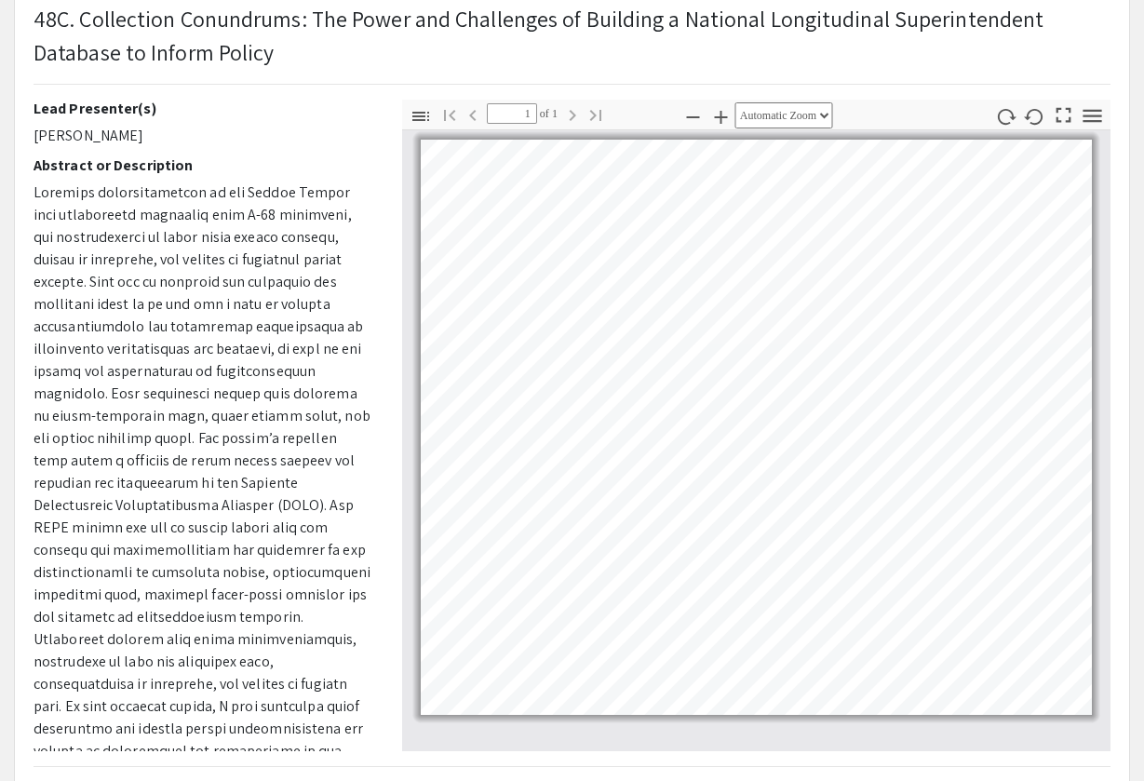
scroll to position [132, 0]
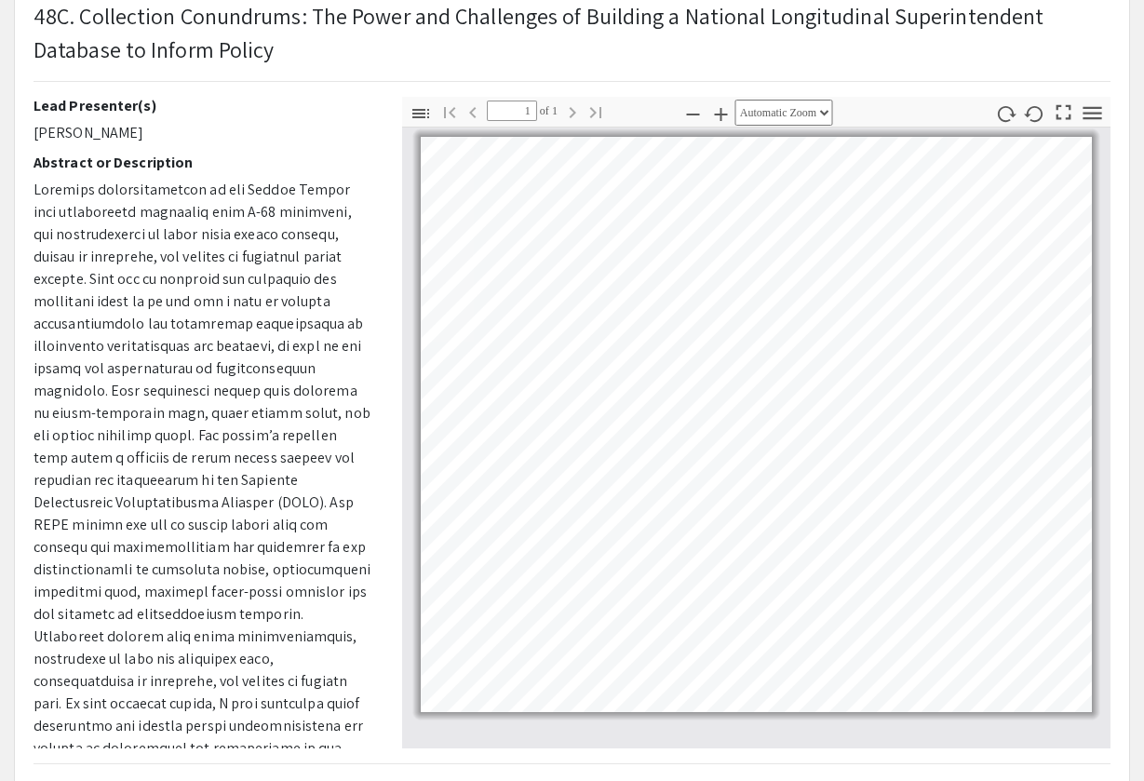
click at [1092, 109] on icon "button" at bounding box center [1091, 112] width 25 height 25
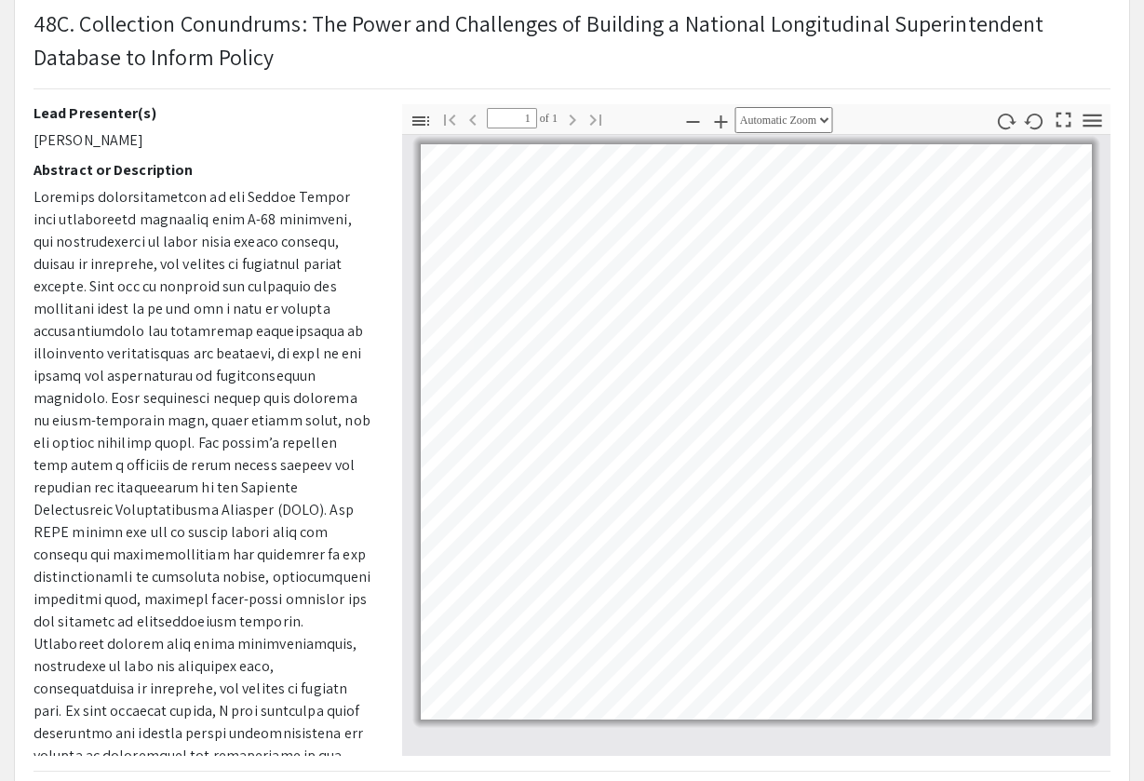
scroll to position [117, 0]
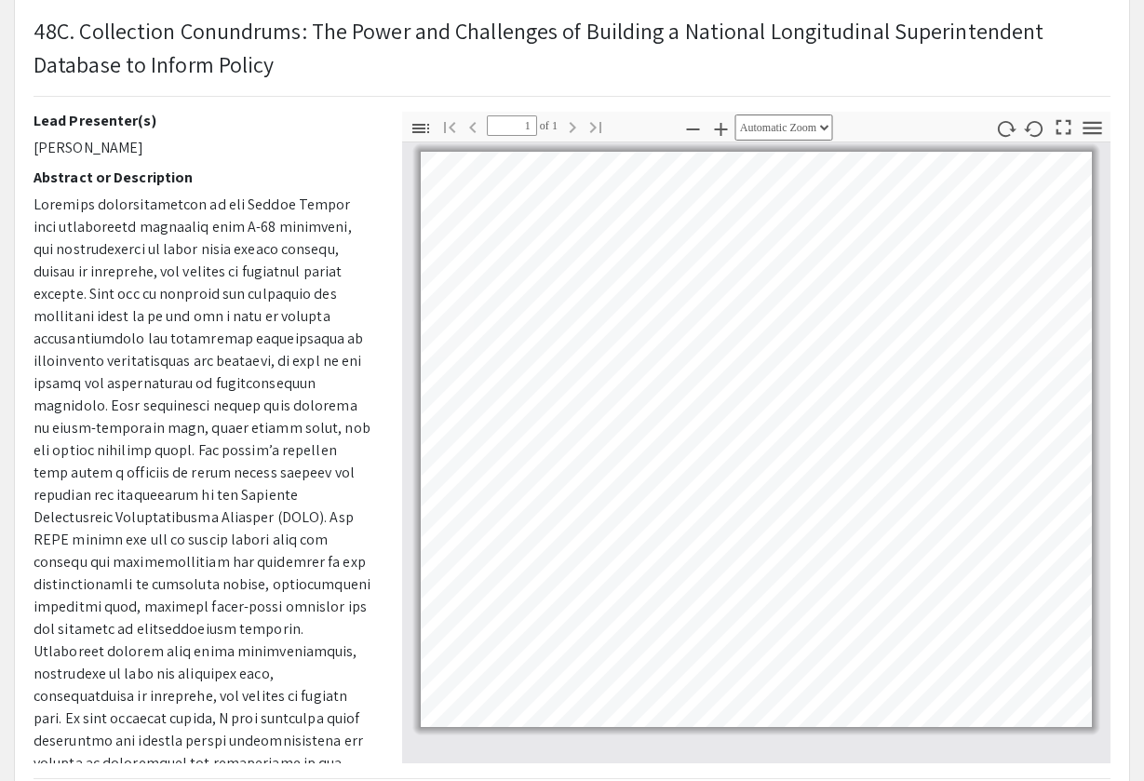
select select "page-width"
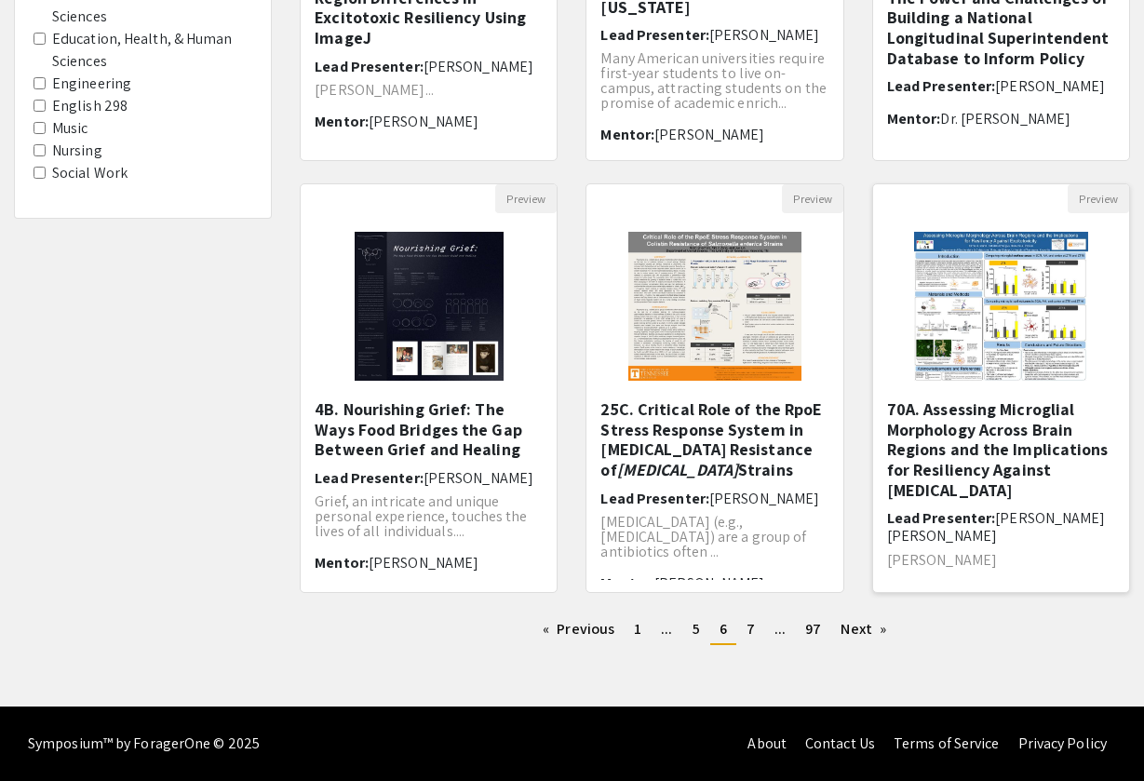
scroll to position [453, 0]
click at [1034, 295] on img "Open Presentation <p>70A. Assessing Microglial Morphology Across Brain Regions …" at bounding box center [1000, 306] width 211 height 186
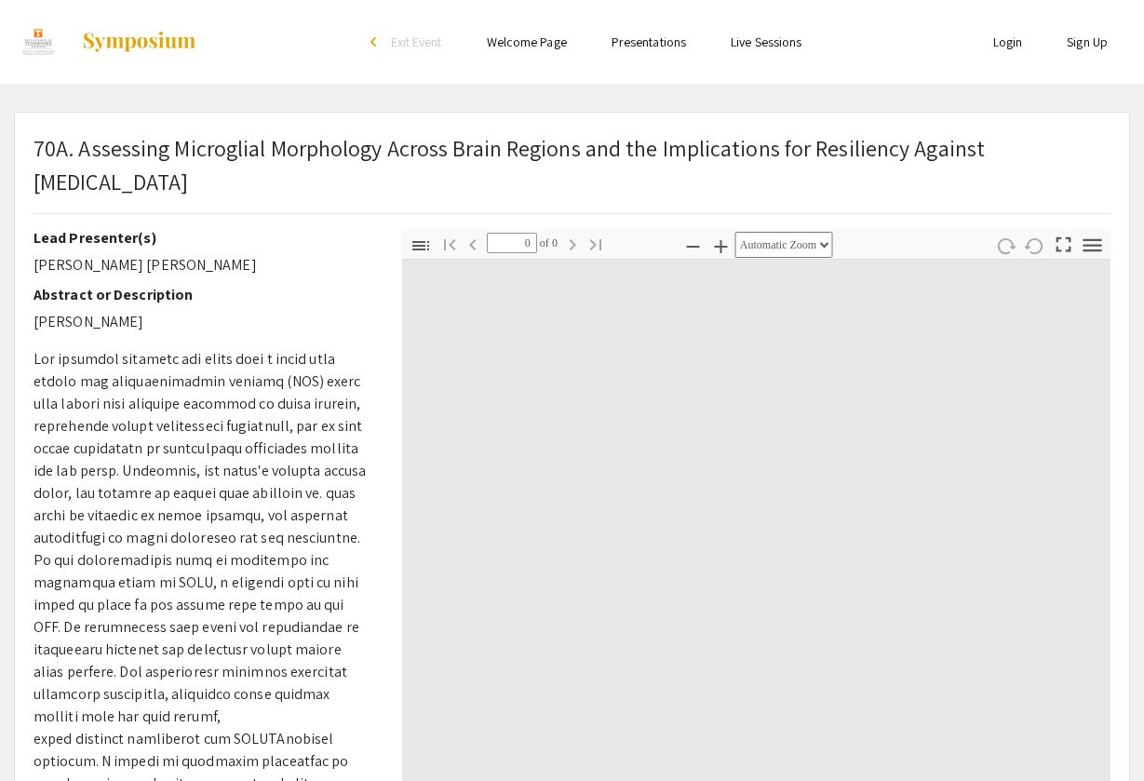
select select "custom"
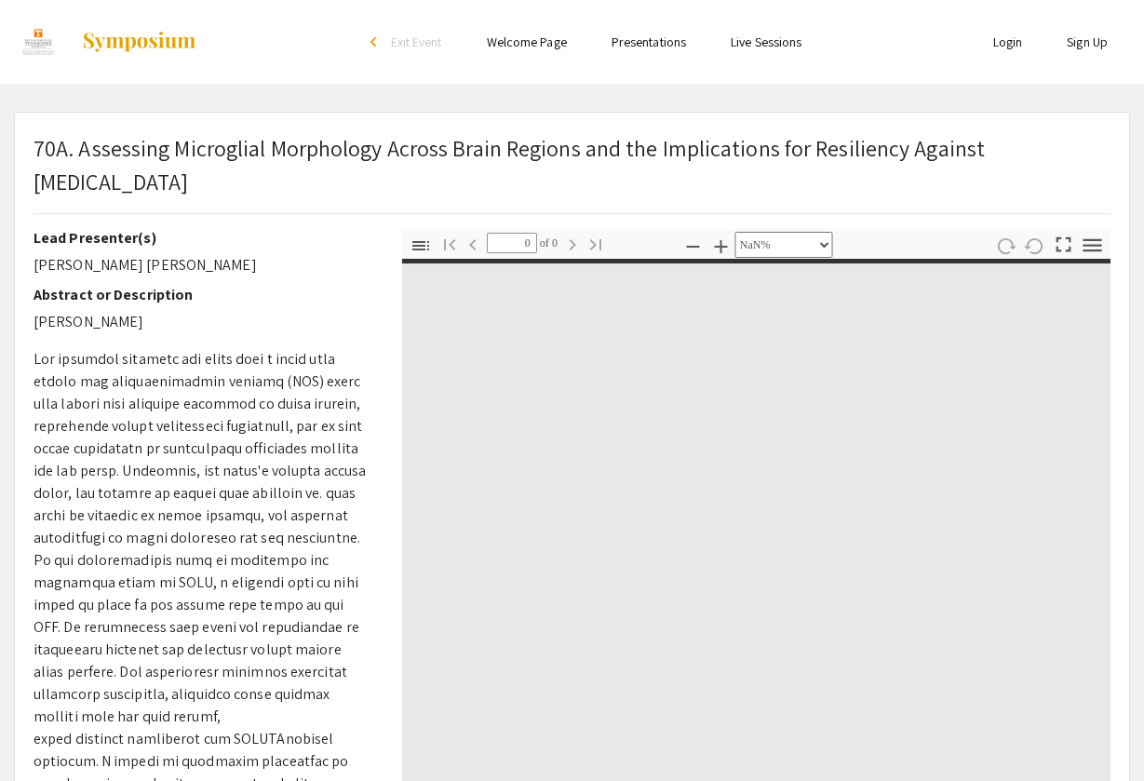
type input "1"
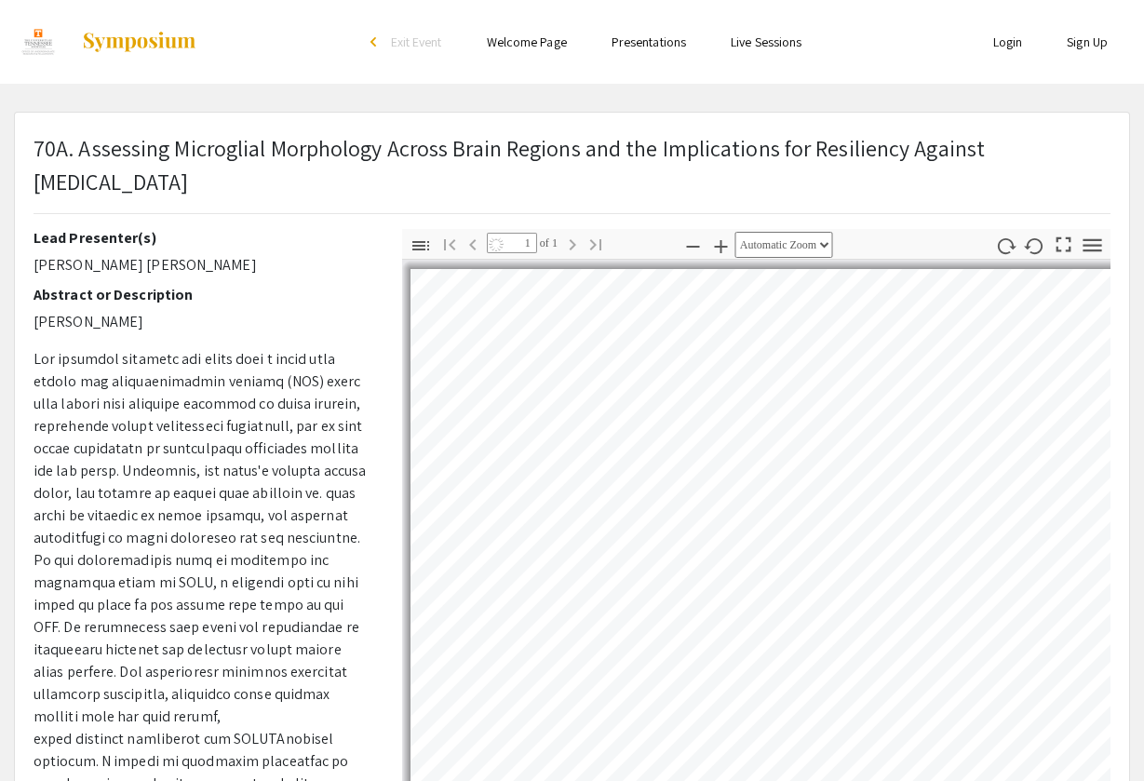
select select "auto"
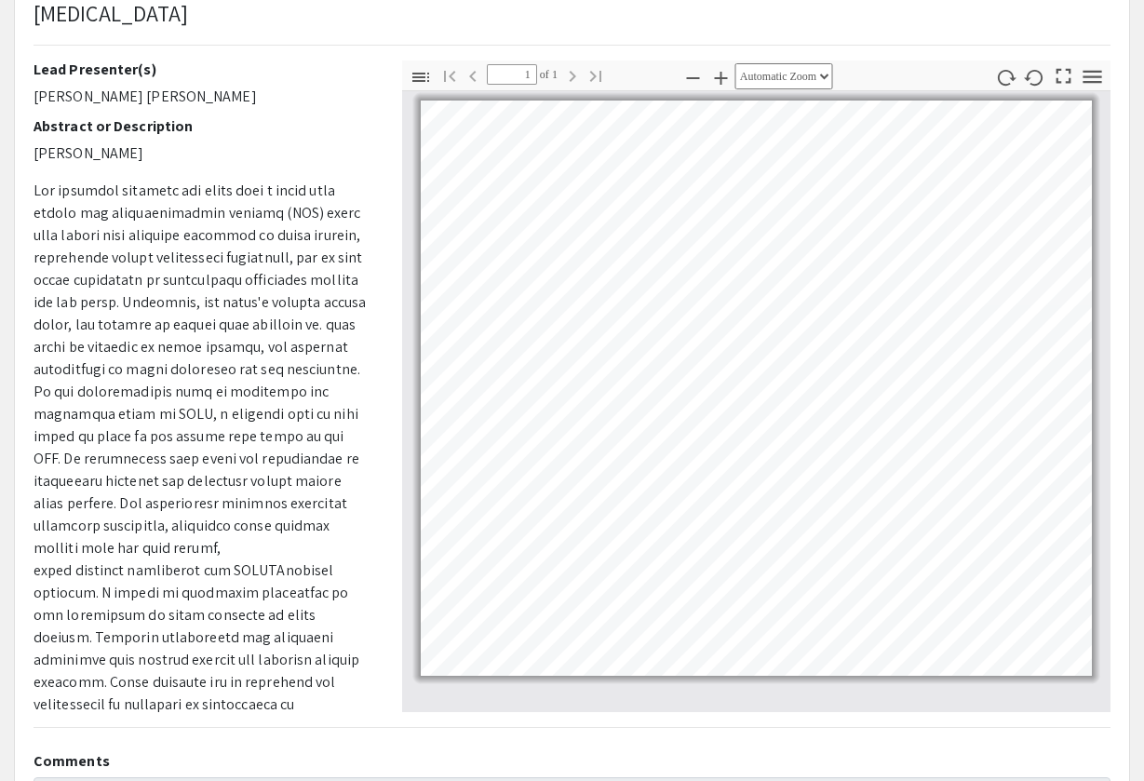
scroll to position [164, 0]
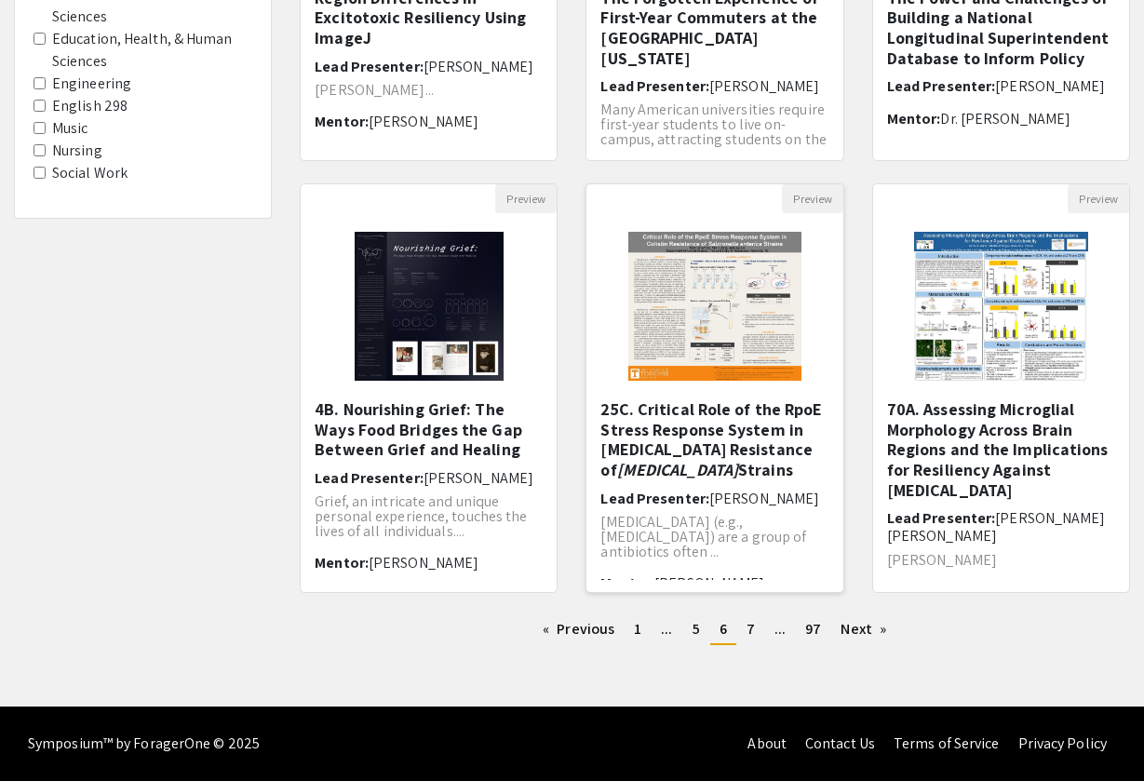
scroll to position [453, 0]
click at [748, 629] on span "7" at bounding box center [750, 629] width 8 height 20
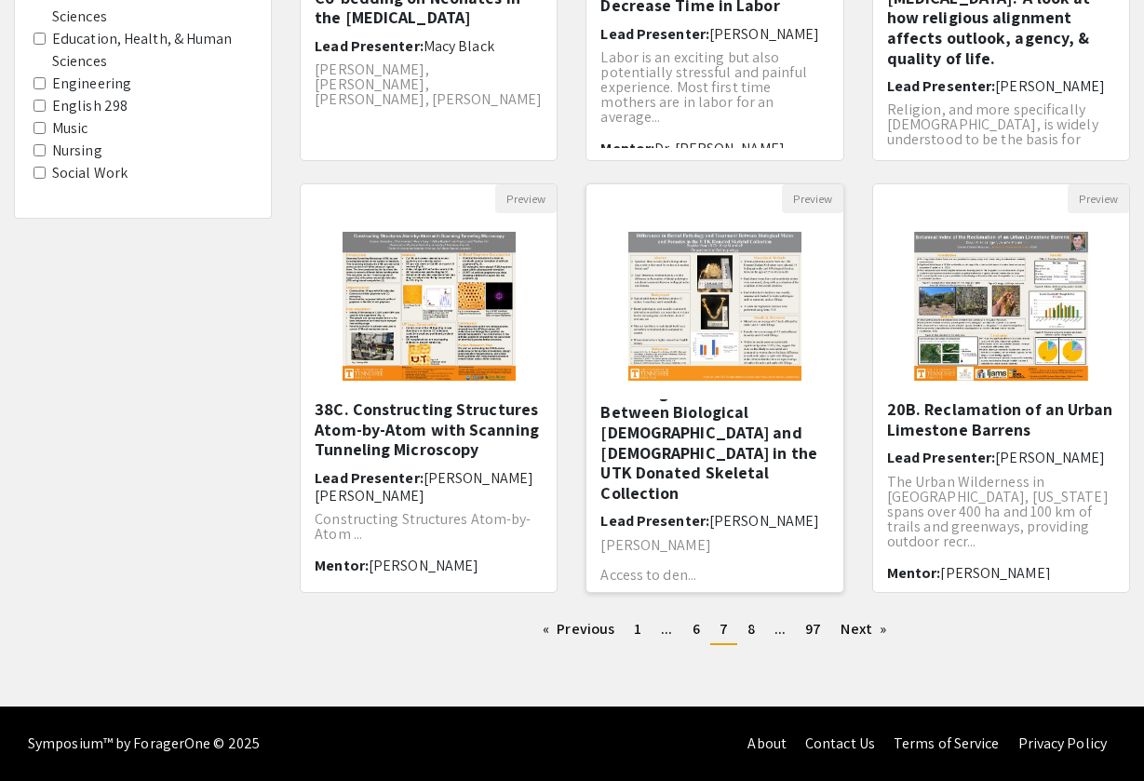
scroll to position [36, 0]
click at [747, 623] on span "8" at bounding box center [750, 629] width 7 height 20
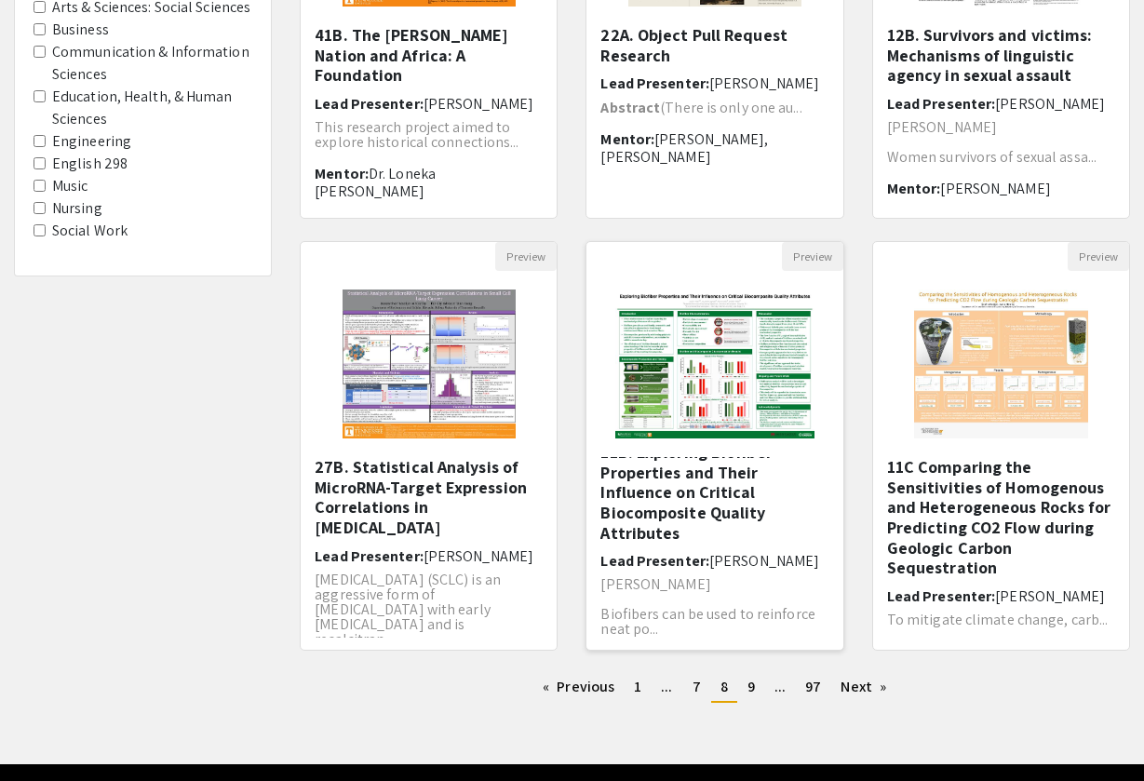
scroll to position [18, 0]
click at [439, 353] on img "Open Presentation <p>27B. Statistical Analysis of MicroRNA-Target Expression Co…" at bounding box center [429, 364] width 211 height 186
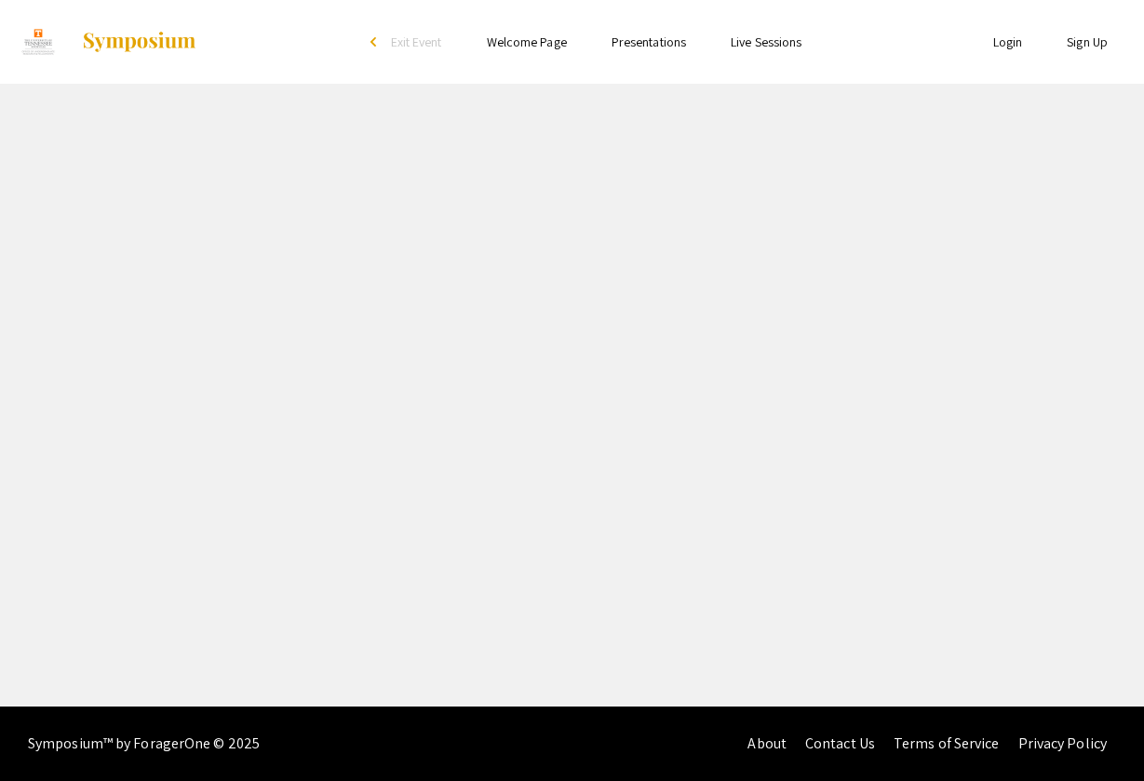
select select "custom"
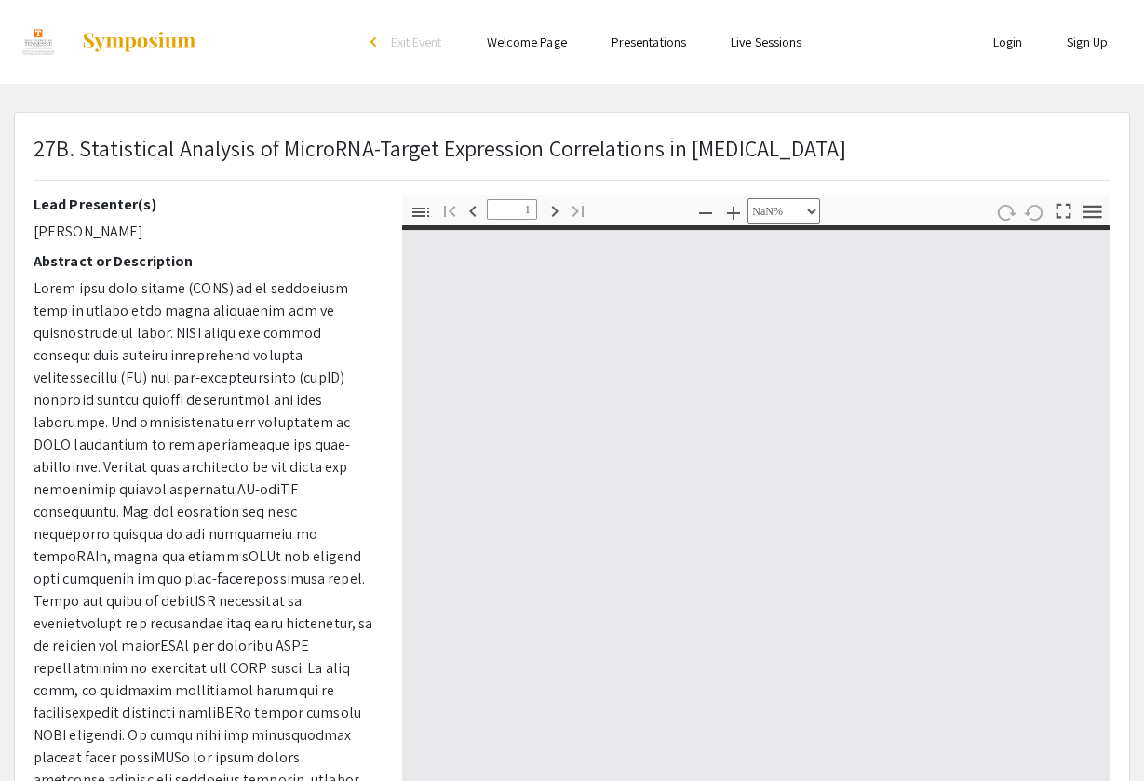
type input "0"
select select "custom"
type input "1"
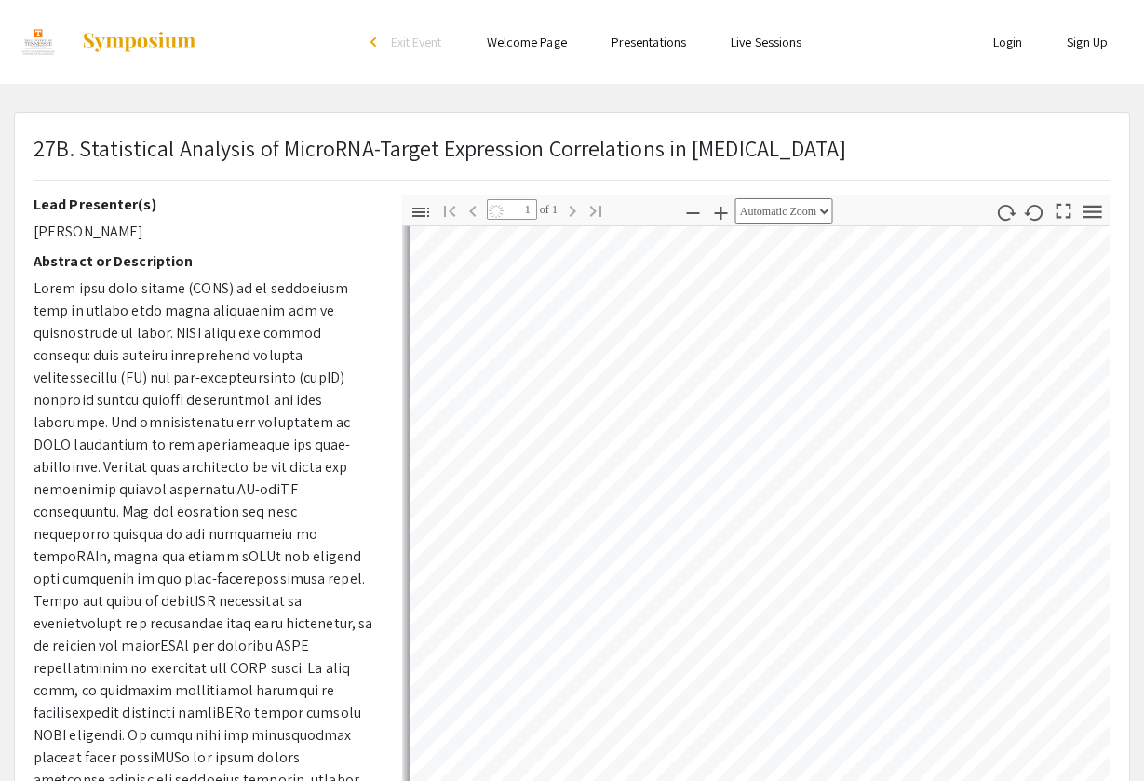
select select "auto"
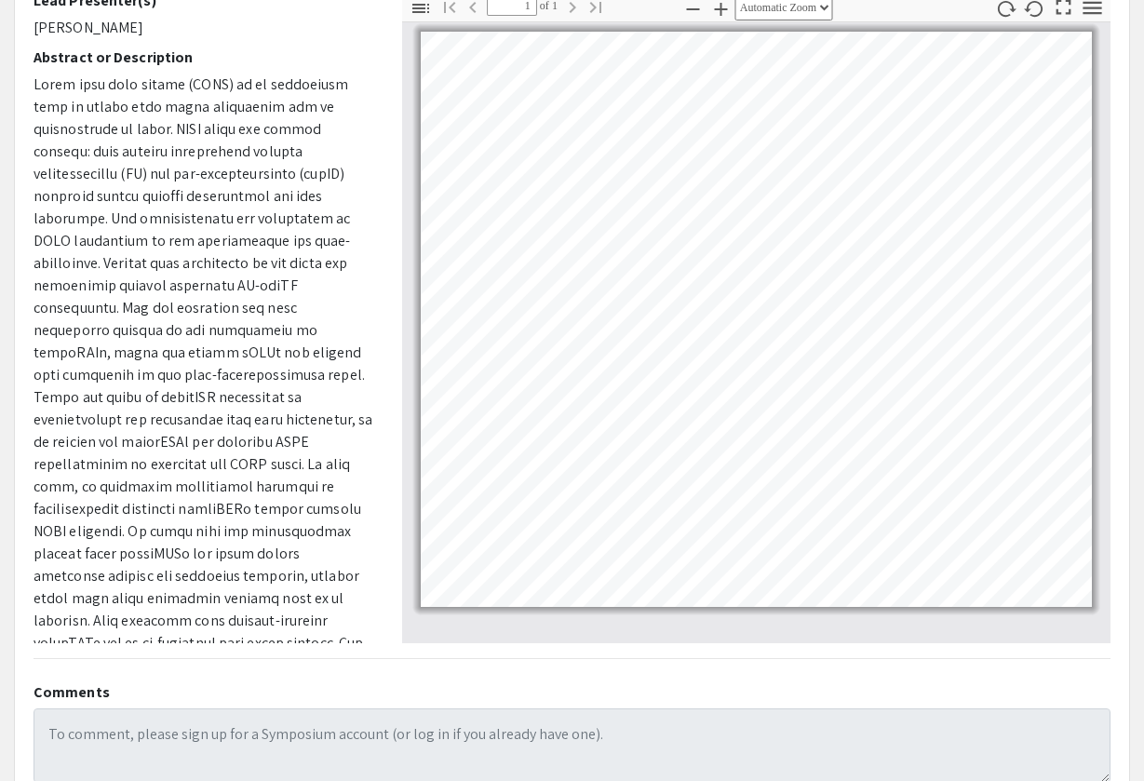
scroll to position [203, 0]
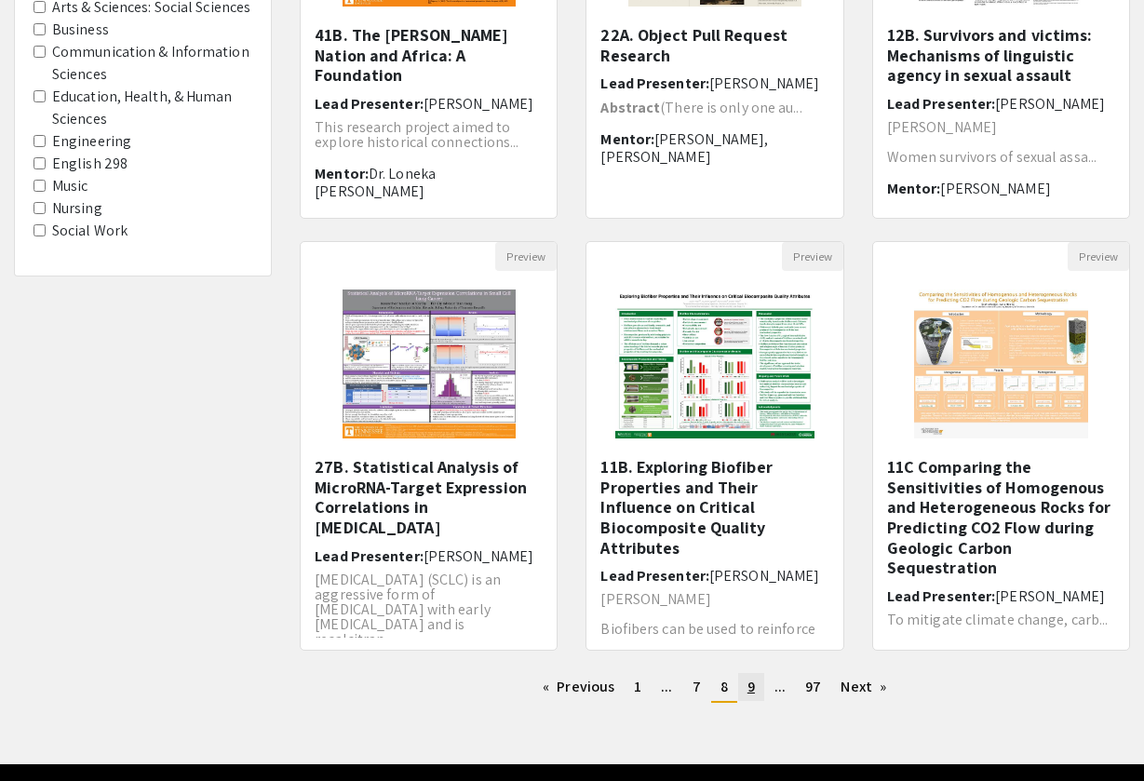
click at [756, 691] on link "page 9" at bounding box center [751, 687] width 26 height 28
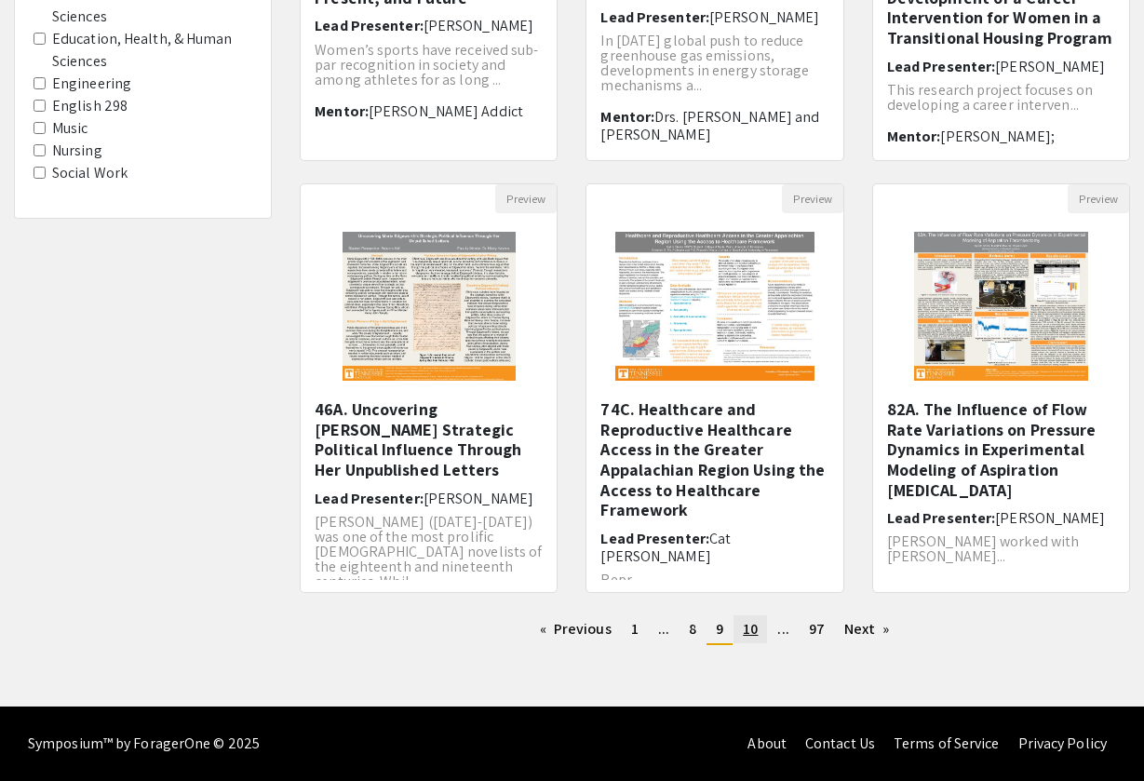
click at [746, 630] on span "10" at bounding box center [750, 629] width 15 height 20
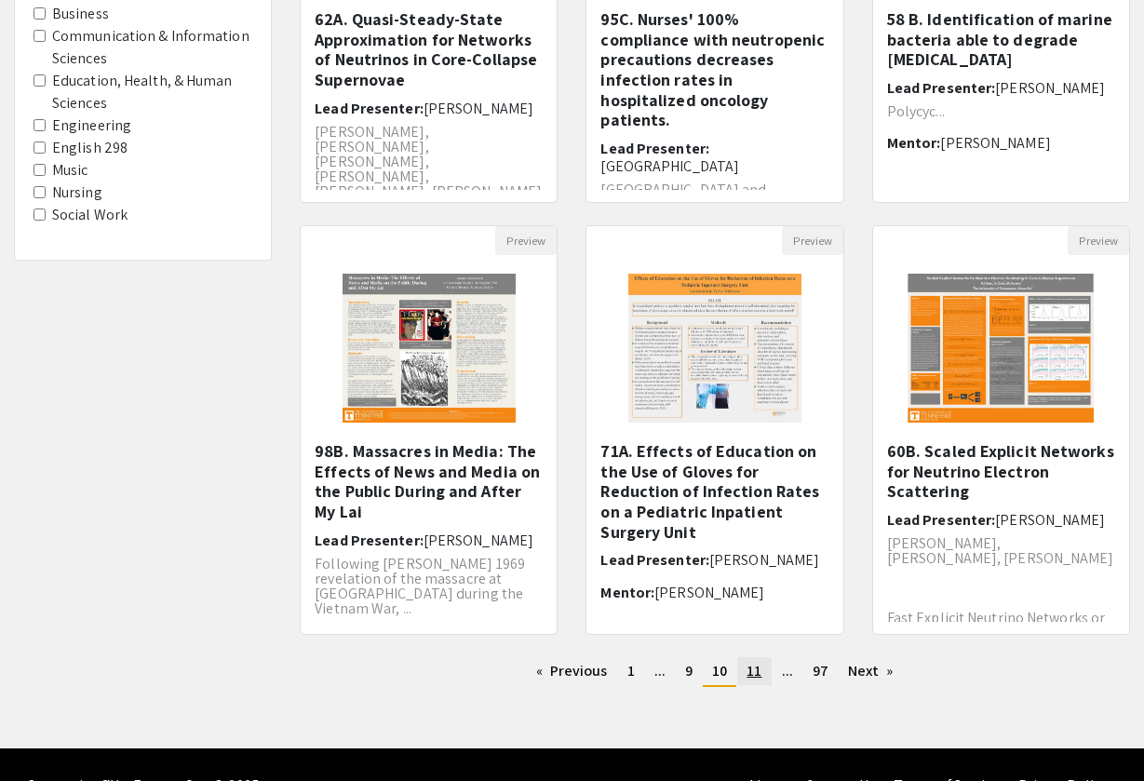
click at [768, 679] on link "page 11" at bounding box center [753, 671] width 33 height 28
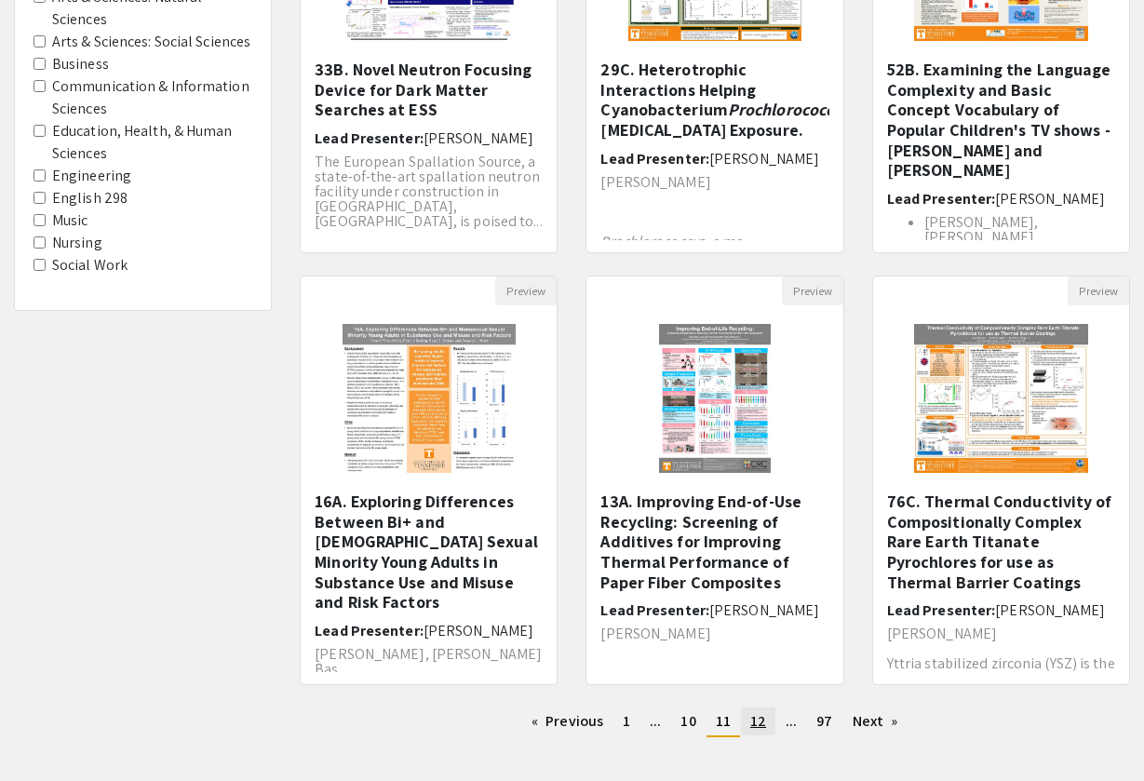
click at [760, 732] on link "page 12" at bounding box center [758, 721] width 34 height 28
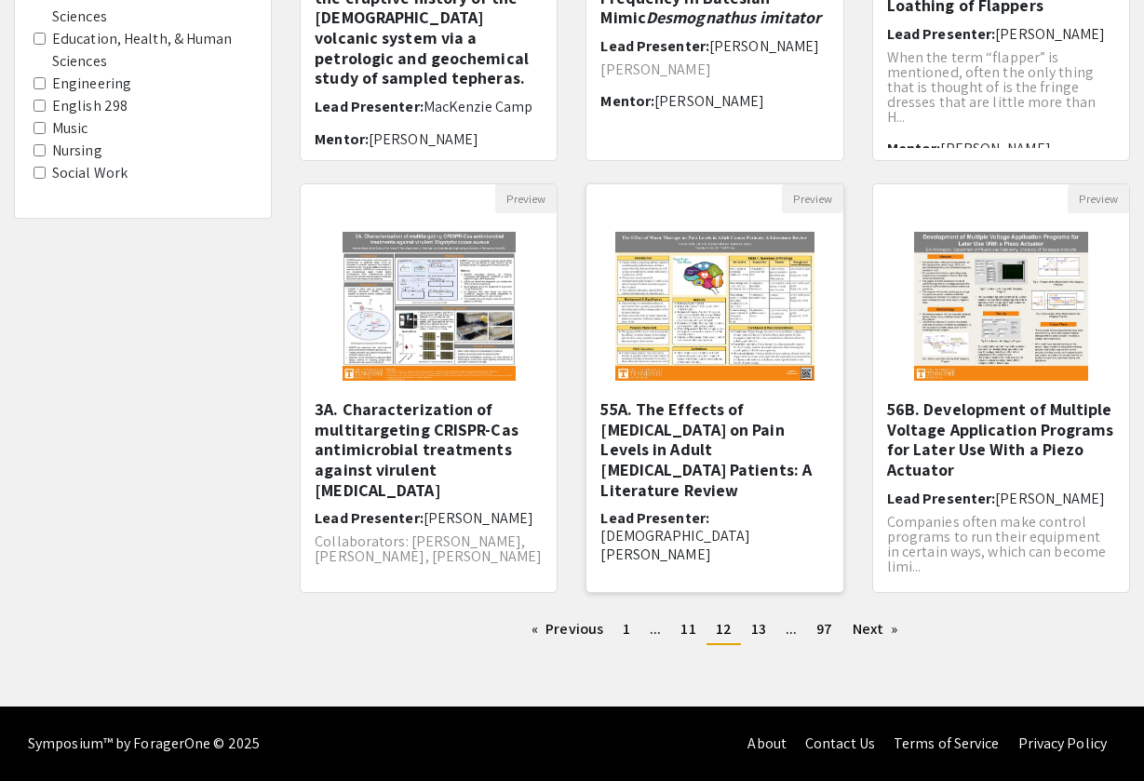
scroll to position [453, 0]
click at [685, 636] on span "11" at bounding box center [687, 629] width 15 height 20
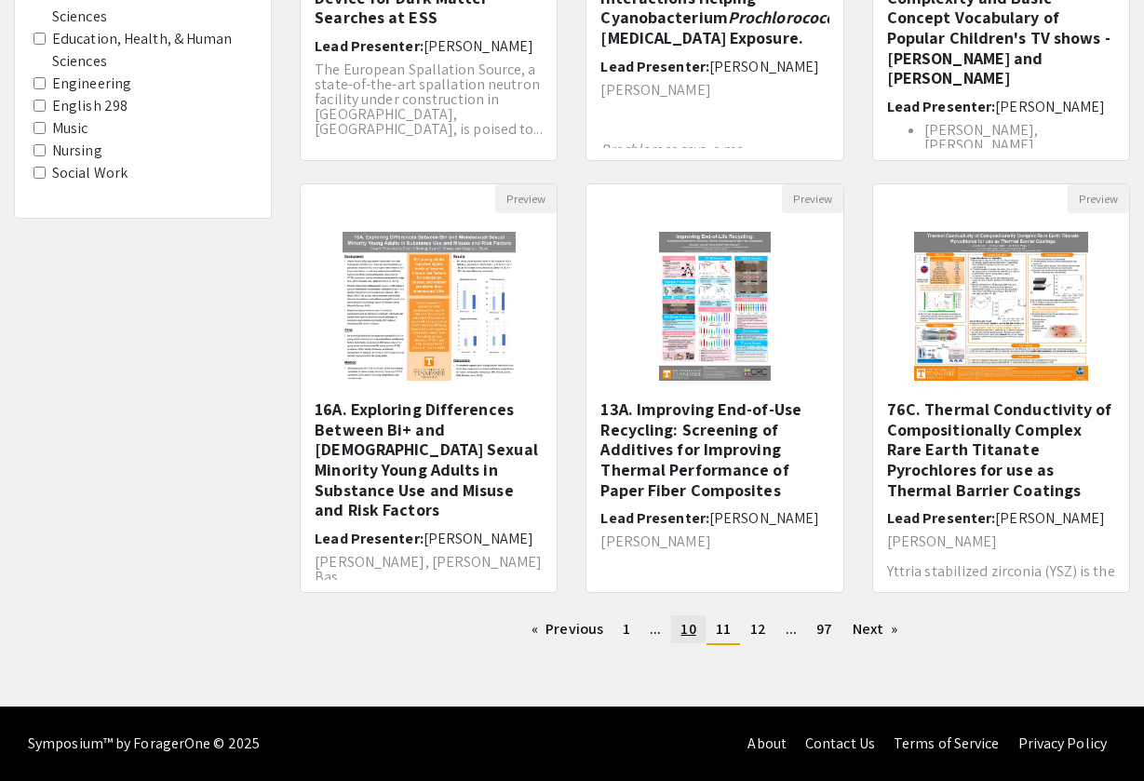
scroll to position [453, 0]
click at [681, 630] on link "page 10" at bounding box center [687, 629] width 33 height 28
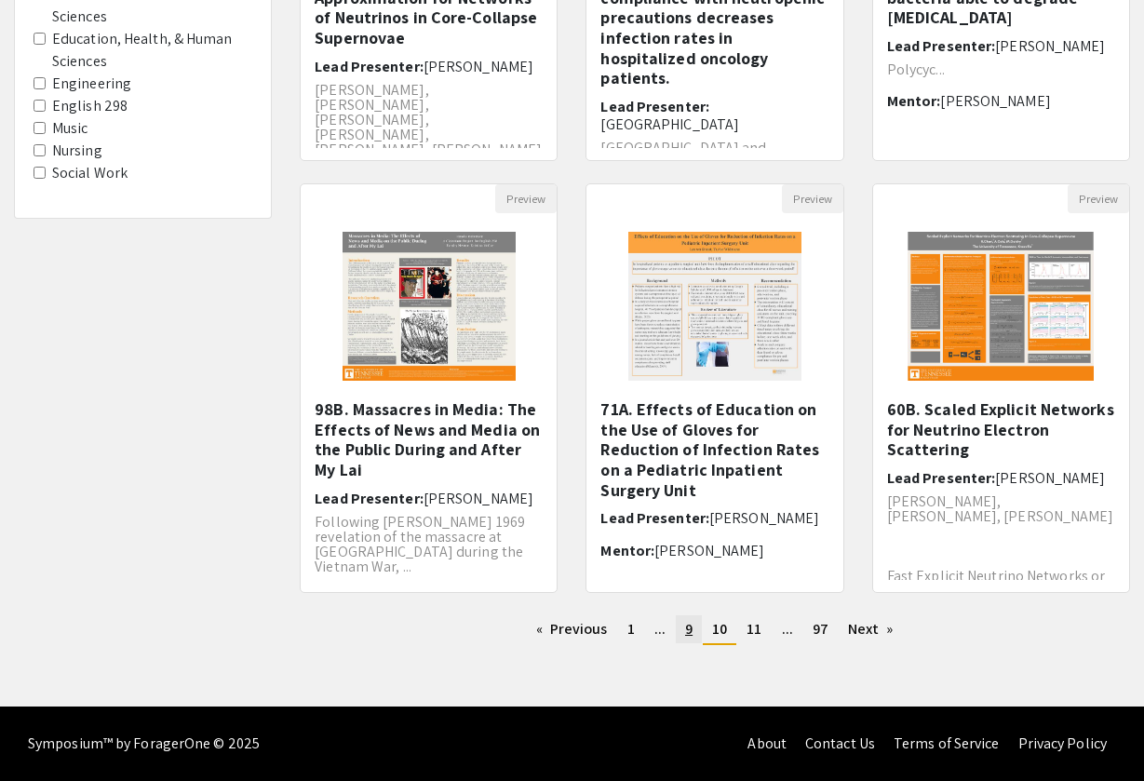
scroll to position [453, 0]
click at [695, 639] on link "page 9" at bounding box center [689, 629] width 26 height 28
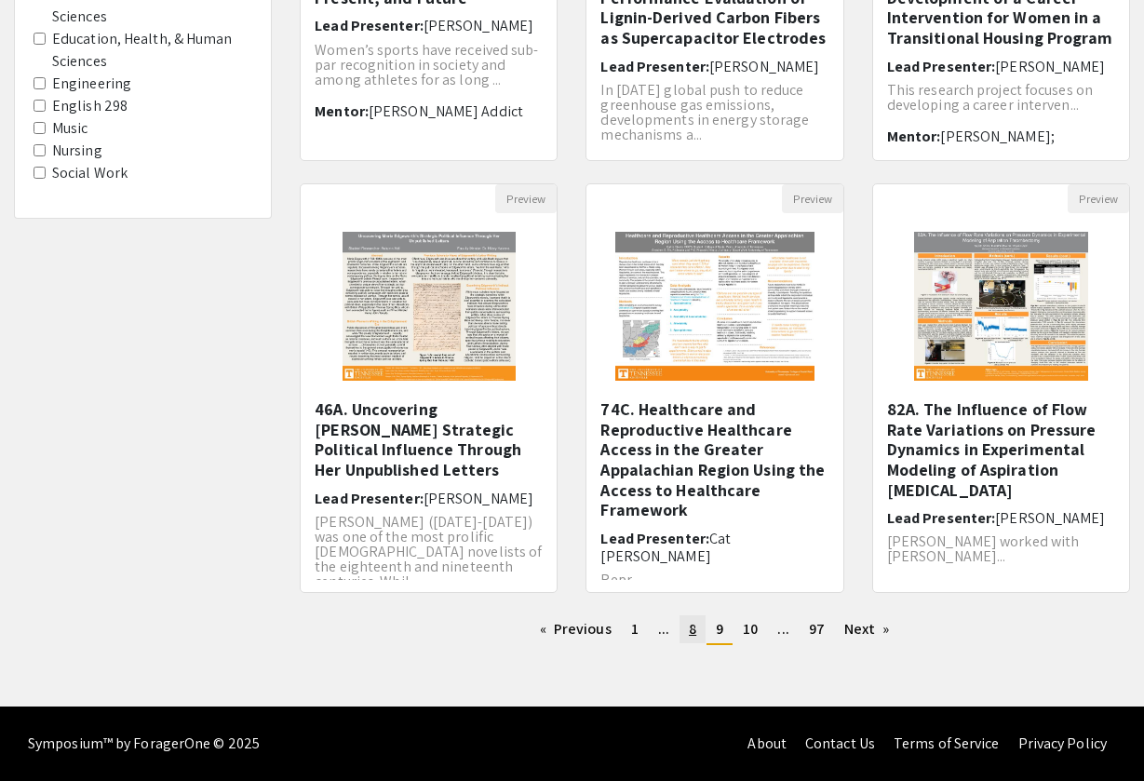
scroll to position [453, 0]
click at [689, 636] on span "8" at bounding box center [692, 629] width 7 height 20
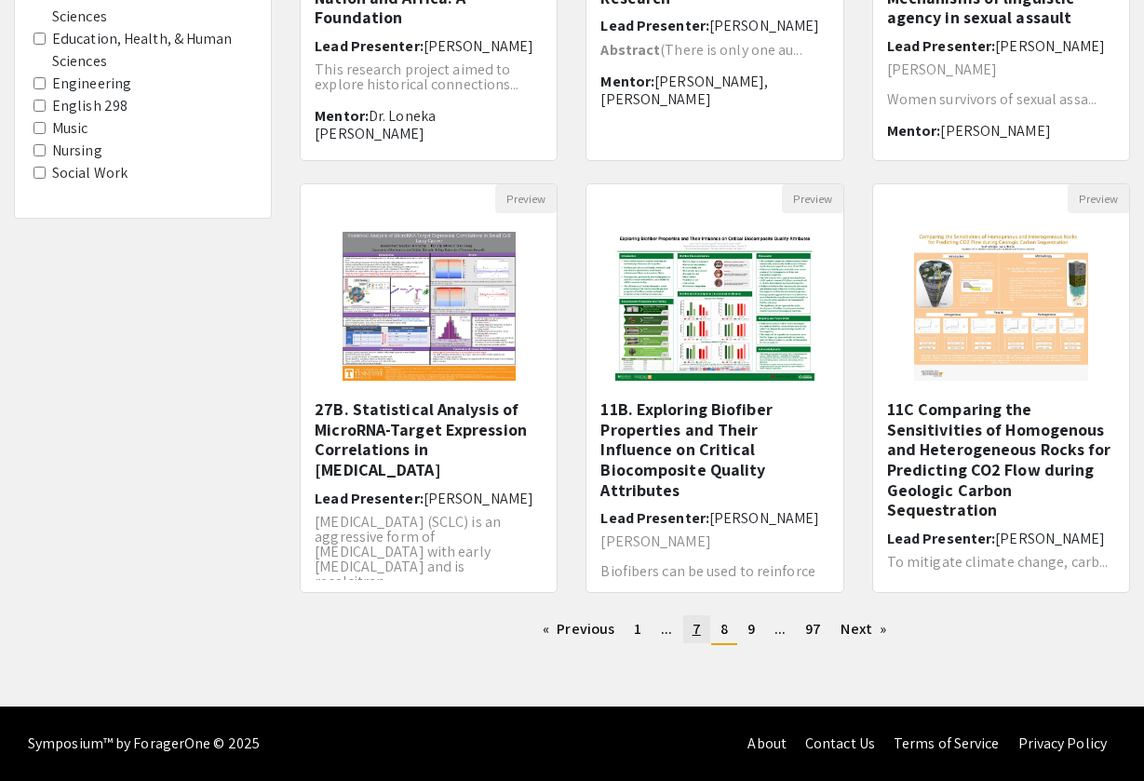
scroll to position [453, 0]
click at [699, 629] on span "7" at bounding box center [696, 629] width 8 height 20
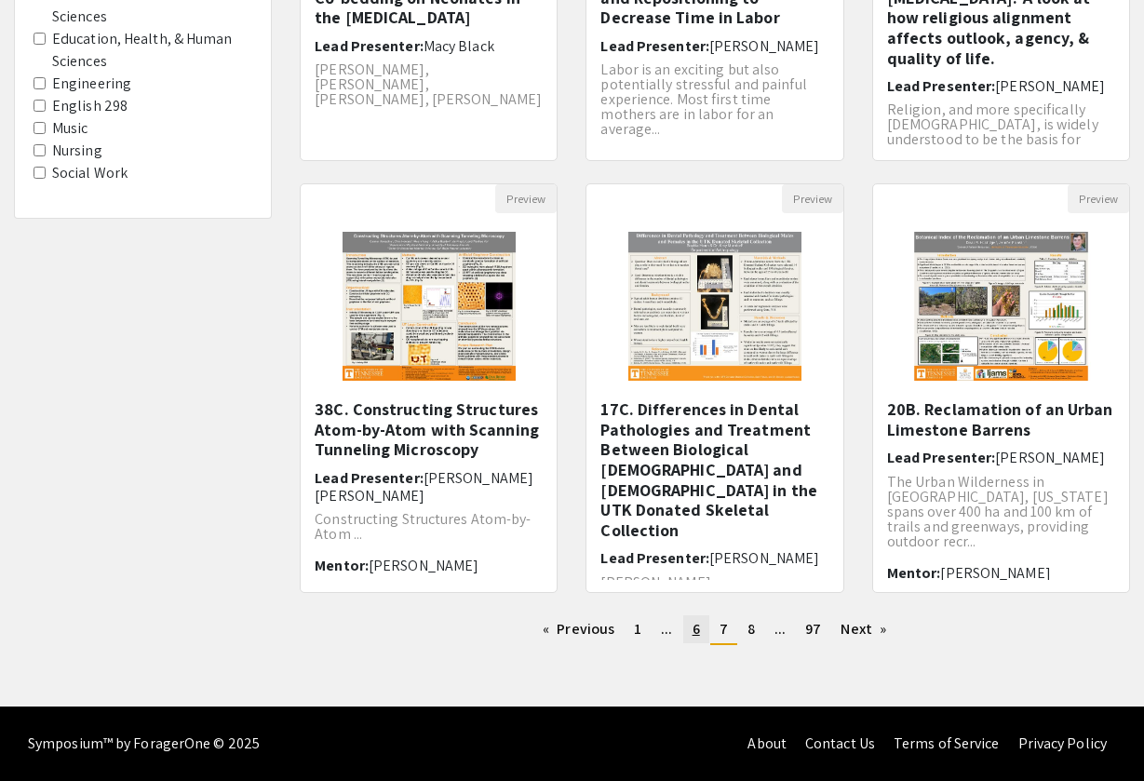
scroll to position [453, 0]
click at [698, 638] on link "page 6" at bounding box center [696, 629] width 26 height 28
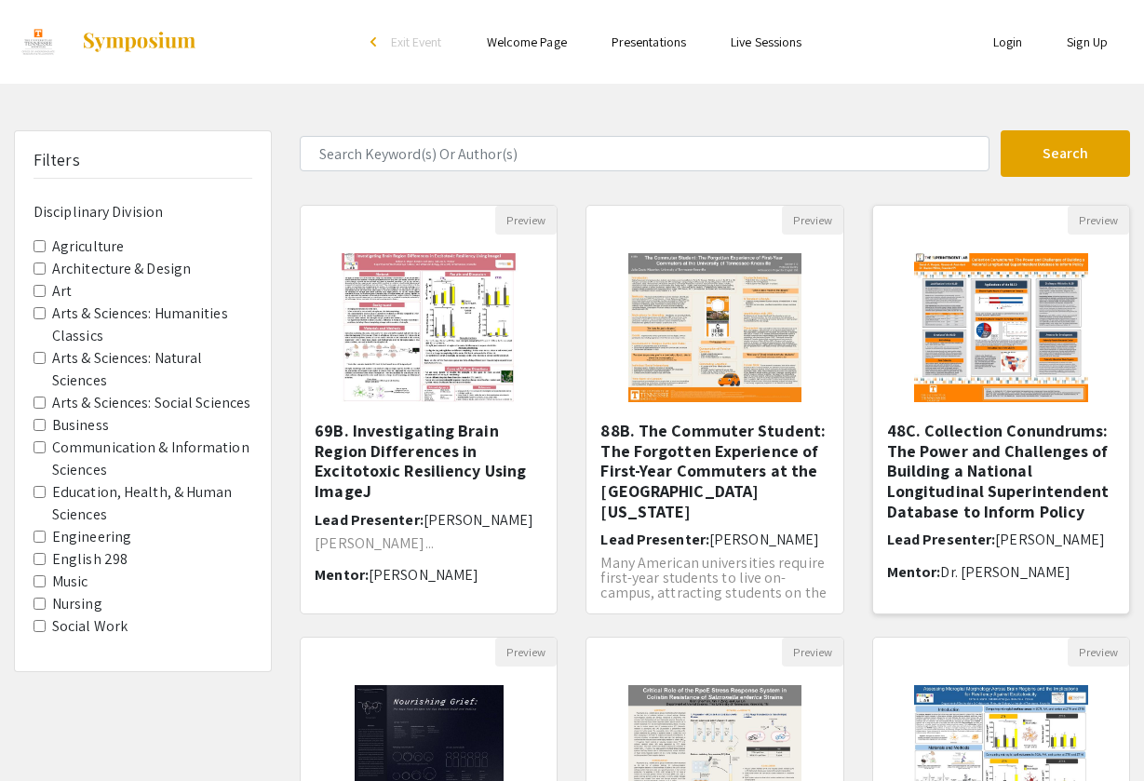
click at [1030, 324] on img "Open Presentation <p>48C. Collection Conundrums: The Power and Challenges of Bu…" at bounding box center [1000, 327] width 211 height 186
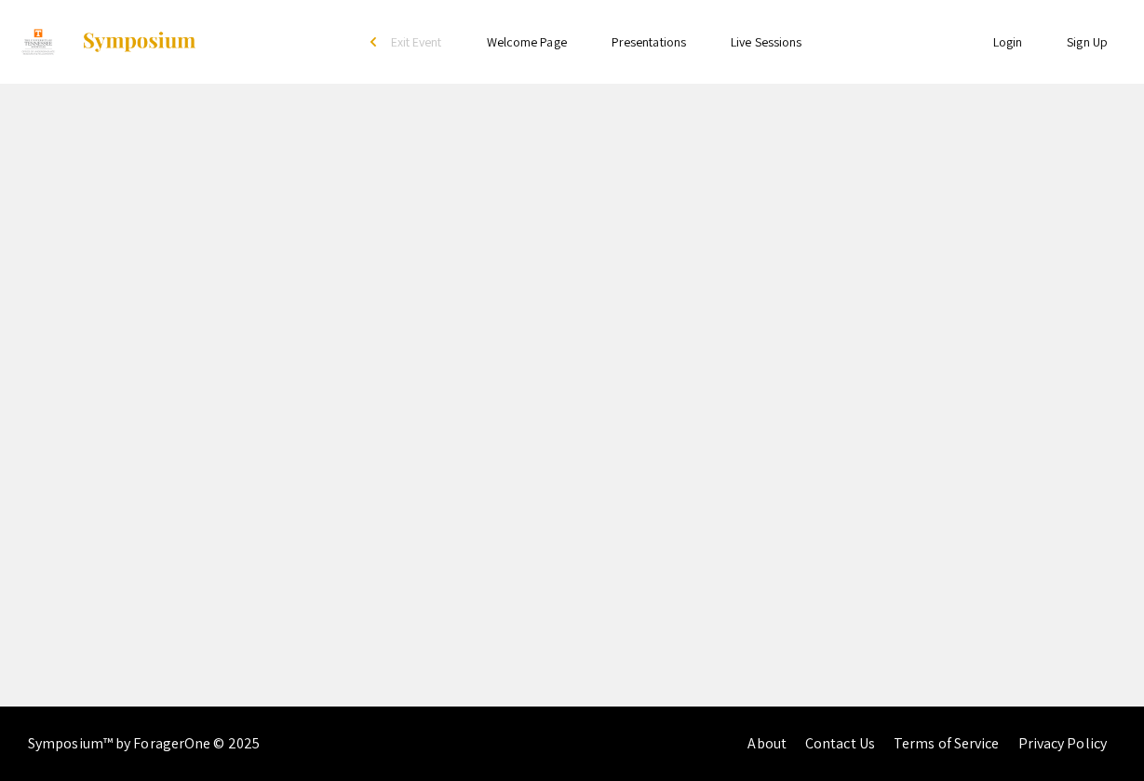
select select "custom"
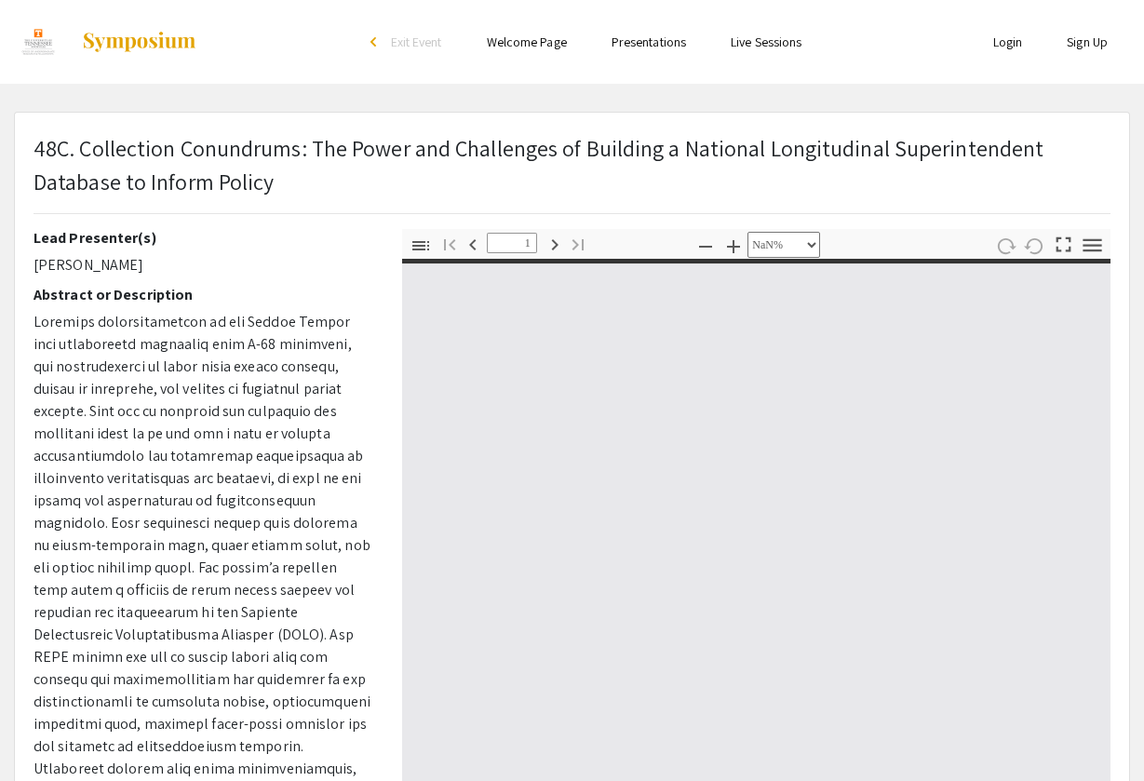
type input "0"
select select "custom"
type input "1"
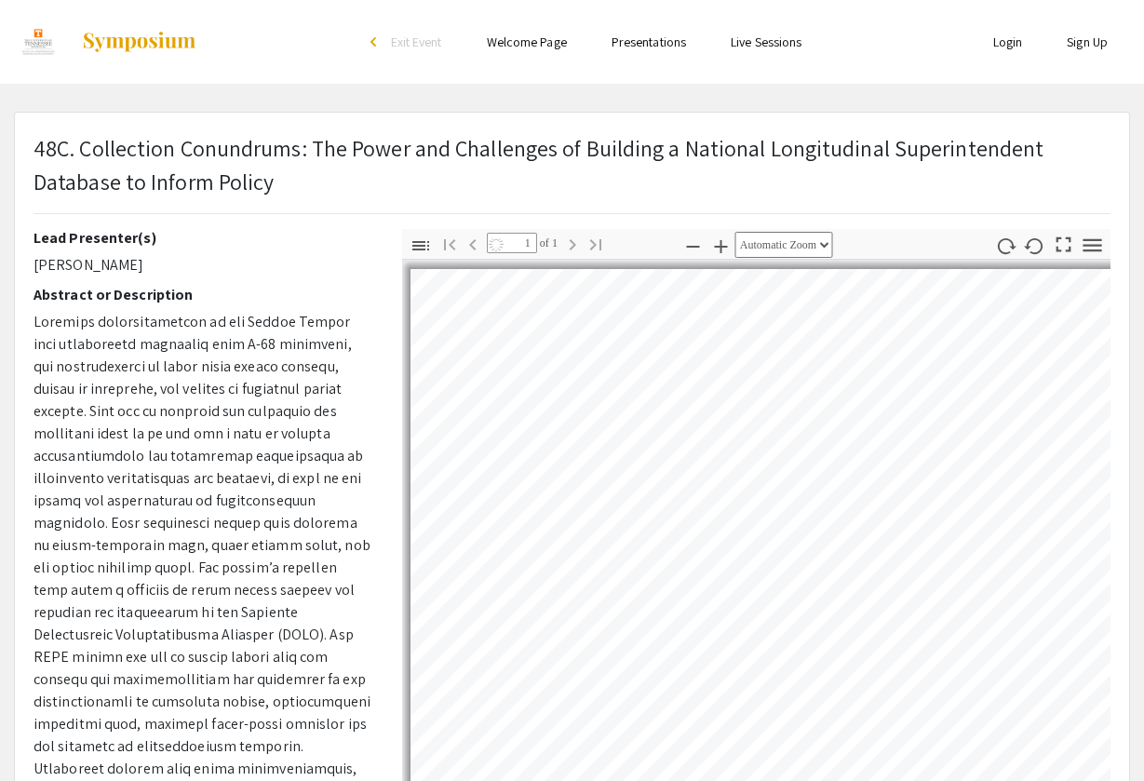
select select "page-width"
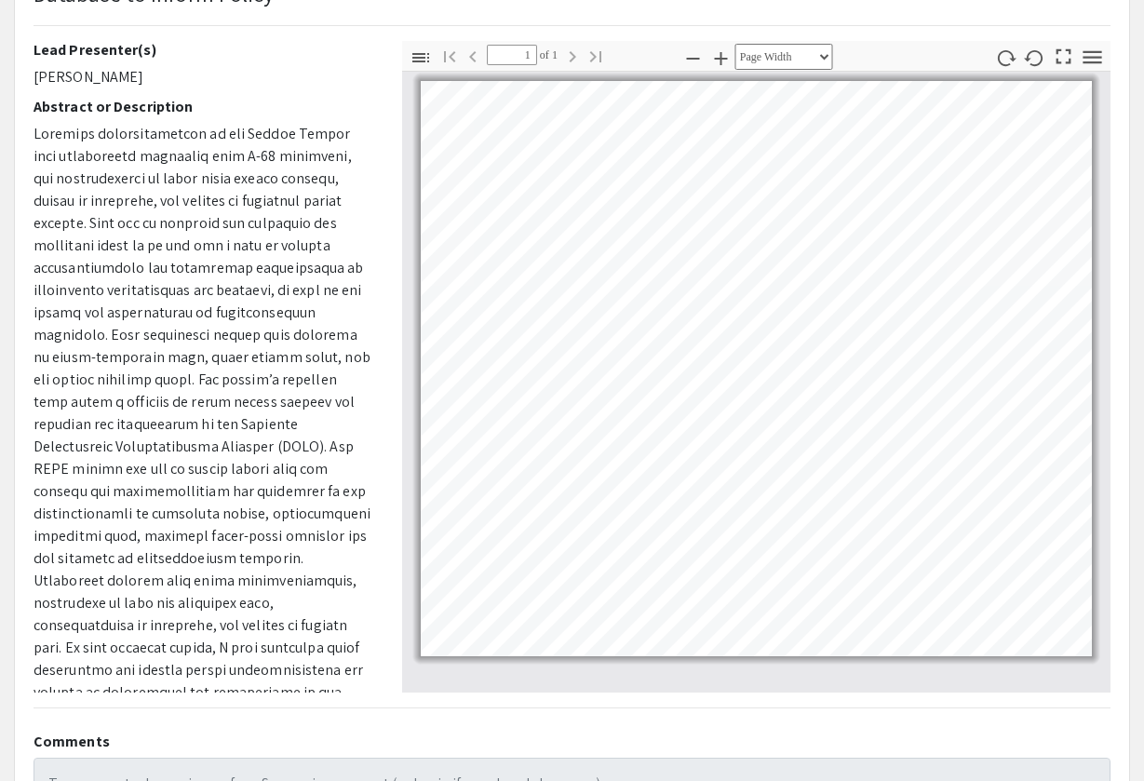
scroll to position [189, 0]
